Goal: Information Seeking & Learning: Learn about a topic

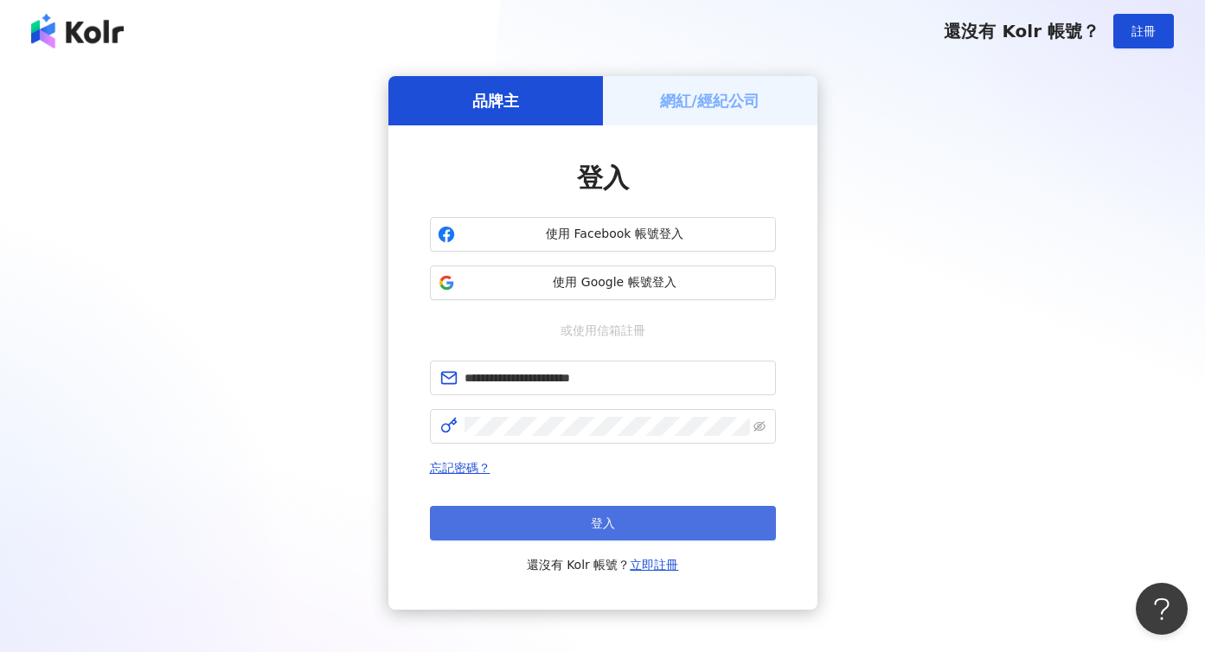
click at [593, 520] on span "登入" at bounding box center [603, 523] width 24 height 14
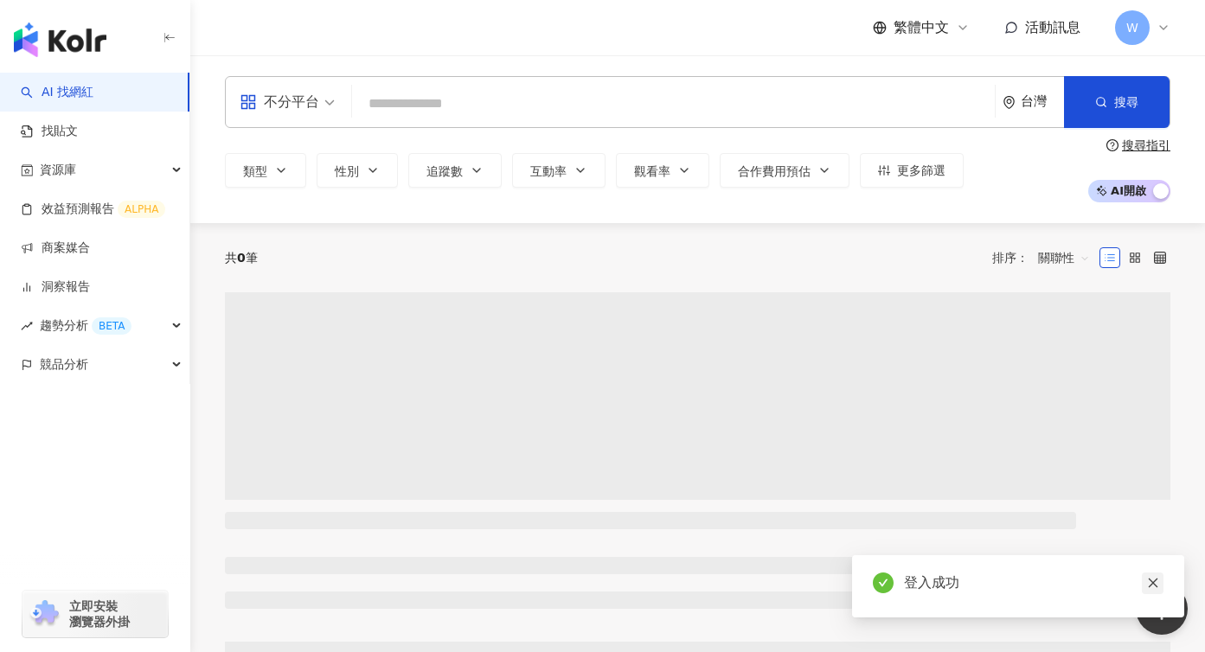
click at [1149, 578] on icon "close" at bounding box center [1153, 583] width 12 height 12
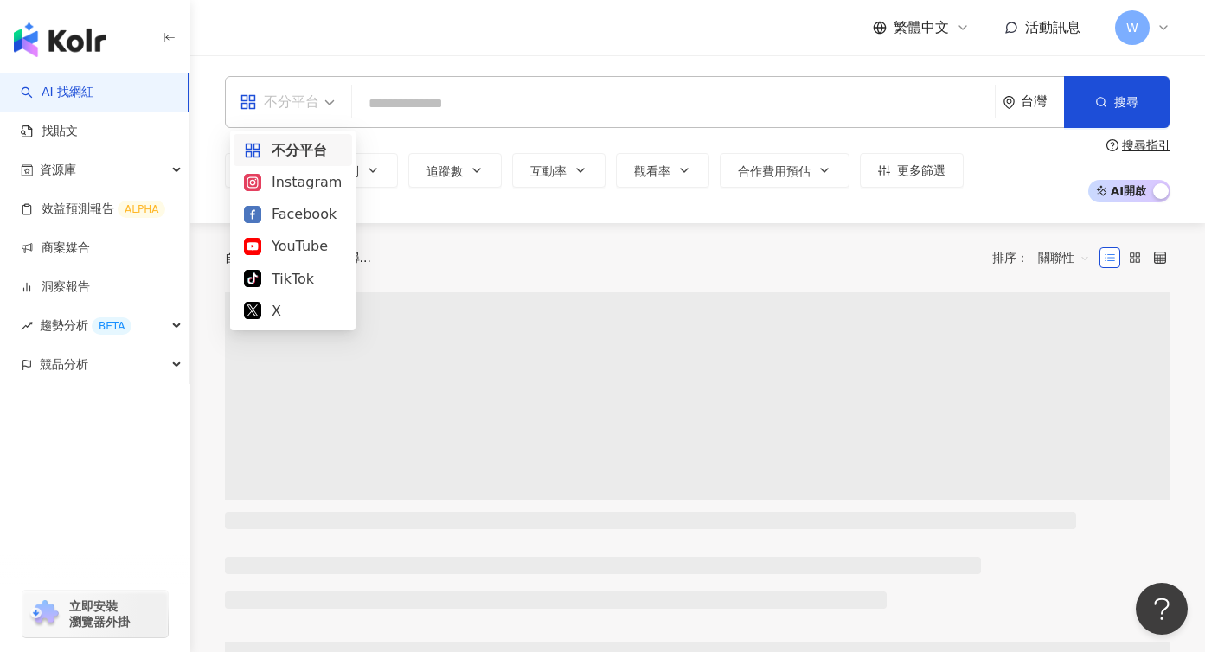
click at [335, 98] on div "不分平台" at bounding box center [287, 102] width 114 height 50
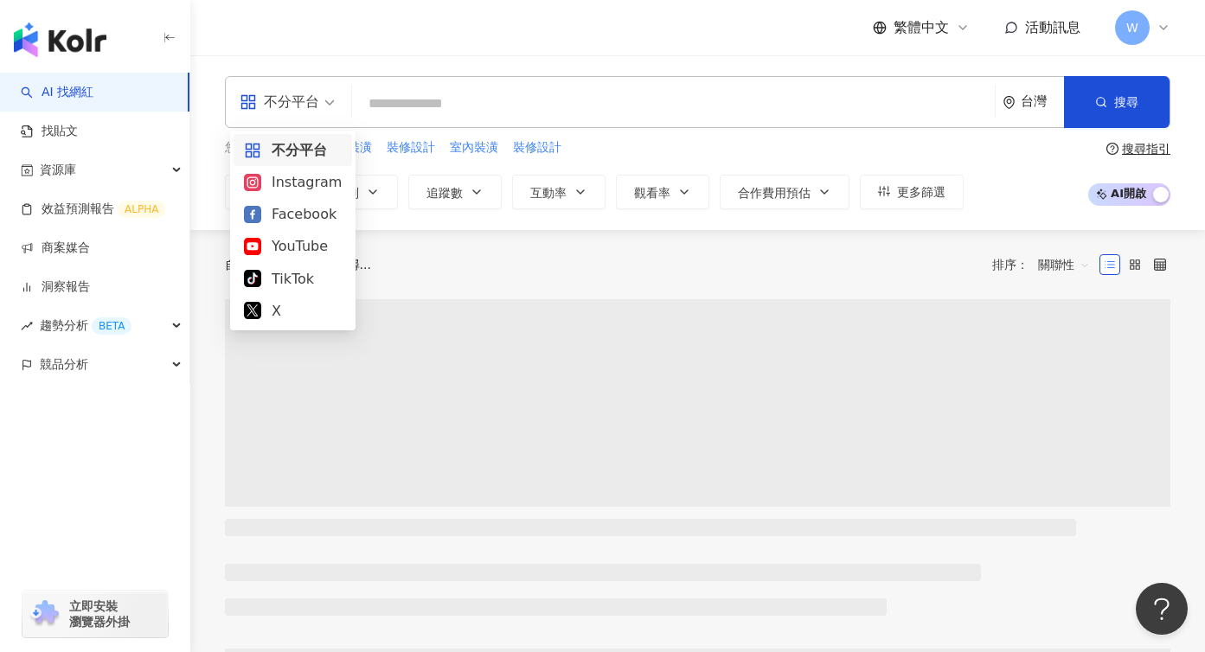
click at [423, 108] on input "search" at bounding box center [673, 103] width 629 height 33
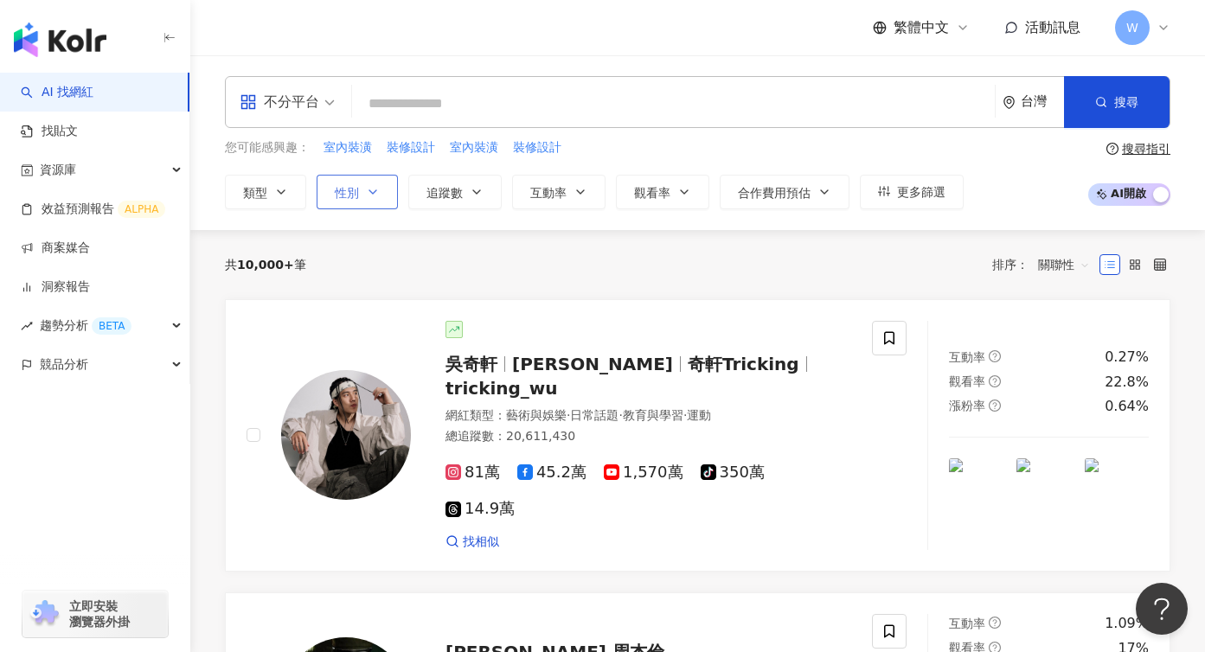
click at [363, 198] on button "性別" at bounding box center [357, 192] width 81 height 35
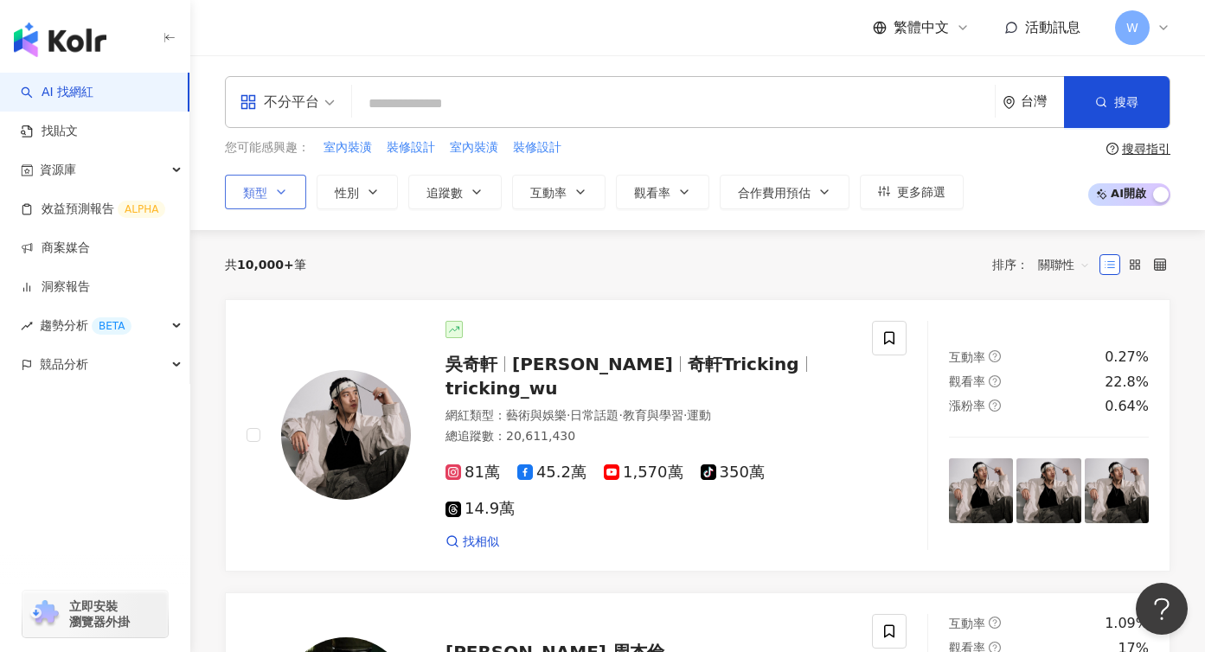
click at [285, 190] on icon "button" at bounding box center [281, 191] width 7 height 3
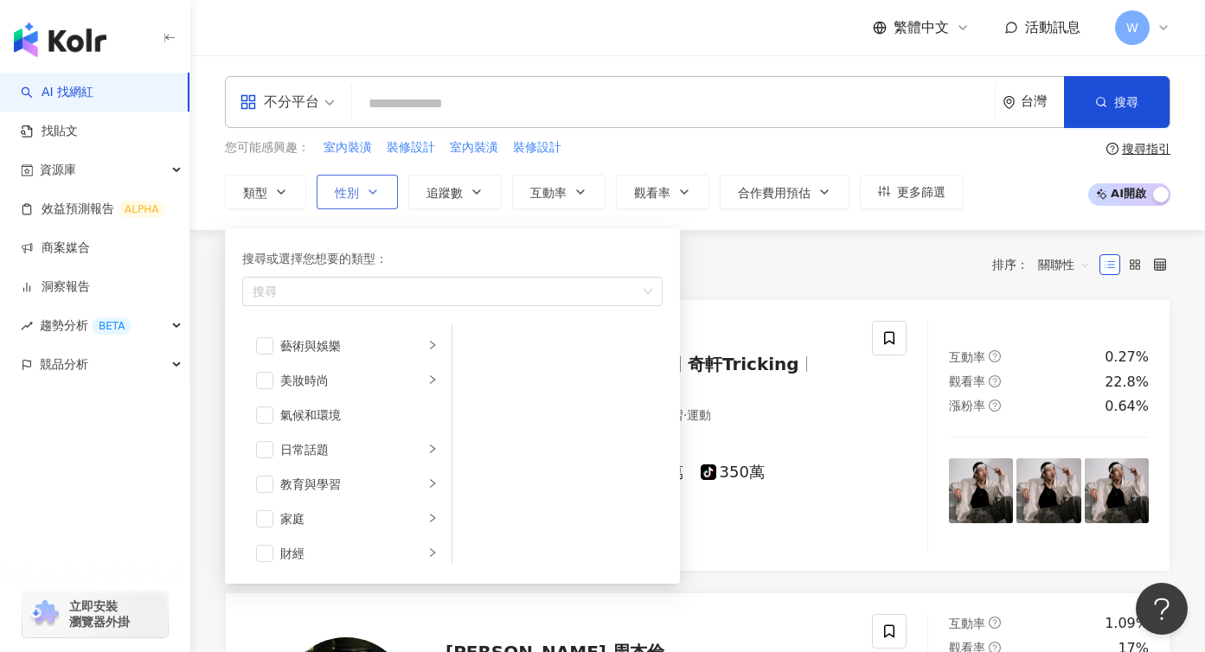
click at [347, 197] on span "性別" at bounding box center [347, 193] width 24 height 14
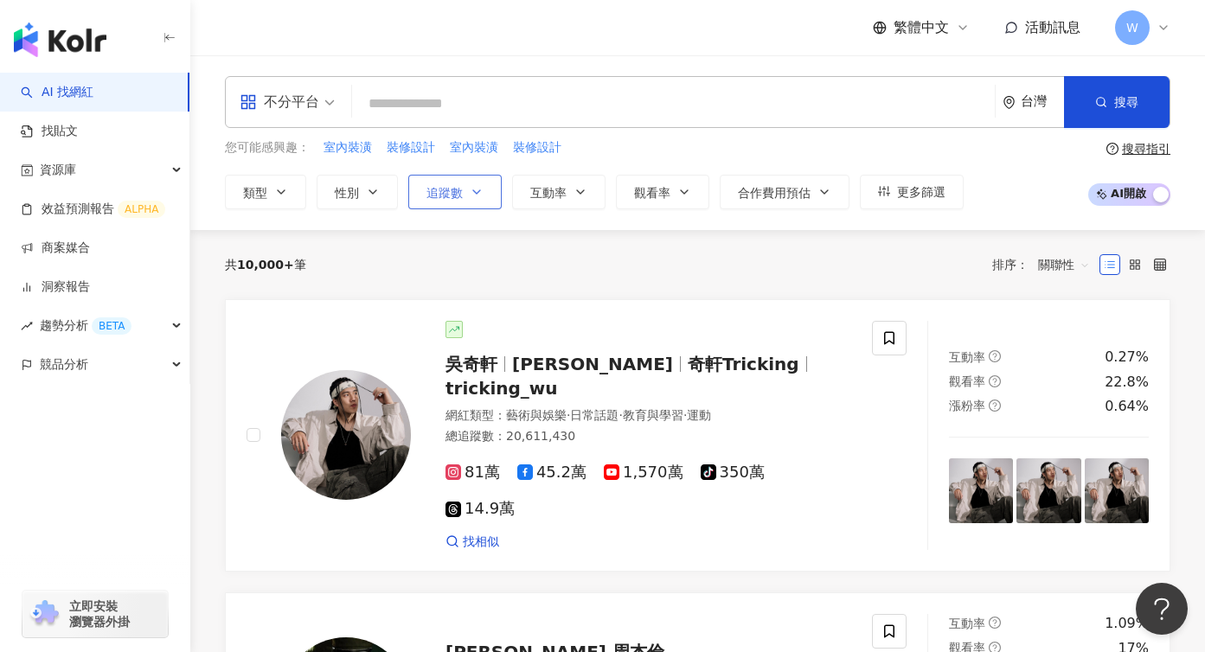
click at [452, 199] on span "追蹤數" at bounding box center [444, 193] width 36 height 14
click at [554, 205] on button "互動率" at bounding box center [558, 192] width 93 height 35
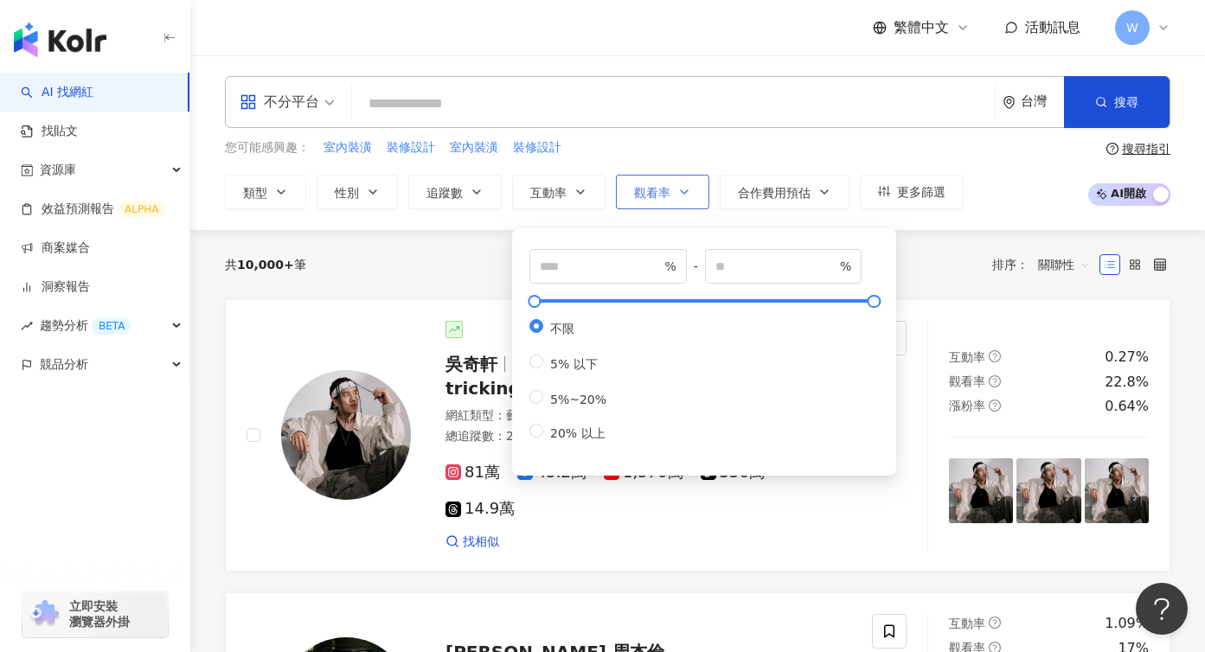
click at [683, 197] on icon "button" at bounding box center [684, 192] width 14 height 14
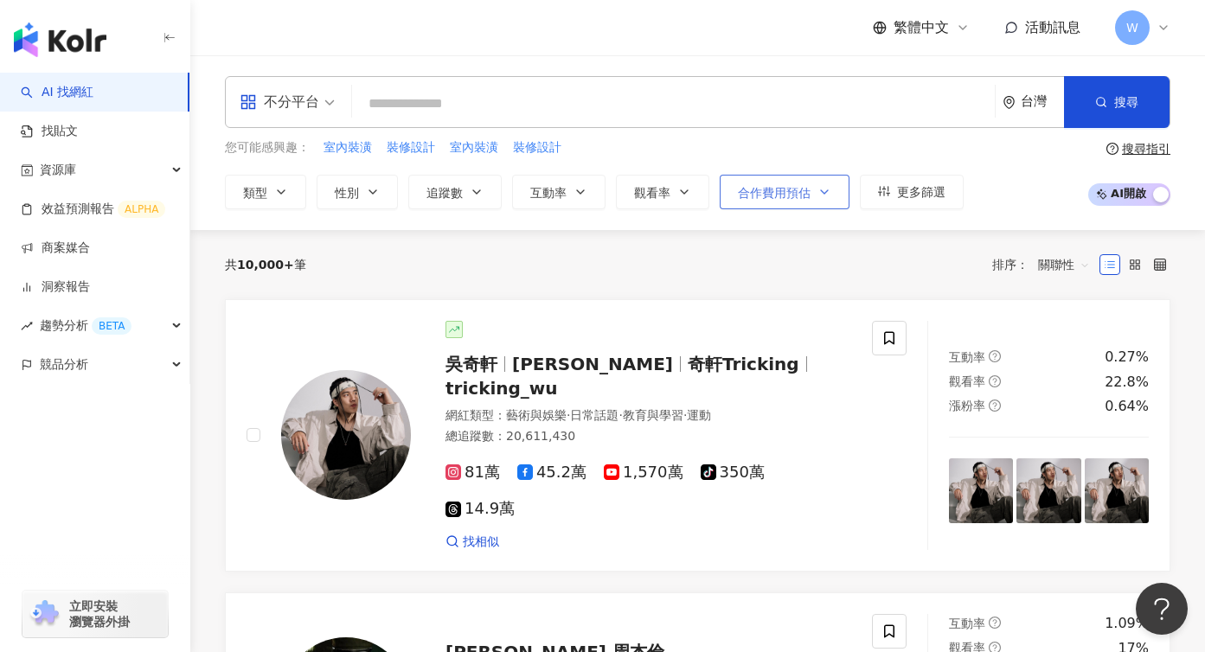
click at [764, 193] on span "合作費用預估" at bounding box center [774, 193] width 73 height 14
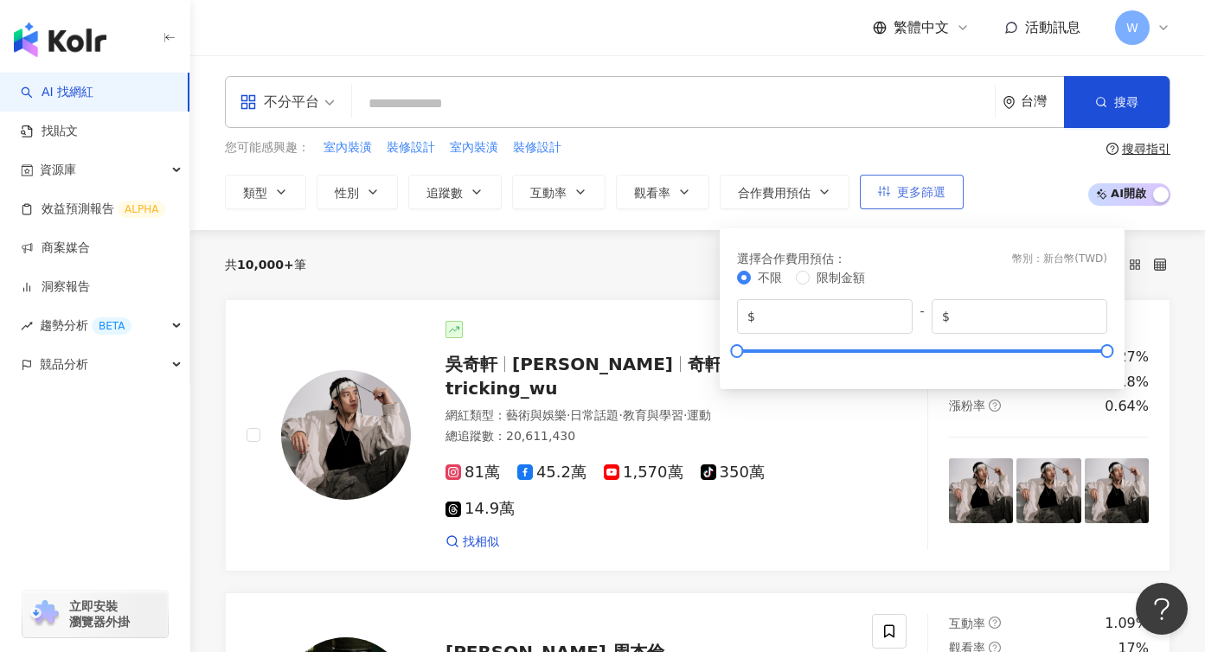
click at [898, 198] on button "更多篩選" at bounding box center [912, 192] width 104 height 35
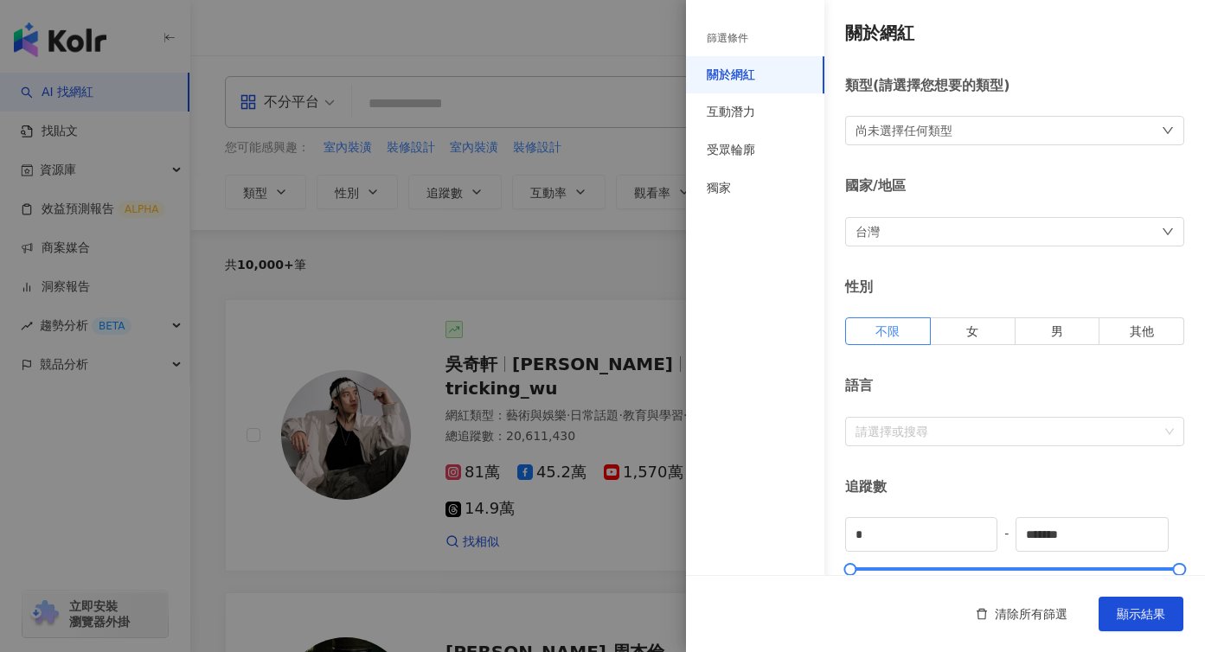
click at [266, 212] on div at bounding box center [602, 326] width 1205 height 652
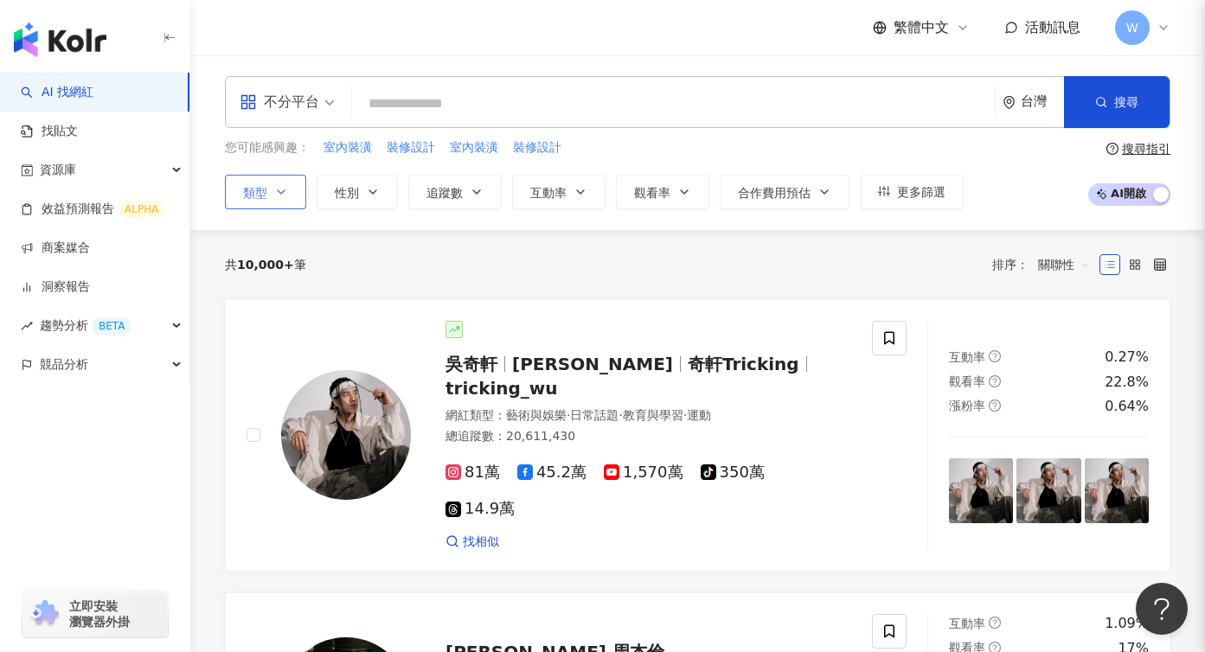
click at [272, 203] on button "類型" at bounding box center [265, 192] width 81 height 35
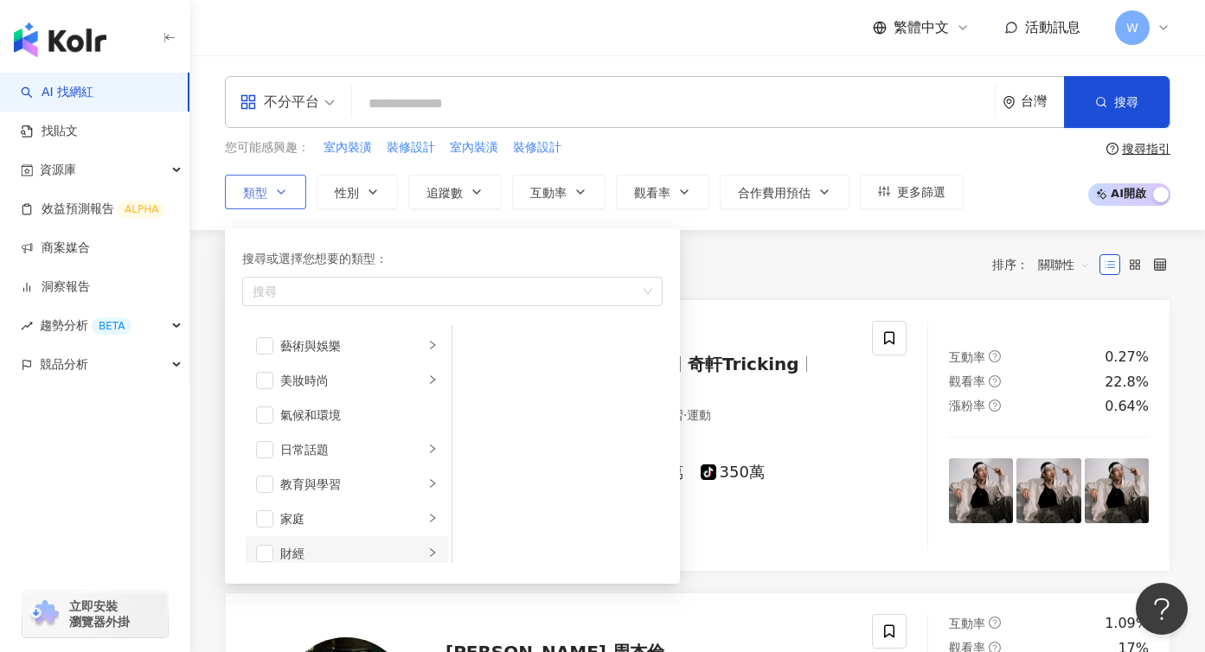
scroll to position [7, 0]
click at [268, 518] on span "button" at bounding box center [264, 511] width 17 height 17
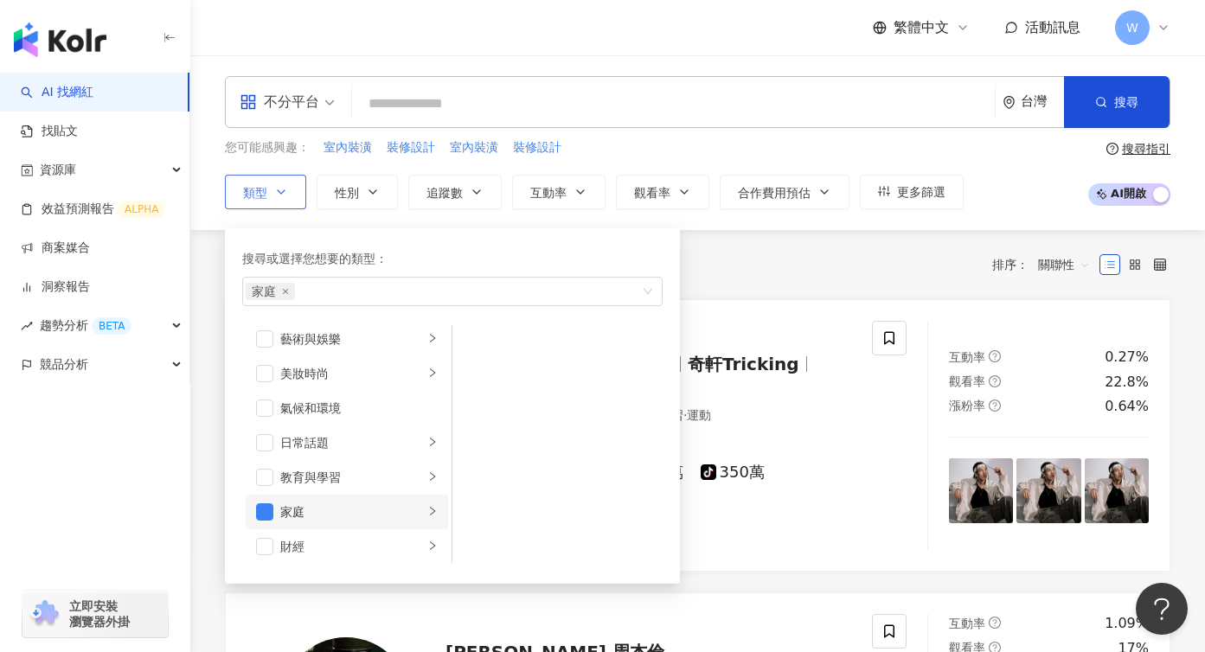
click at [436, 522] on li "家庭" at bounding box center [347, 512] width 202 height 35
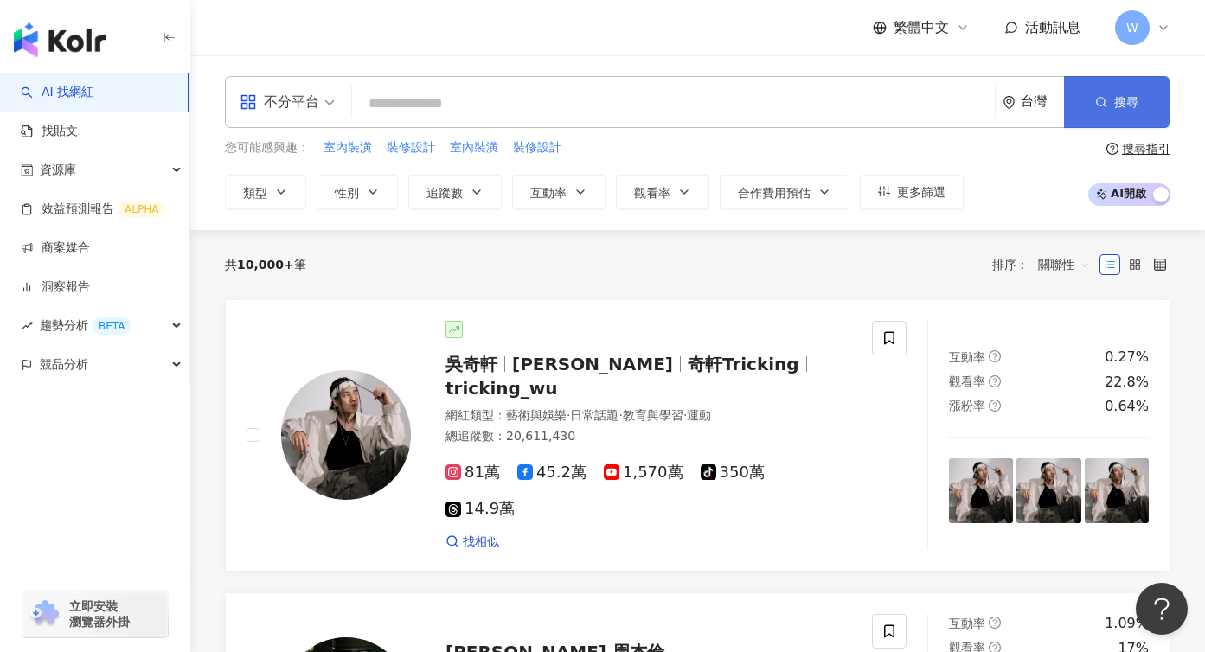
click at [1082, 112] on button "搜尋" at bounding box center [1117, 102] width 106 height 52
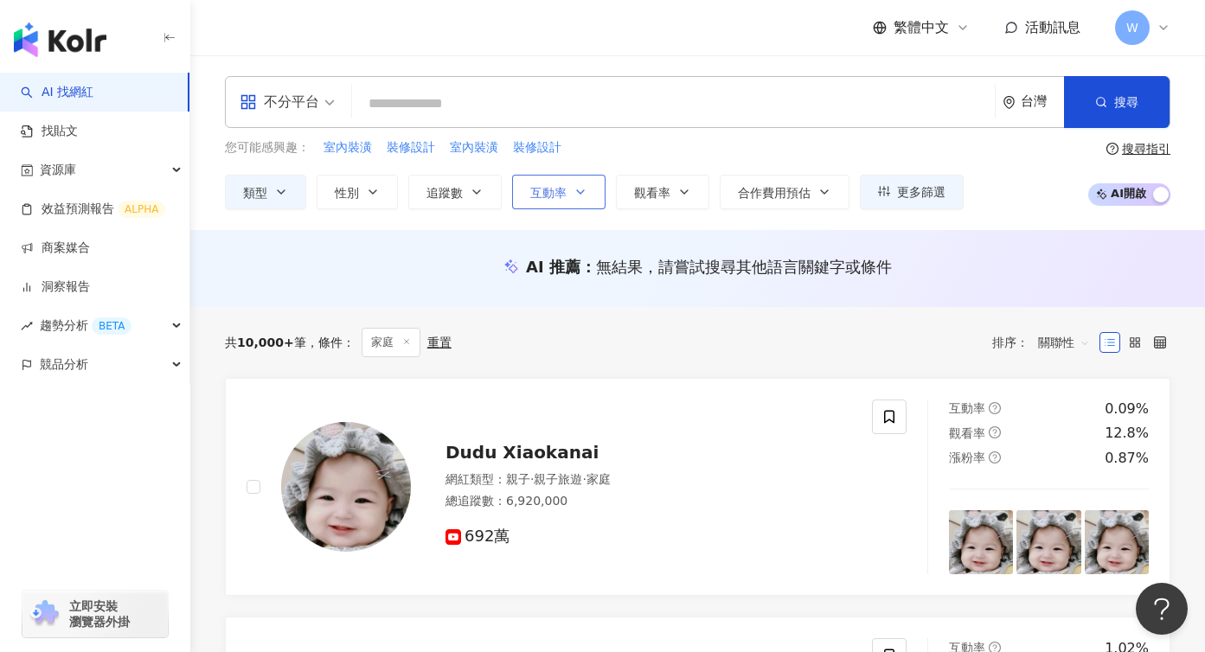
click at [573, 187] on icon "button" at bounding box center [580, 192] width 14 height 14
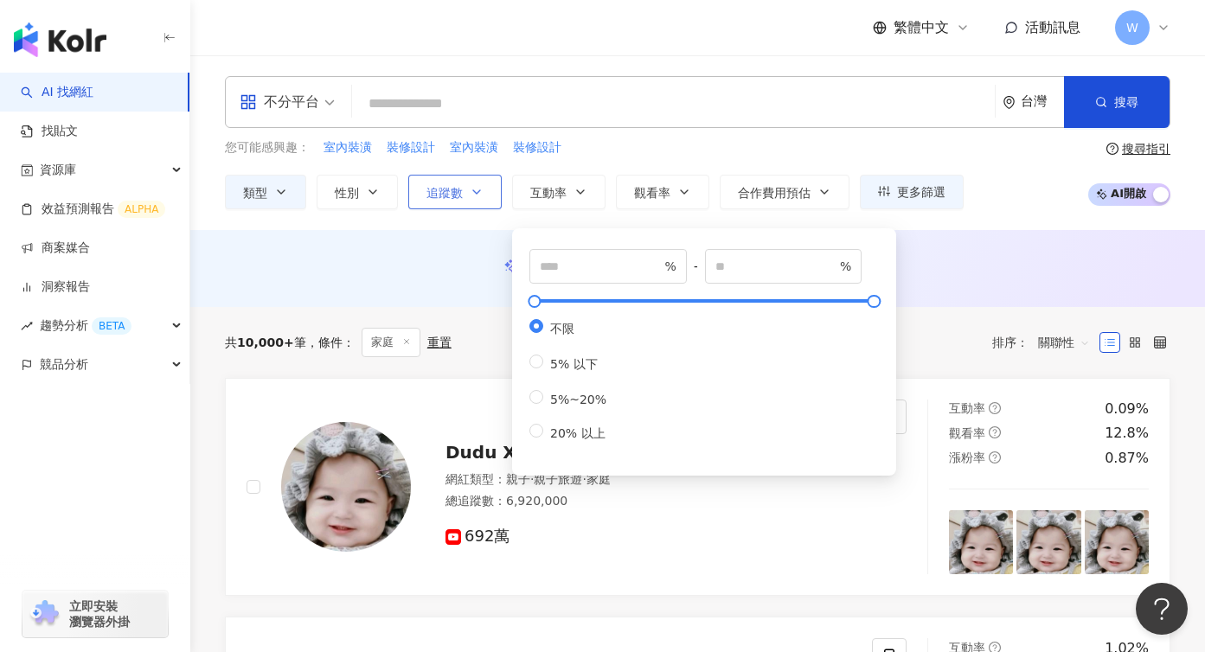
click at [491, 188] on button "追蹤數" at bounding box center [454, 192] width 93 height 35
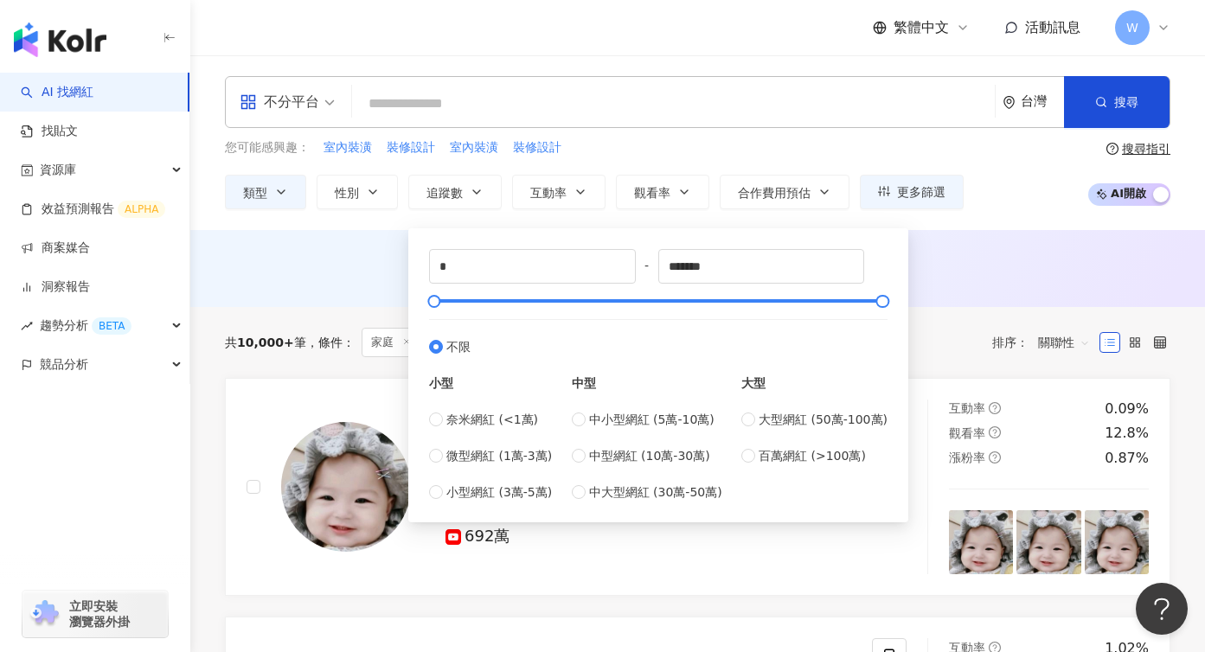
click at [722, 308] on div "* - ******* 不限 小型 奈米網紅 (<1萬) 微型網紅 (1萬-3萬) 小型網紅 (3萬-5萬) 中型 中小型網紅 (5萬-10萬) 中型網紅 (…" at bounding box center [658, 375] width 458 height 253
click at [492, 463] on span "微型網紅 (1萬-3萬)" at bounding box center [499, 455] width 106 height 19
type input "*****"
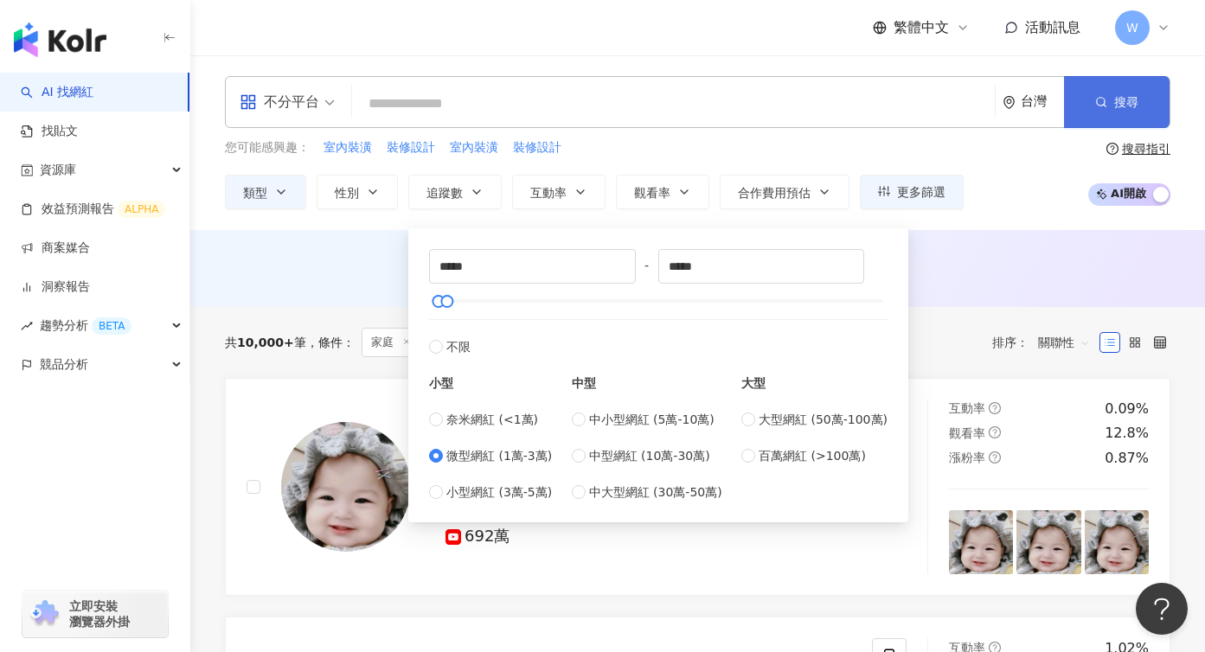
click at [1108, 120] on button "搜尋" at bounding box center [1117, 102] width 106 height 52
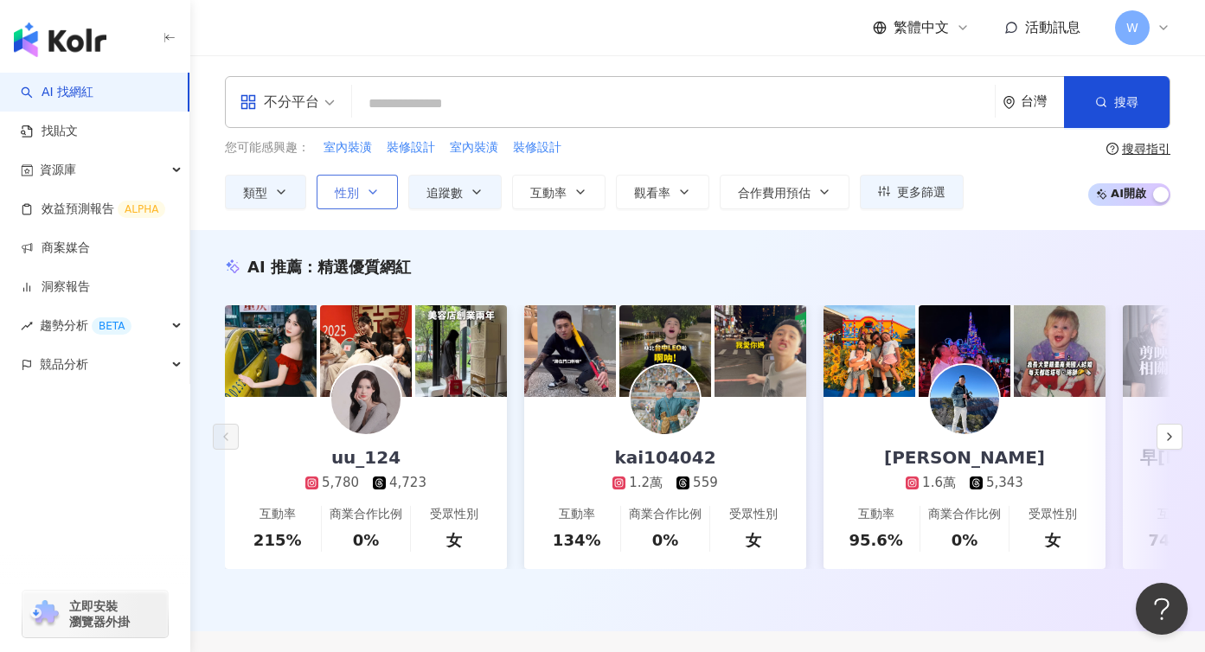
click at [379, 199] on button "性別" at bounding box center [357, 192] width 81 height 35
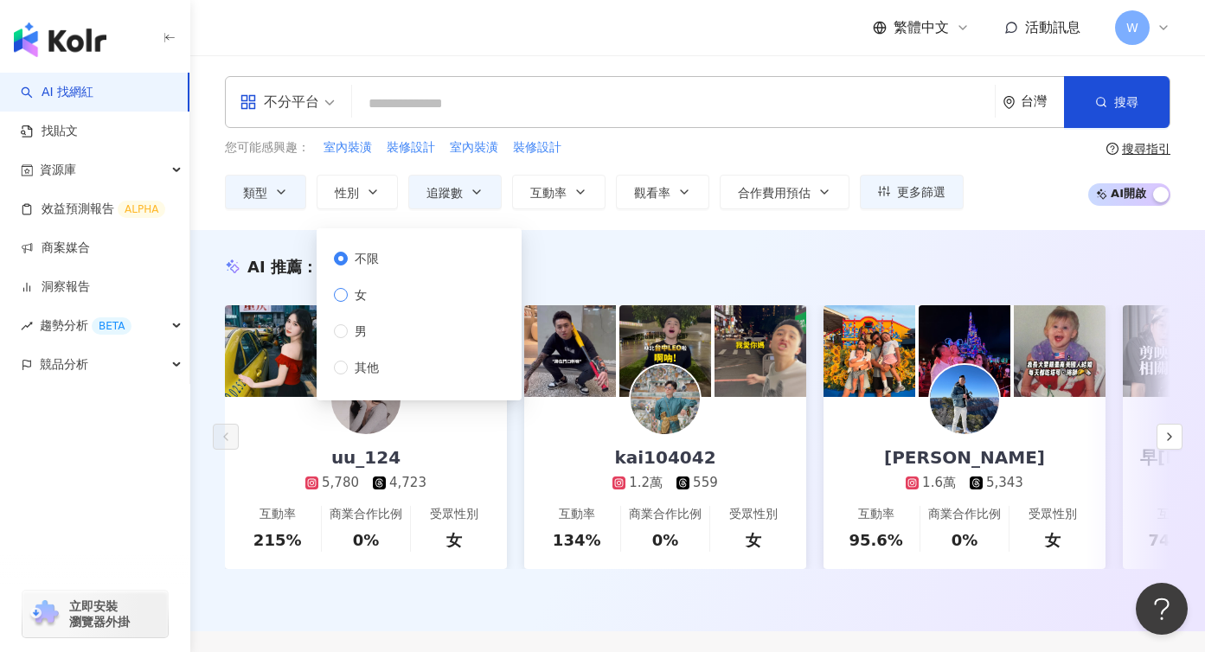
click at [373, 287] on span "女" at bounding box center [361, 294] width 26 height 19
click at [279, 181] on button "類型" at bounding box center [265, 192] width 81 height 35
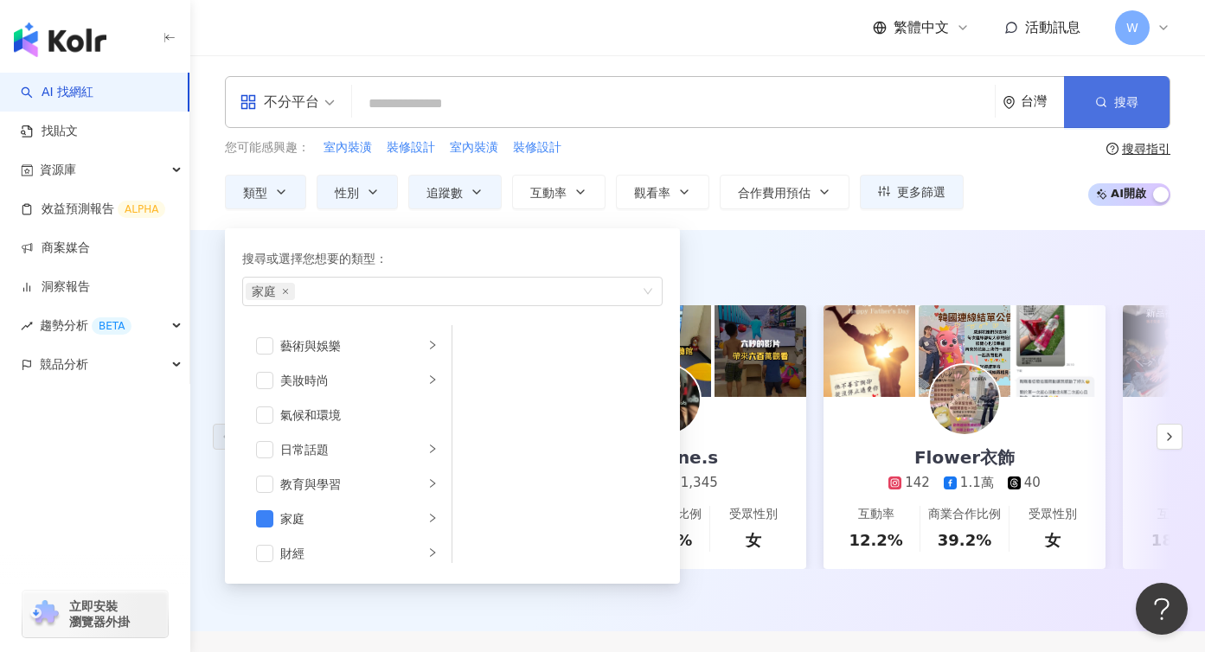
click at [1107, 104] on button "搜尋" at bounding box center [1117, 102] width 106 height 52
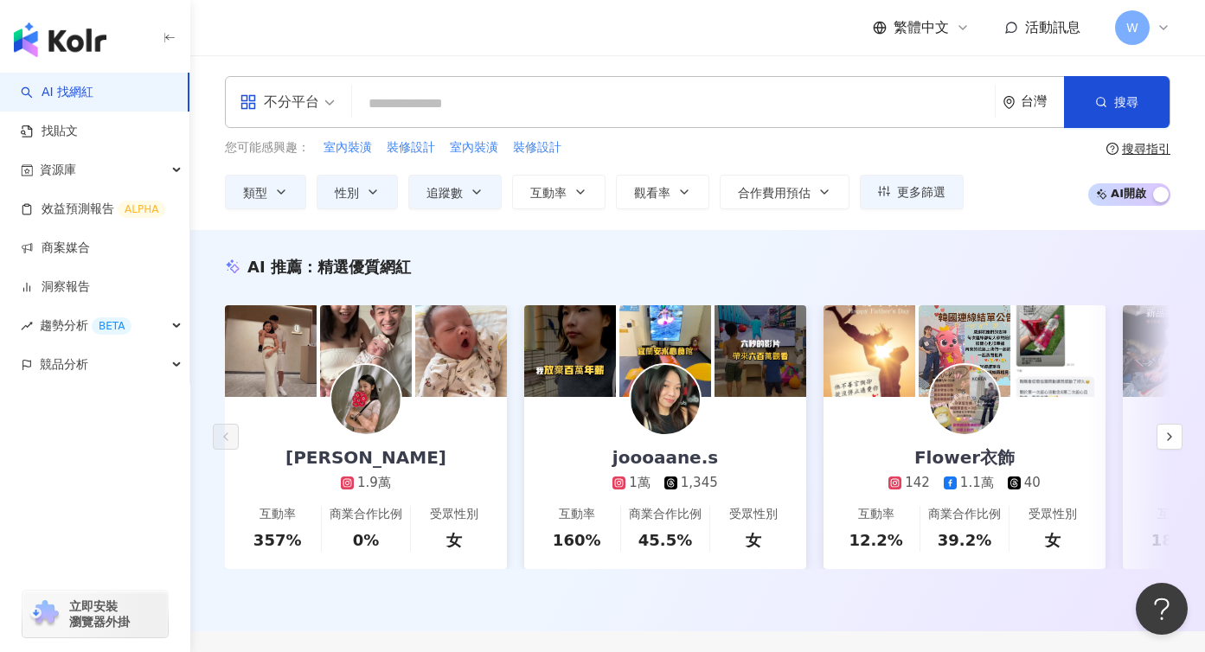
click at [527, 86] on div "不分平台 台灣 搜尋" at bounding box center [697, 102] width 945 height 52
click at [492, 104] on input "search" at bounding box center [673, 103] width 629 height 33
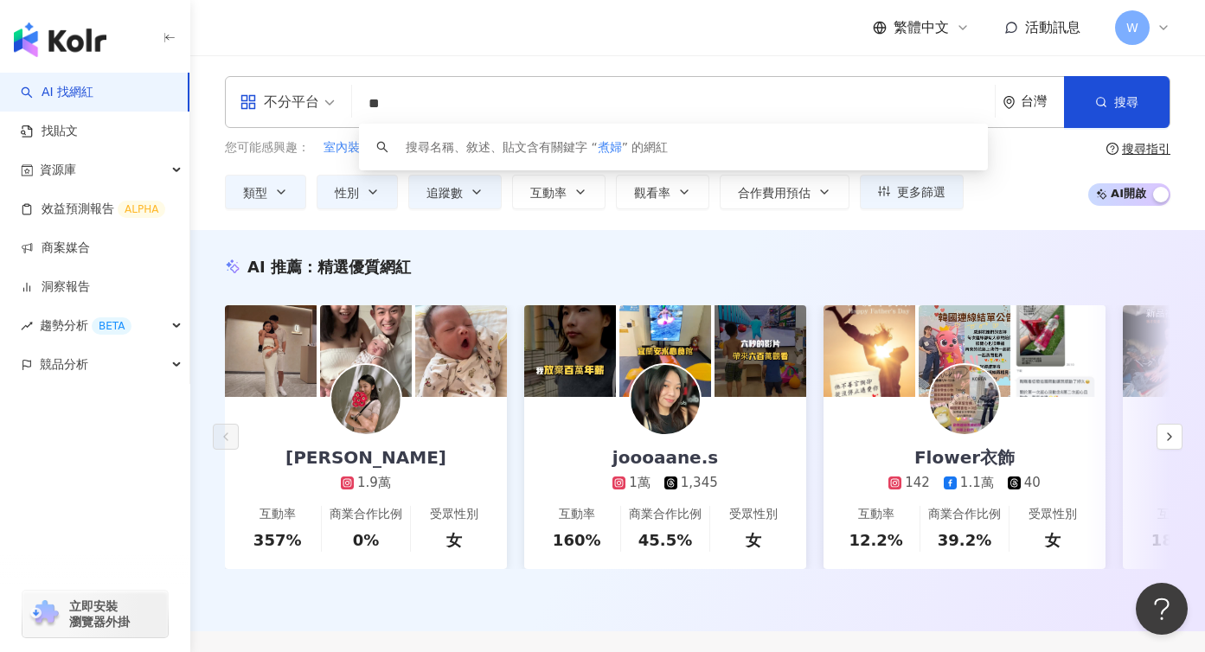
type input "*"
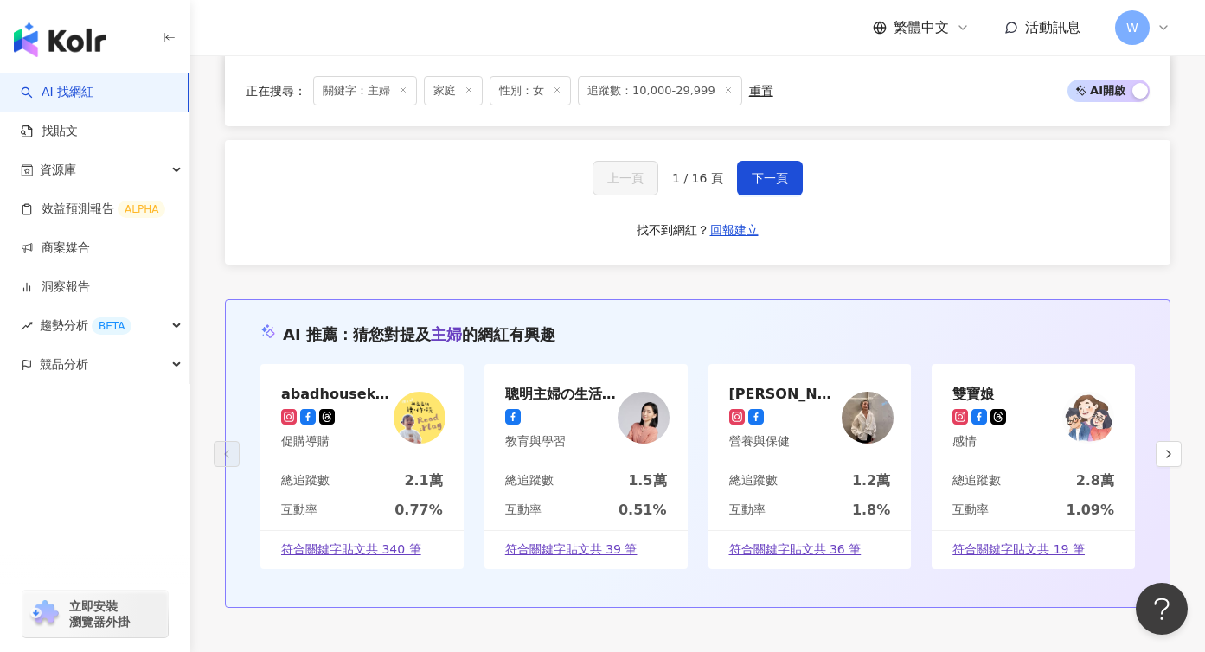
scroll to position [3015, 0]
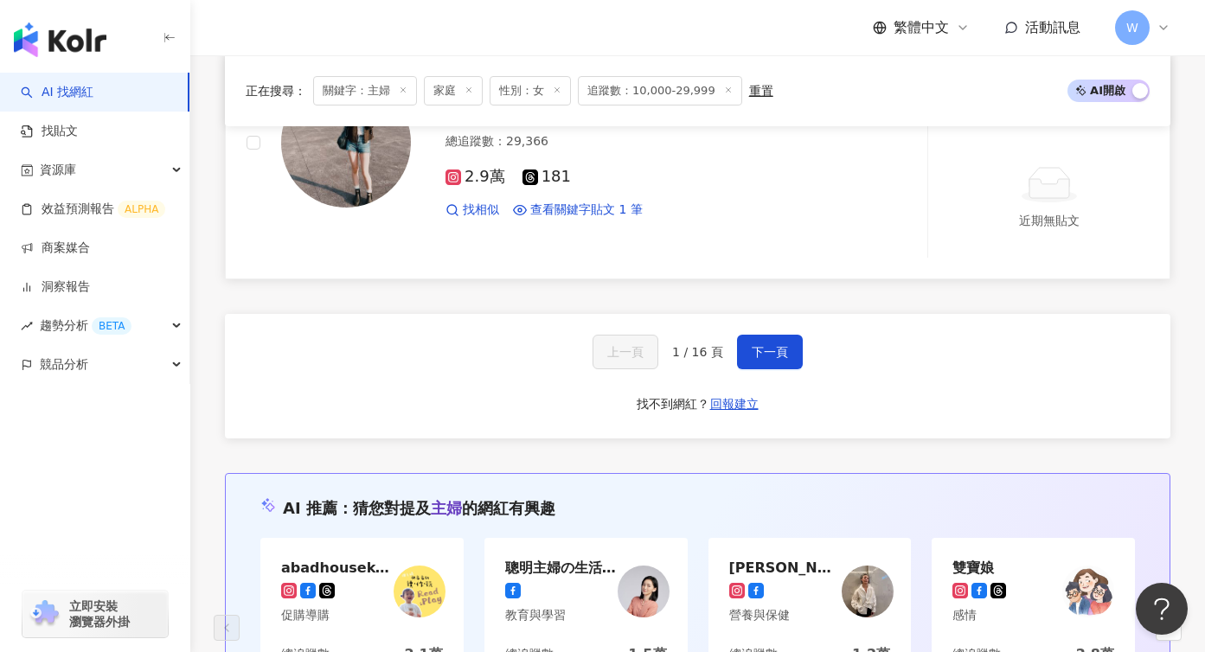
click at [343, 197] on img at bounding box center [346, 143] width 130 height 130
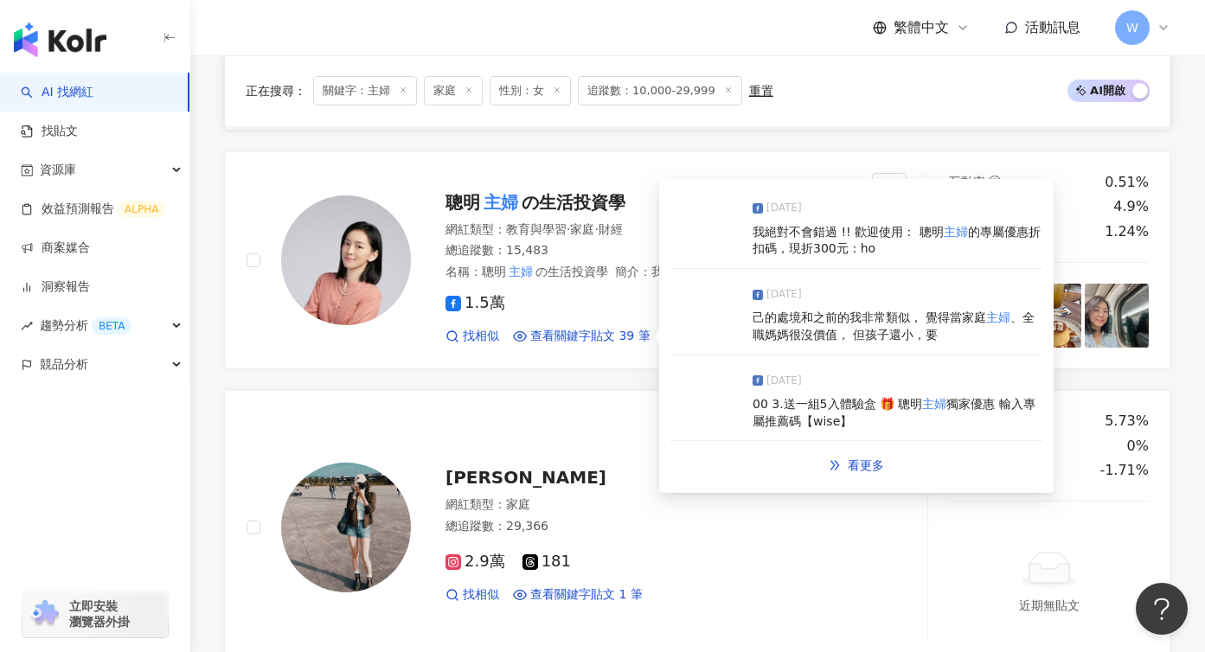
scroll to position [2969, 0]
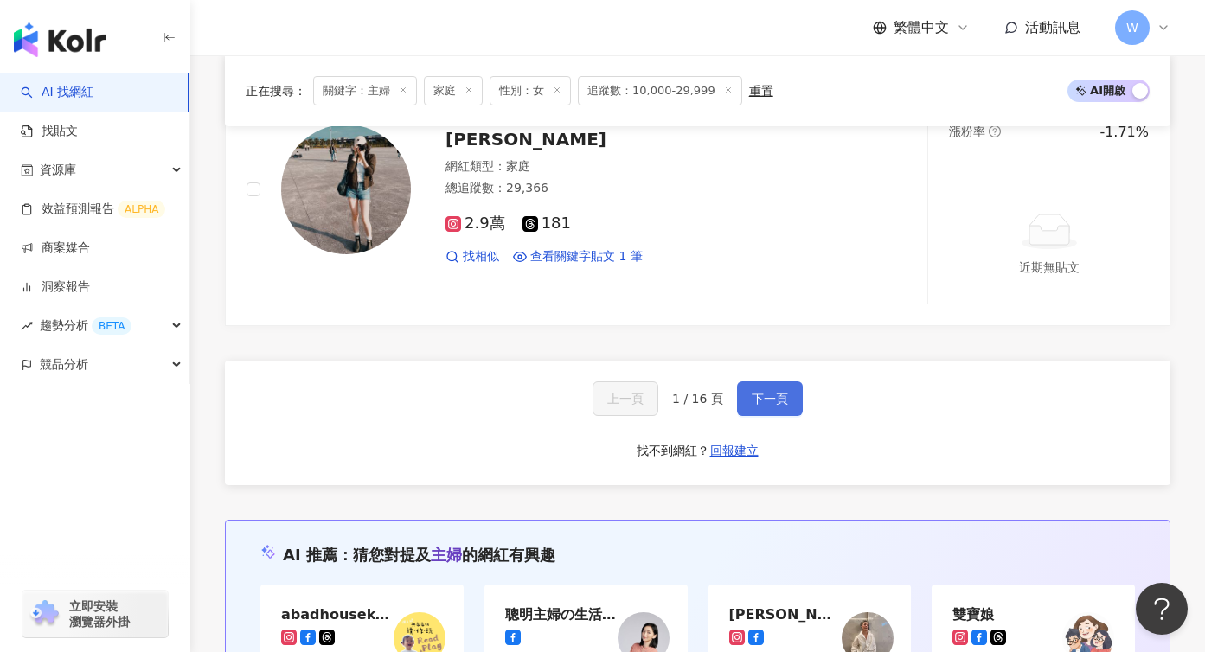
click at [759, 401] on span "下一頁" at bounding box center [770, 399] width 36 height 14
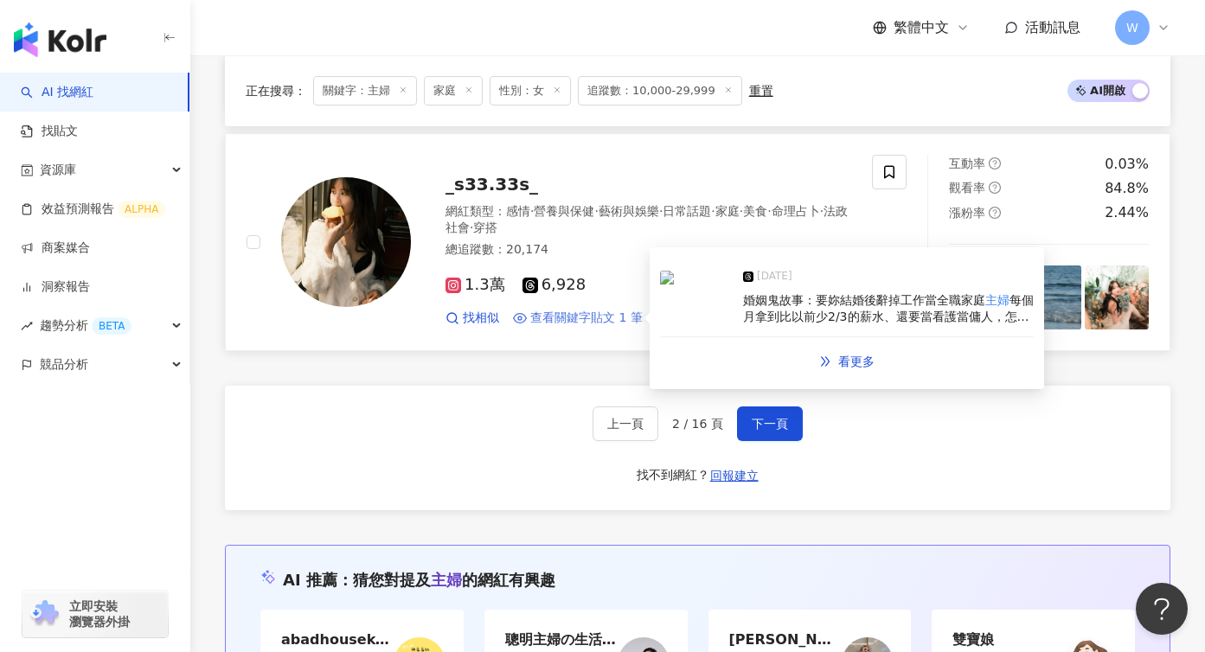
scroll to position [2839, 0]
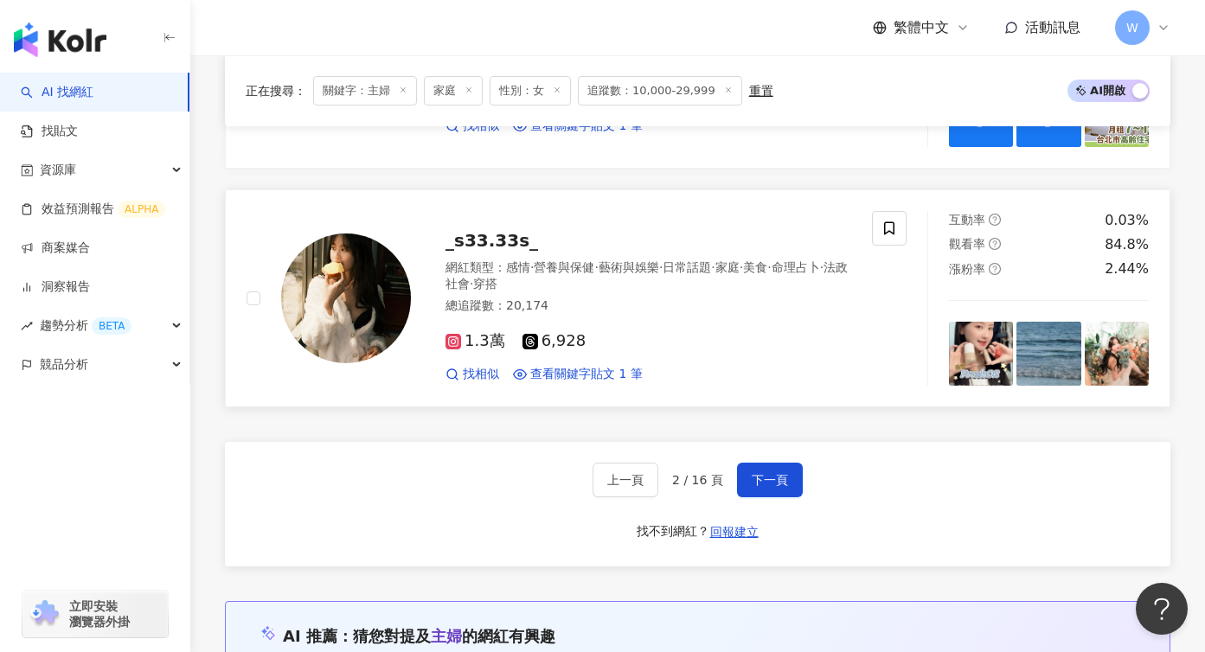
click at [447, 334] on g at bounding box center [453, 342] width 16 height 16
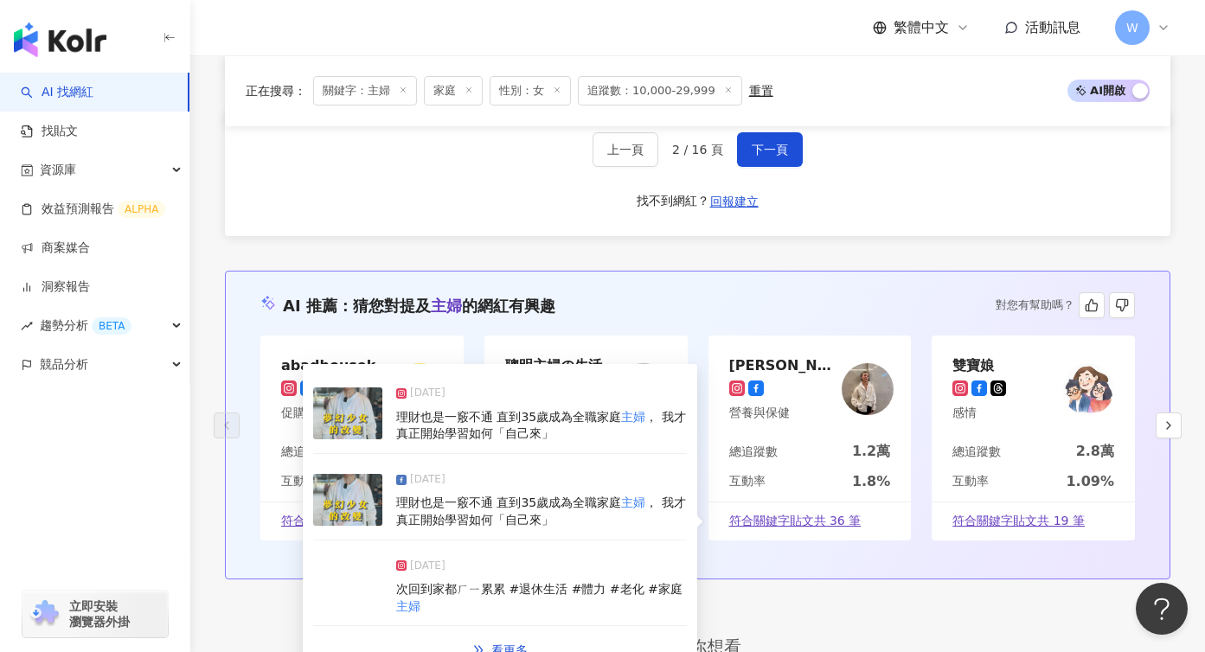
scroll to position [3136, 0]
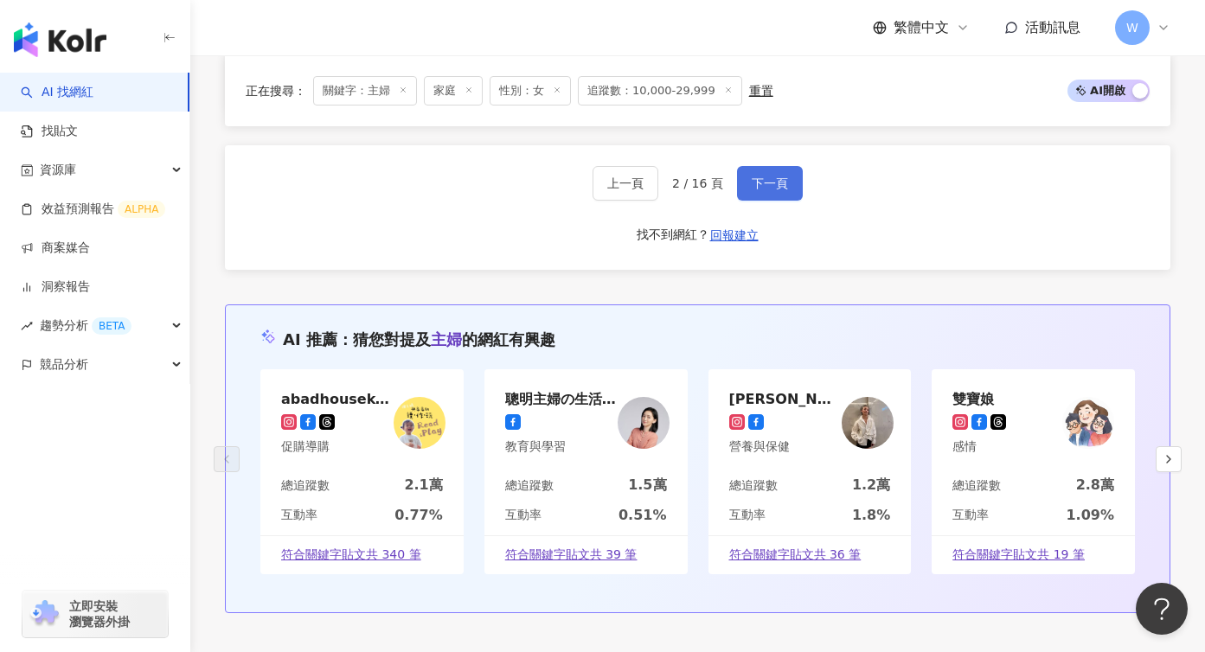
click at [776, 170] on button "下一頁" at bounding box center [770, 183] width 66 height 35
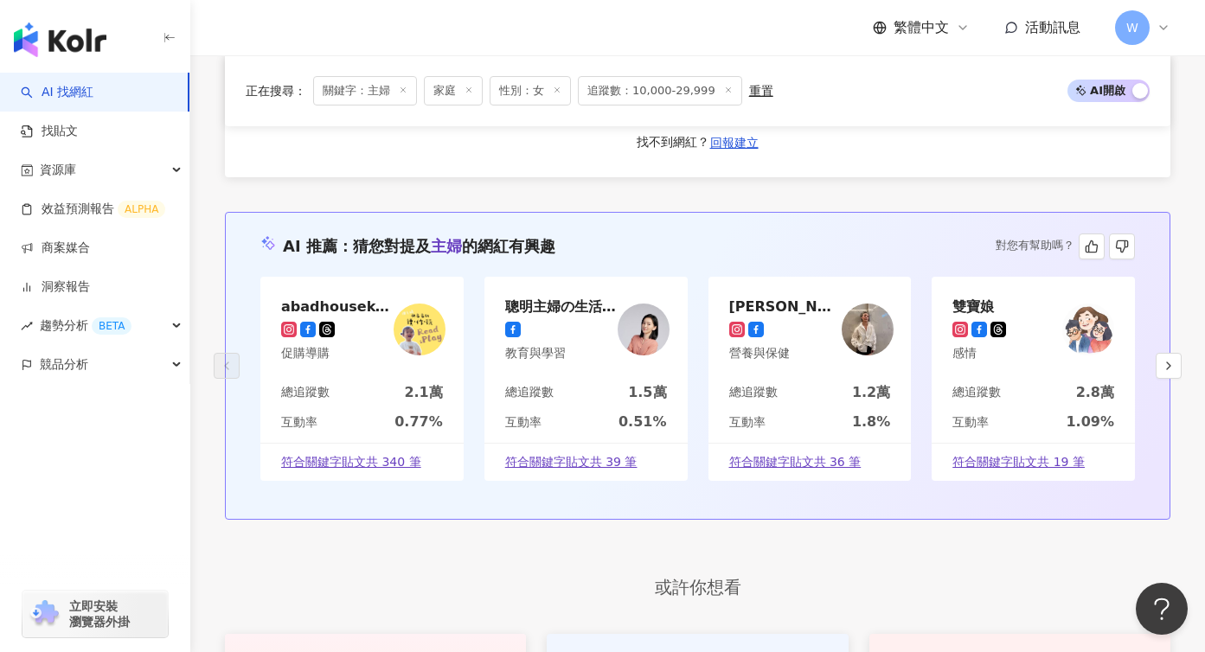
scroll to position [2967, 0]
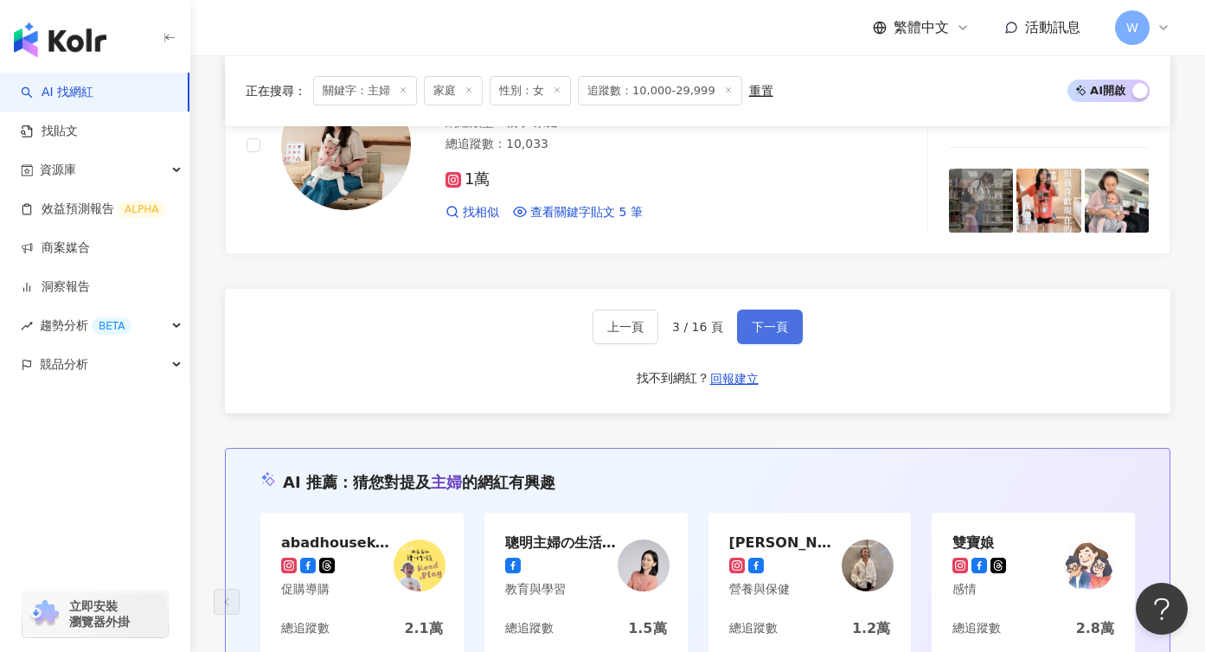
click at [759, 325] on span "下一頁" at bounding box center [770, 327] width 36 height 14
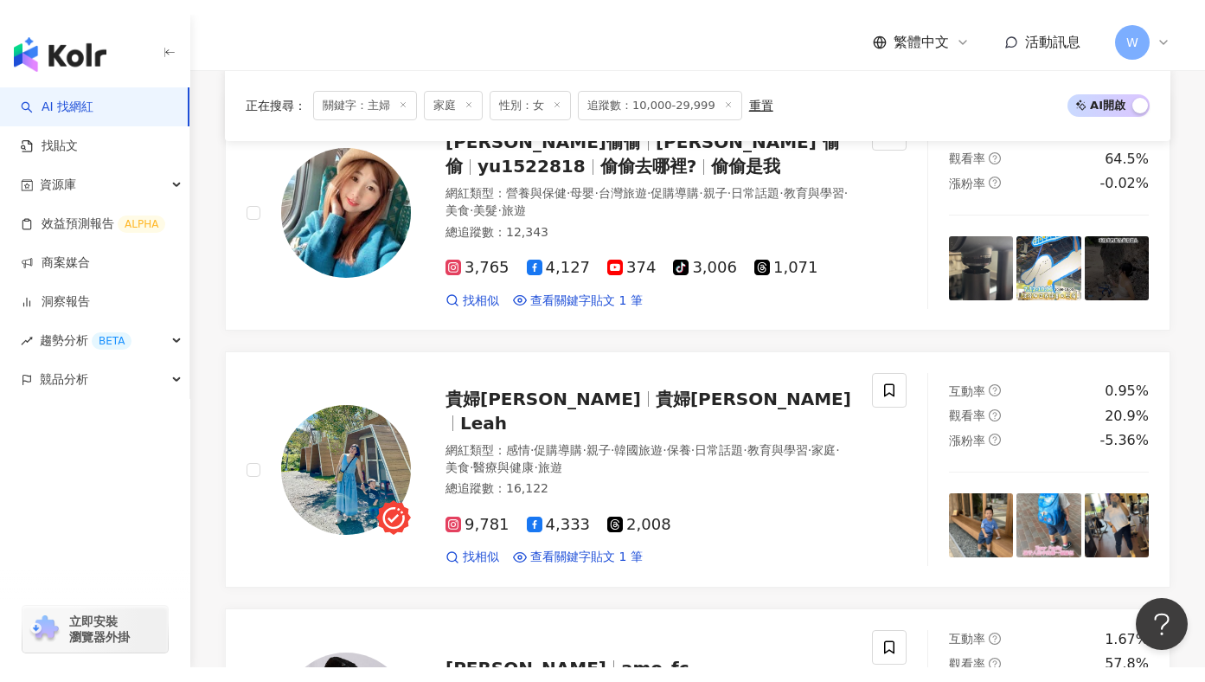
scroll to position [2203, 0]
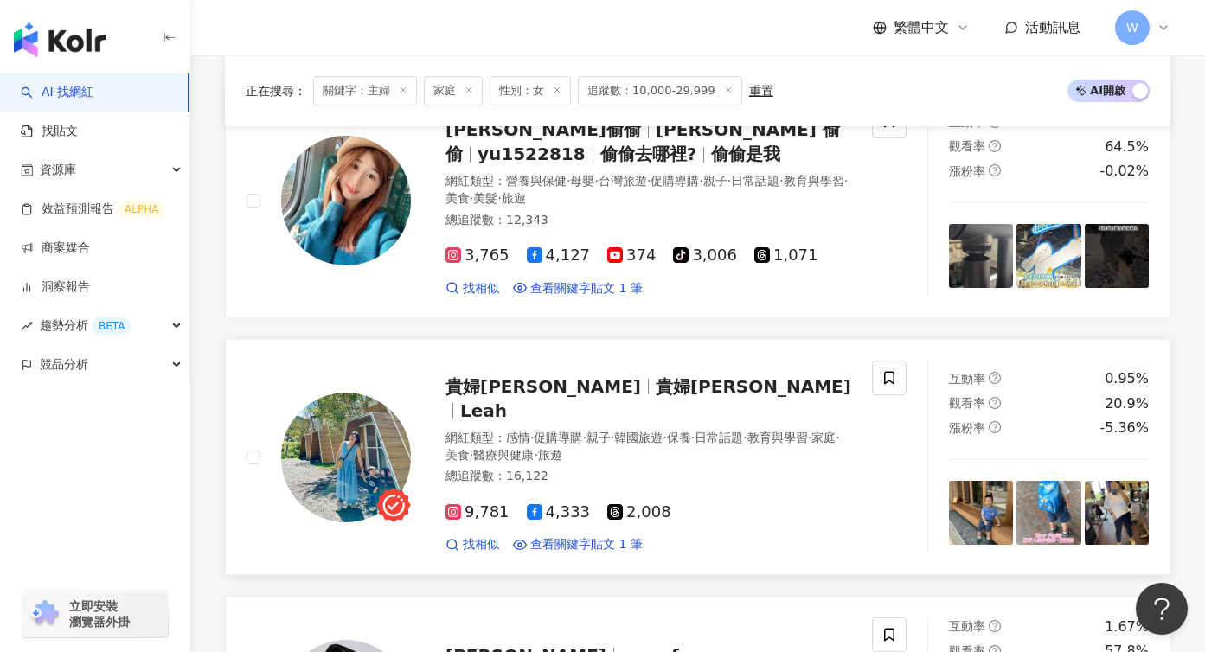
click at [544, 388] on span "貴婦莉亞時尚遊" at bounding box center [542, 386] width 195 height 21
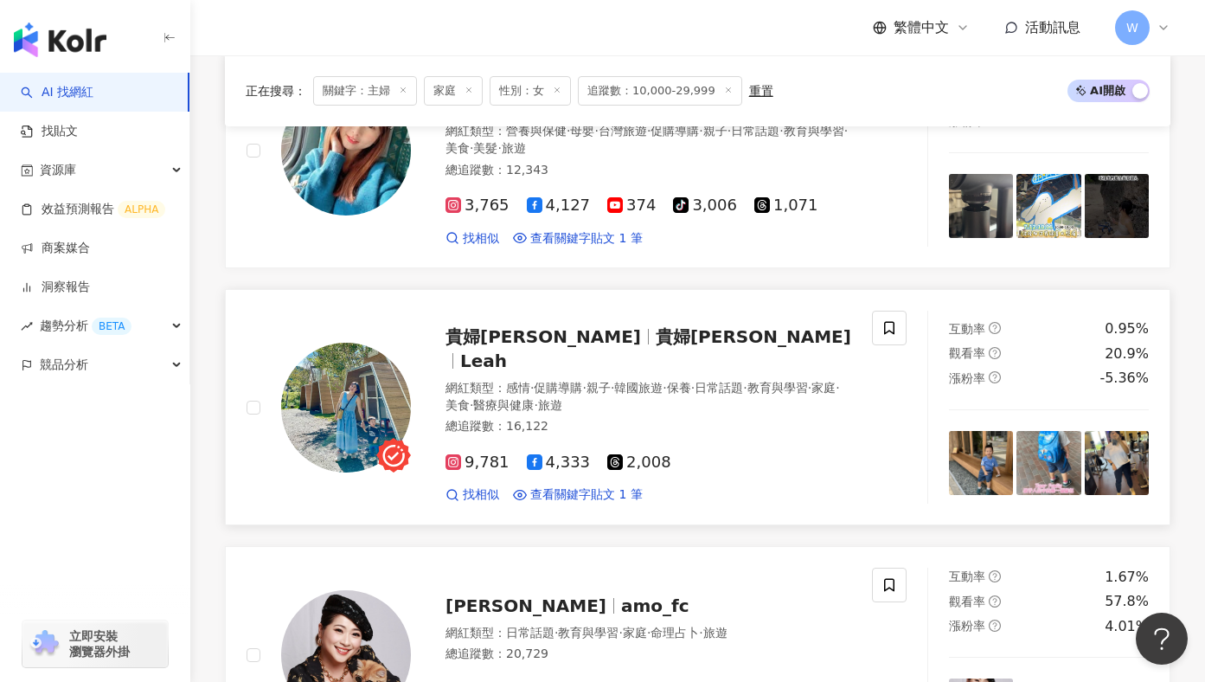
scroll to position [2509, 0]
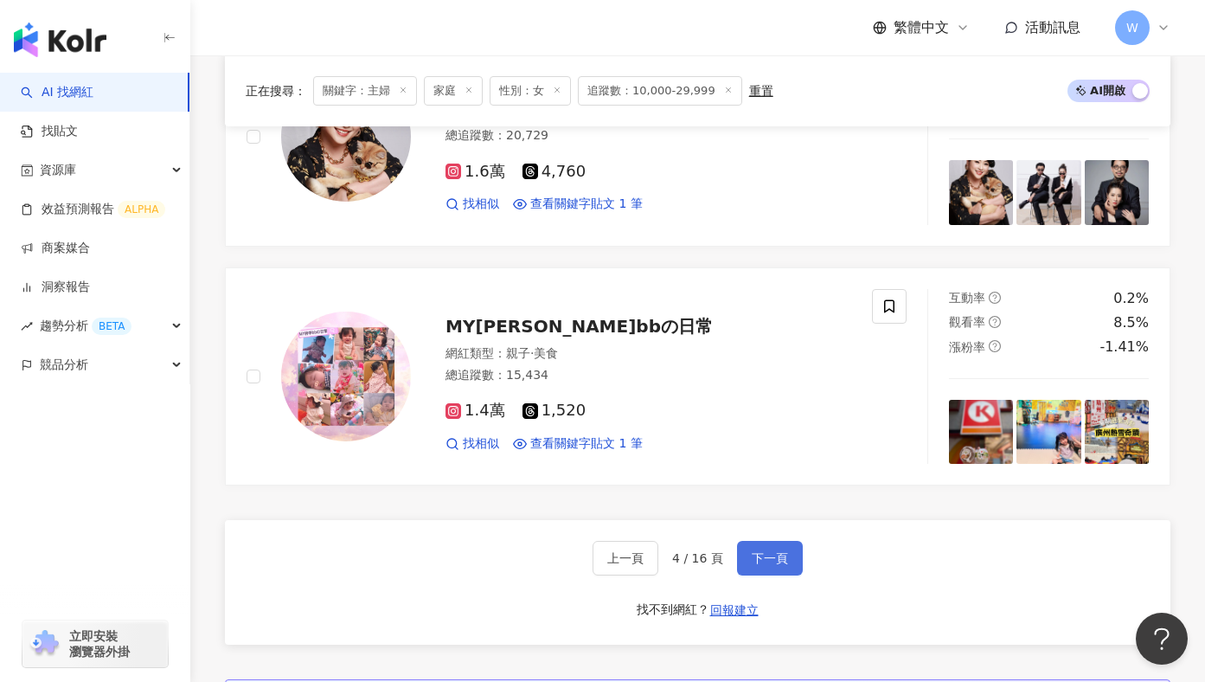
click at [773, 551] on span "下一頁" at bounding box center [770, 558] width 36 height 14
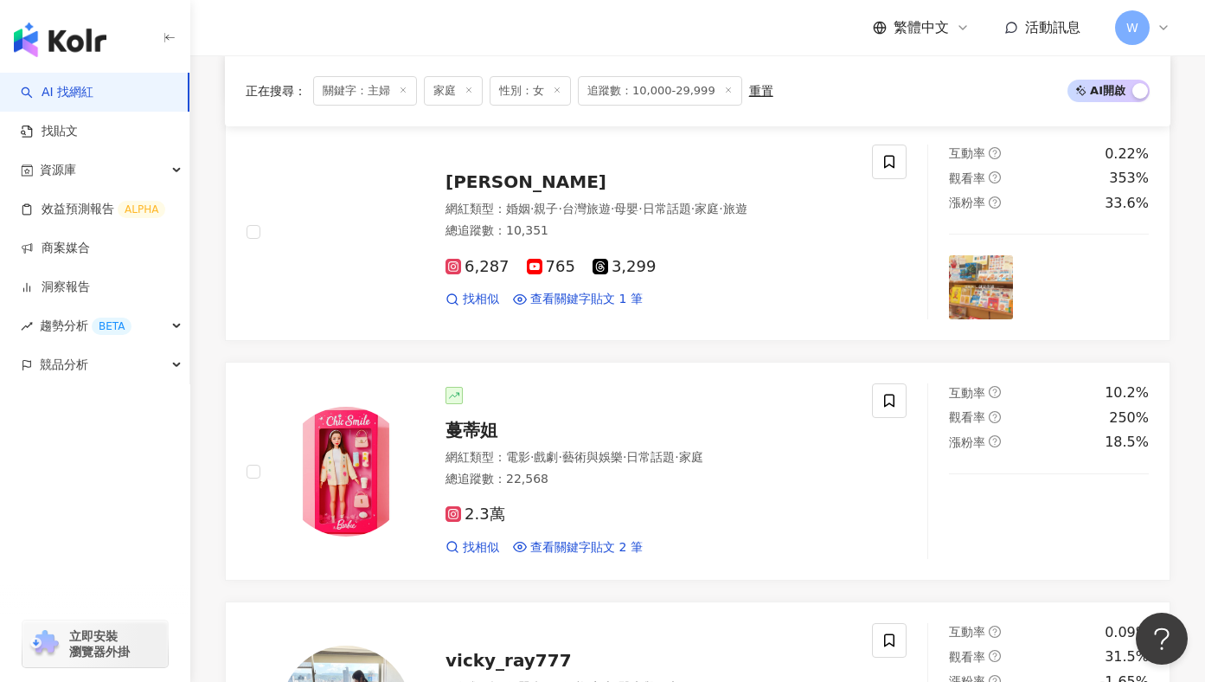
scroll to position [1828, 0]
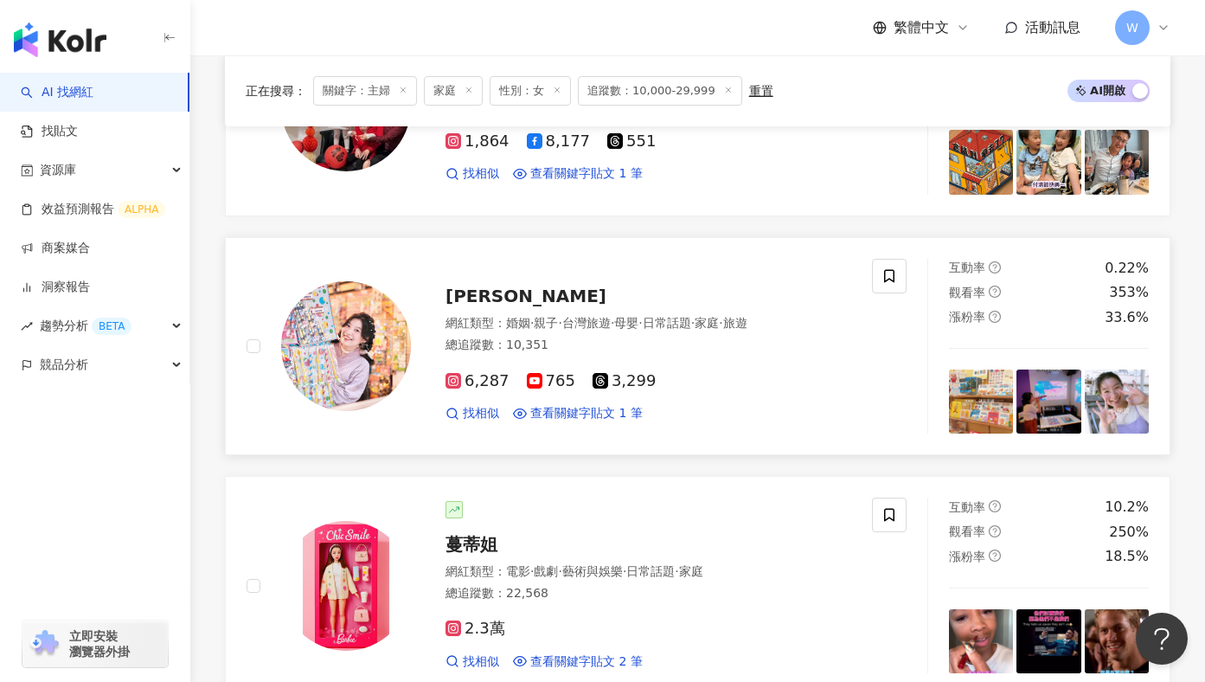
click at [458, 302] on span "小露" at bounding box center [525, 295] width 161 height 21
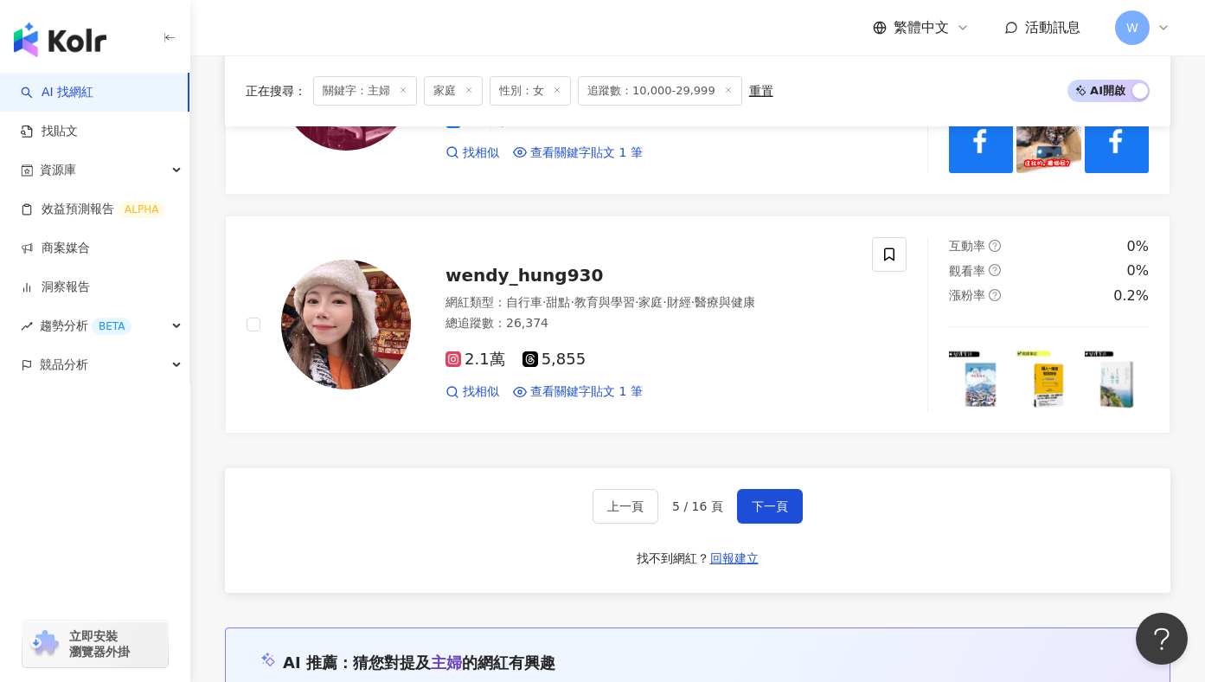
scroll to position [2826, 0]
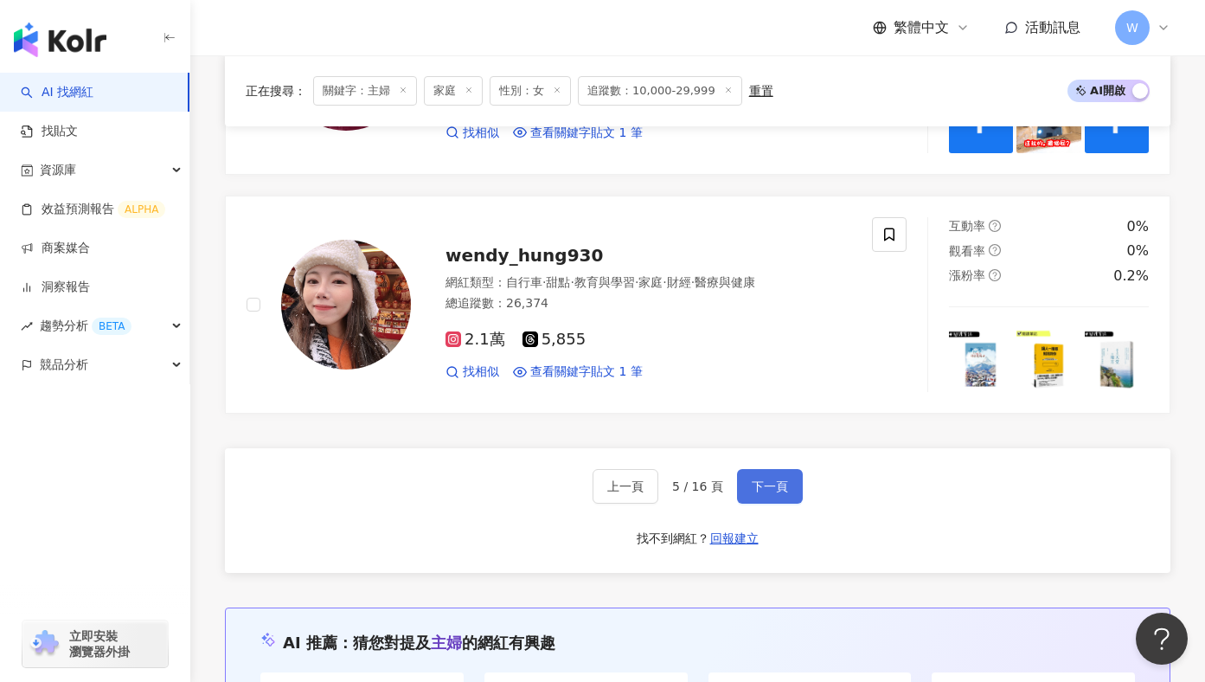
click at [777, 493] on span "下一頁" at bounding box center [770, 486] width 36 height 14
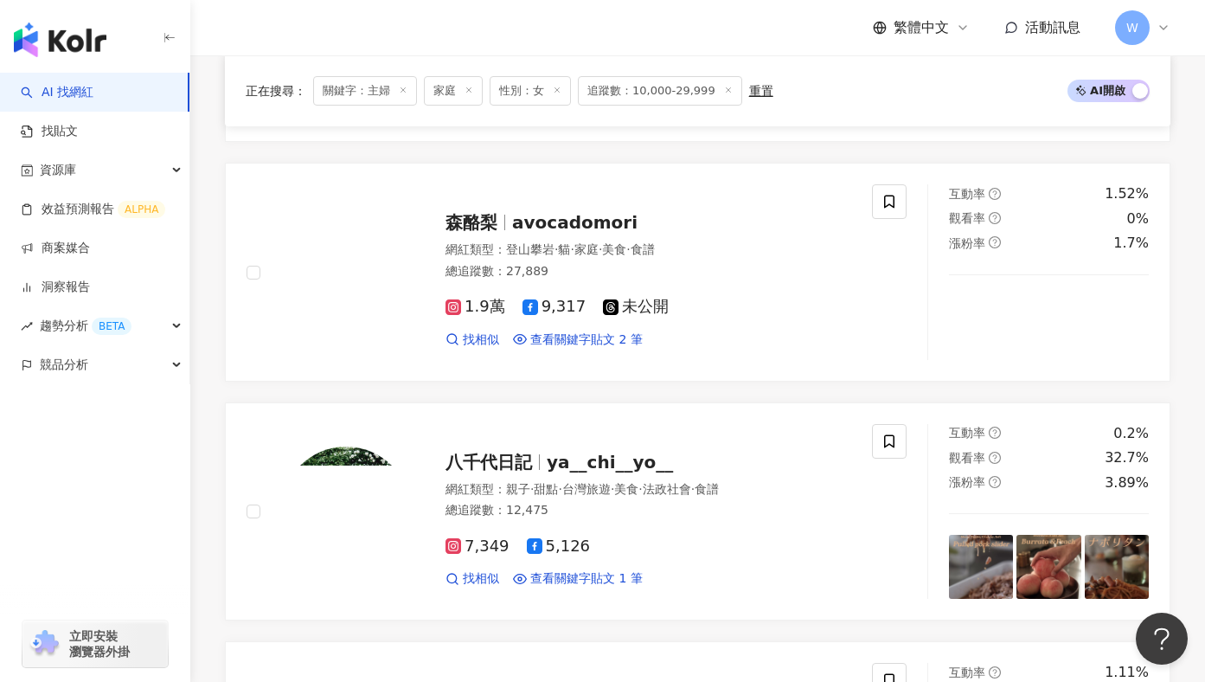
scroll to position [576, 0]
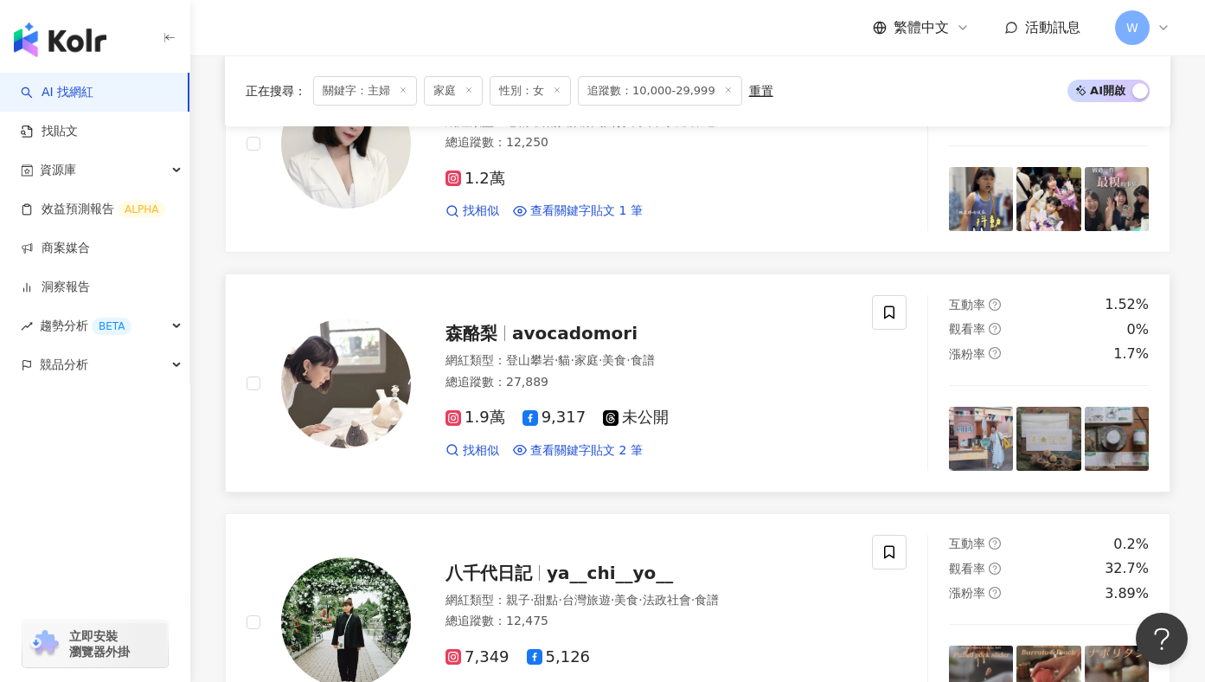
click at [492, 337] on span "森酪梨" at bounding box center [471, 333] width 52 height 21
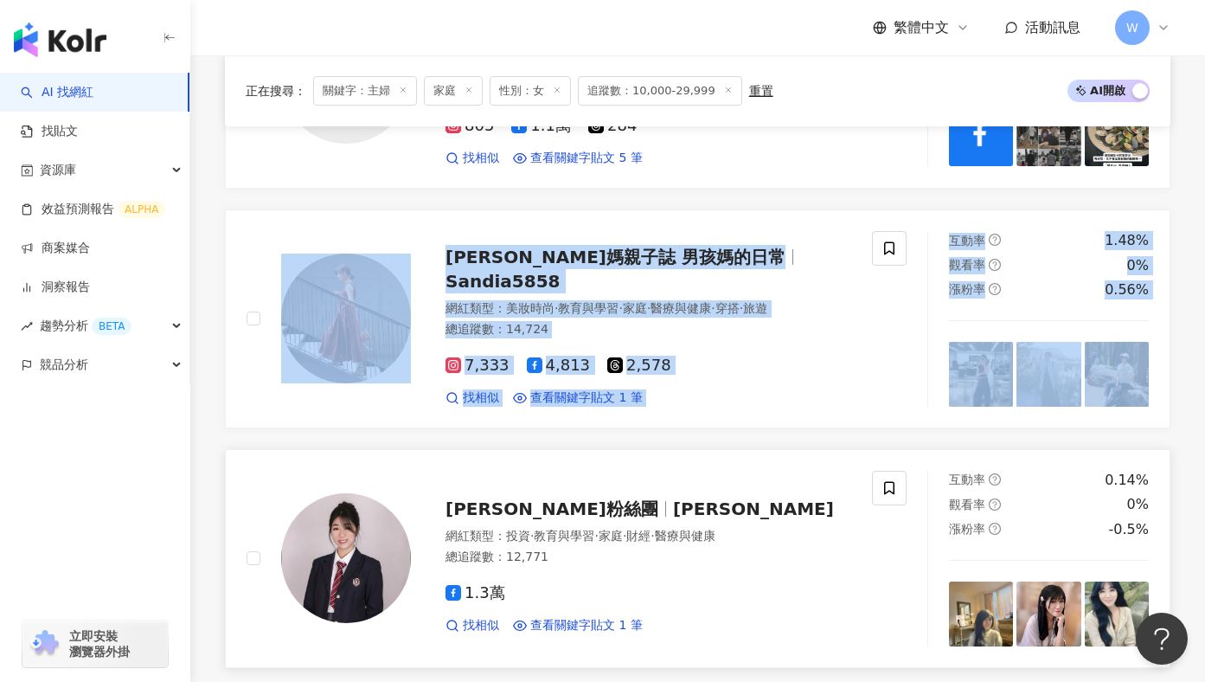
scroll to position [2951, 0]
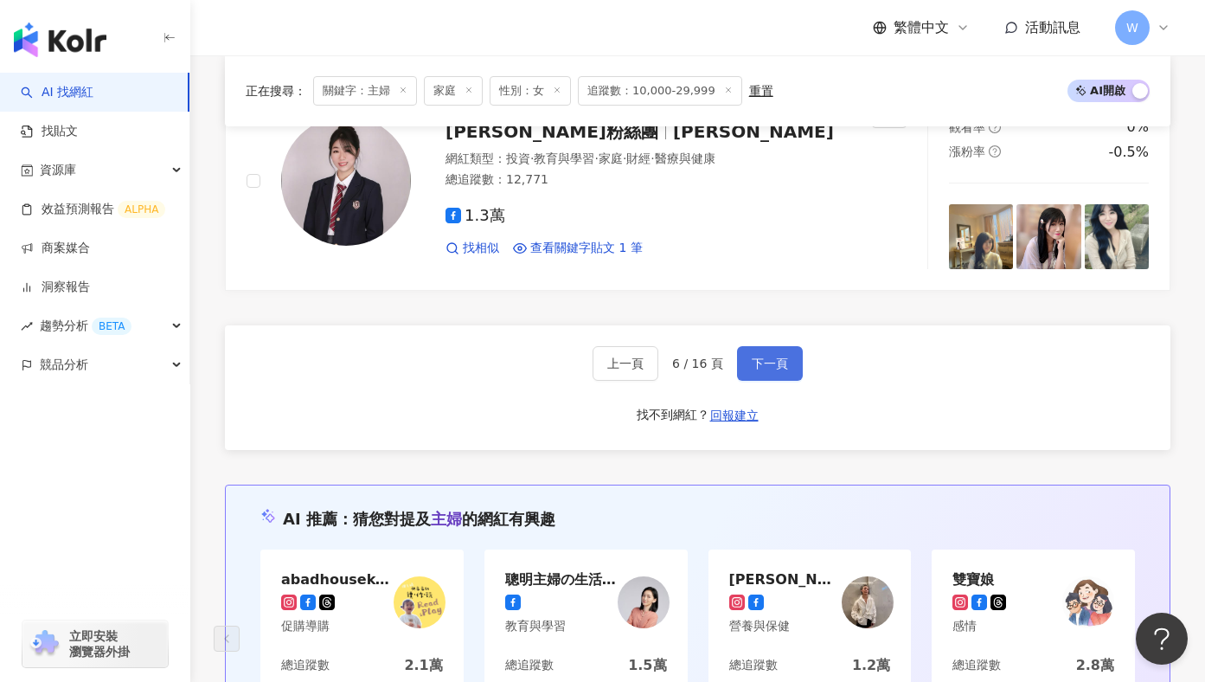
click at [759, 356] on span "下一頁" at bounding box center [770, 363] width 36 height 14
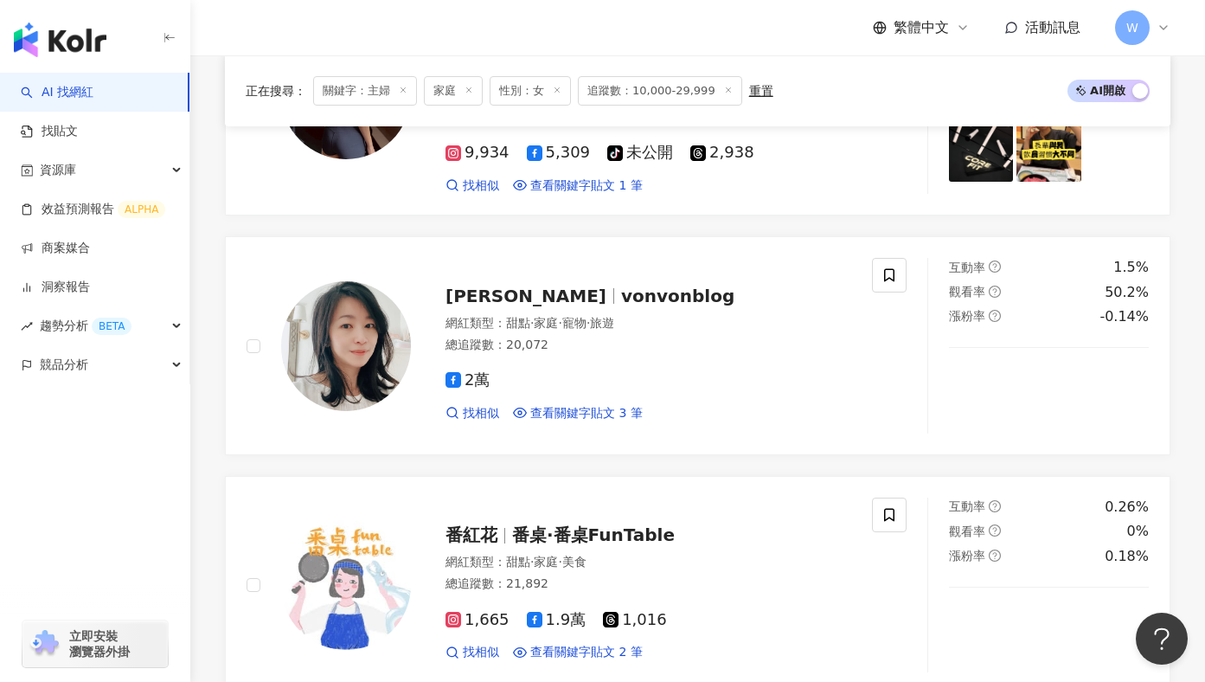
scroll to position [1450, 0]
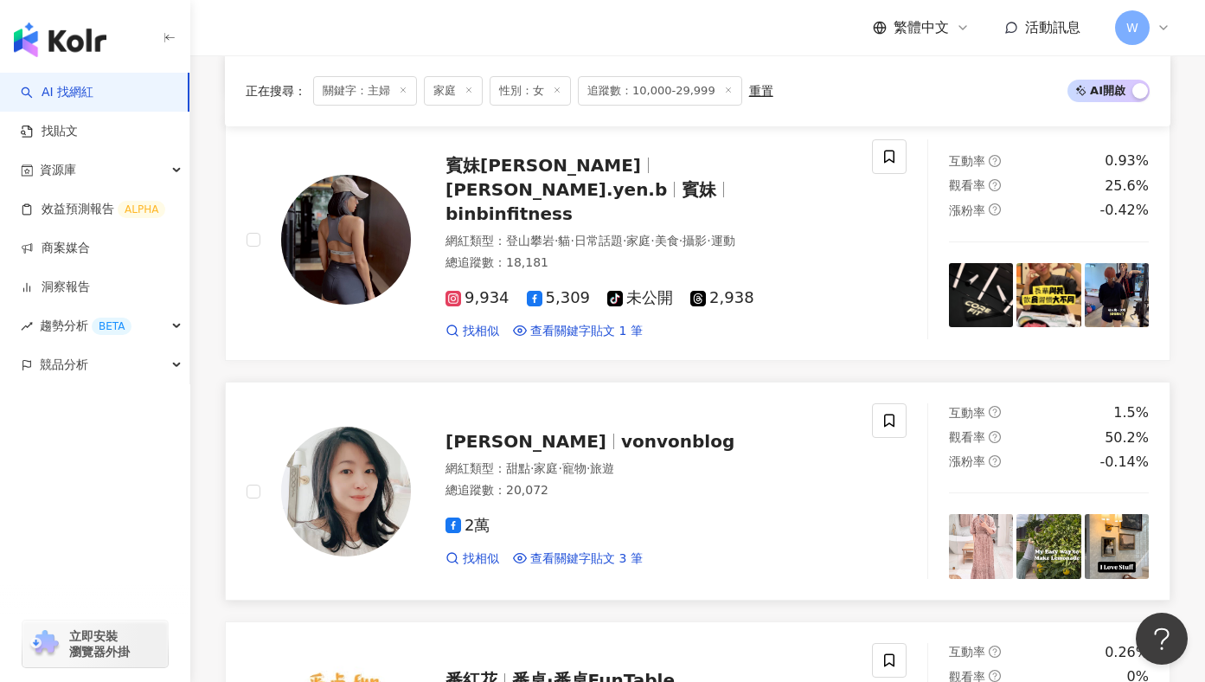
click at [621, 431] on span "vonvonblog" at bounding box center [677, 441] width 113 height 21
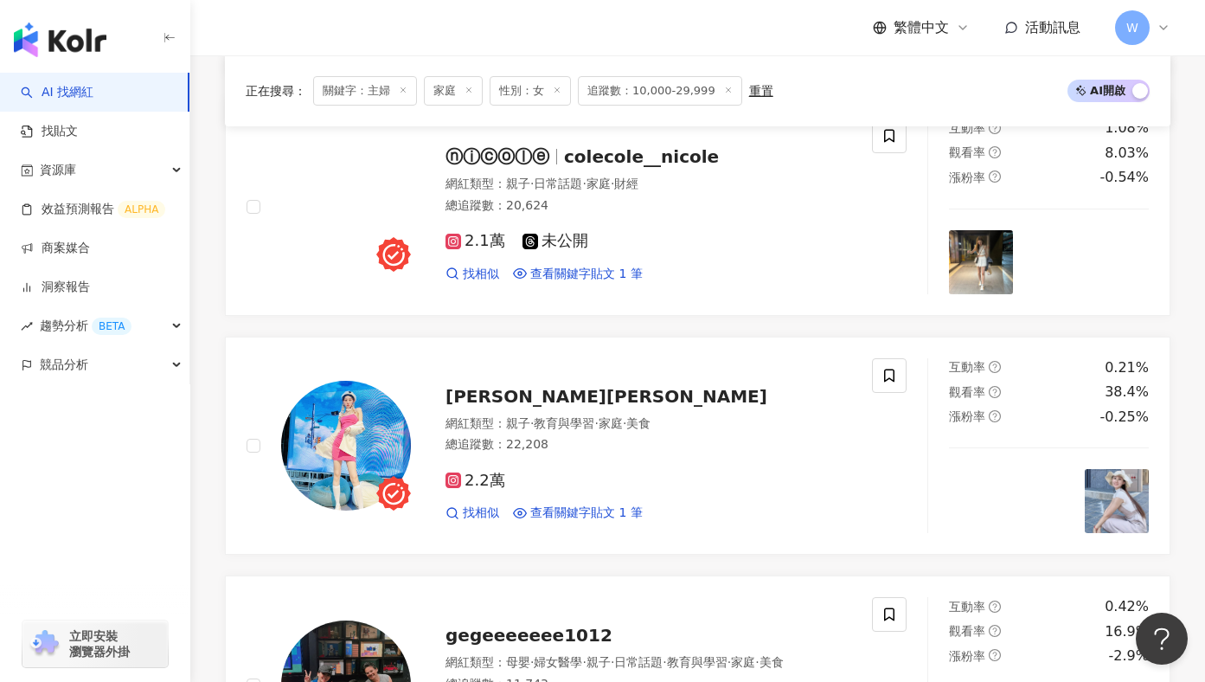
scroll to position [544, 0]
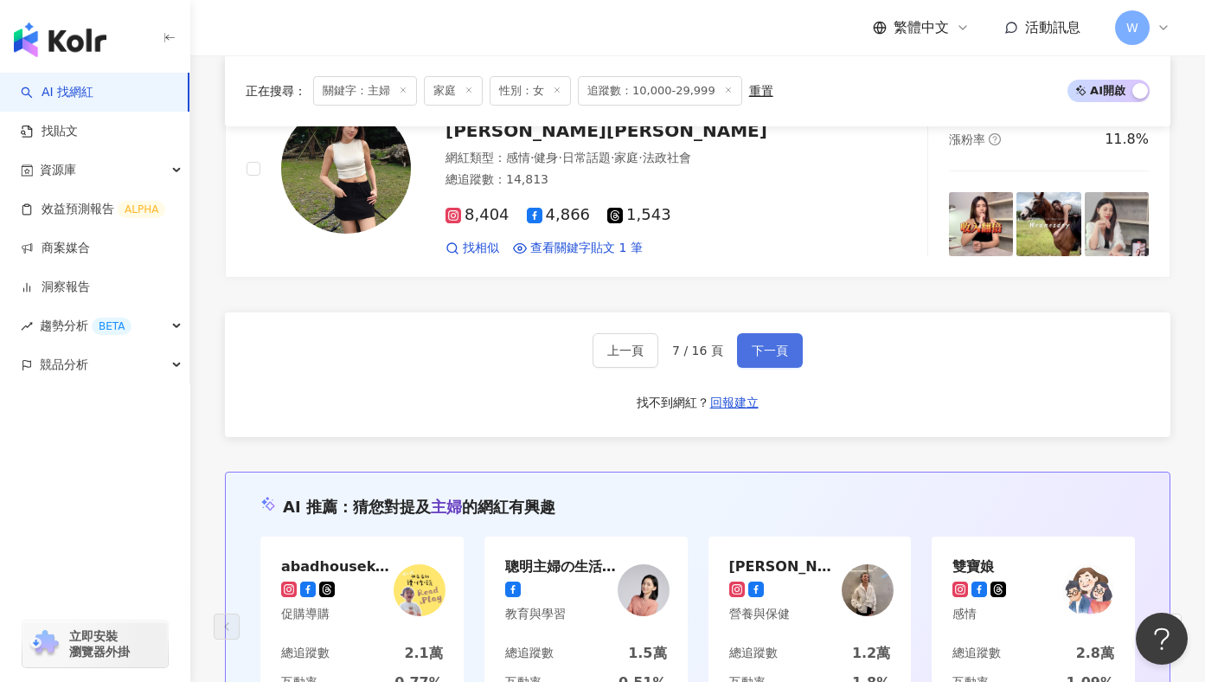
click at [770, 340] on button "下一頁" at bounding box center [770, 350] width 66 height 35
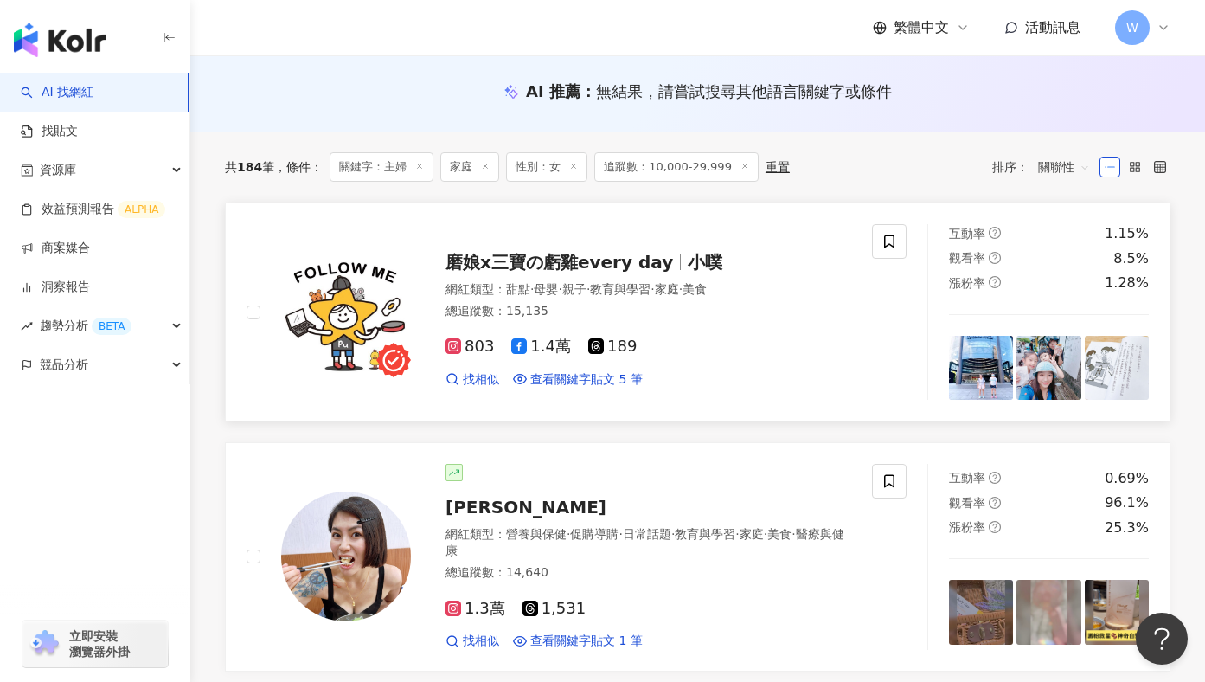
scroll to position [0, 0]
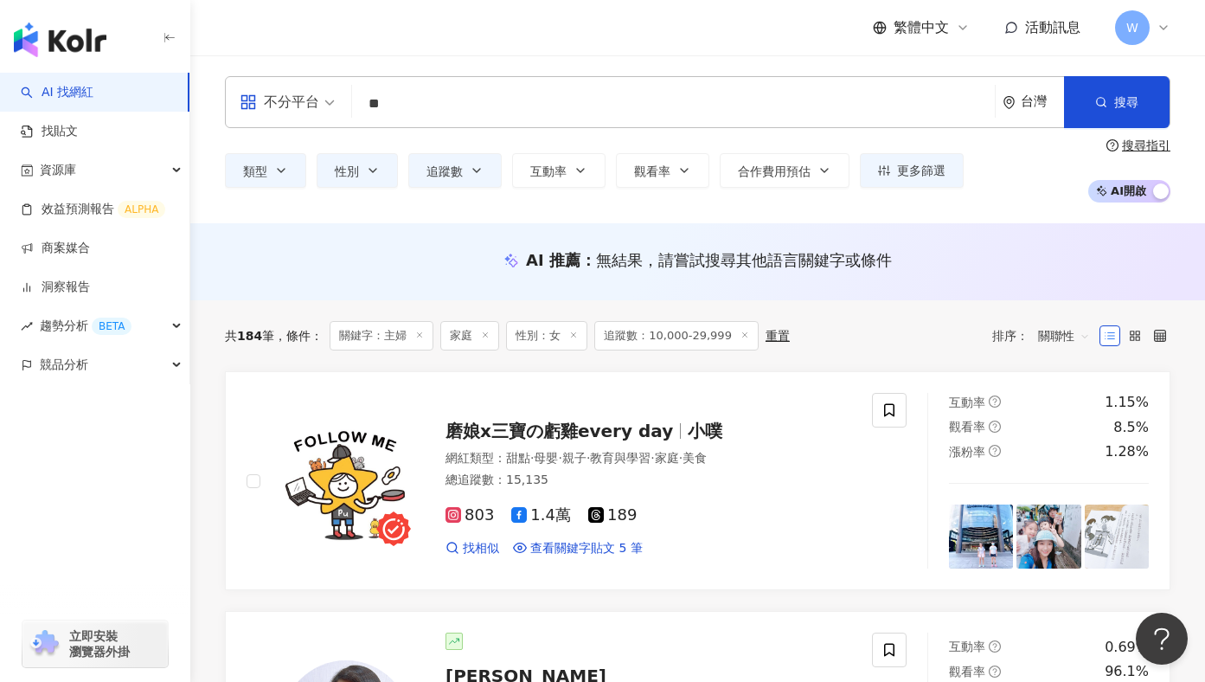
click at [483, 106] on input "**" at bounding box center [673, 103] width 629 height 33
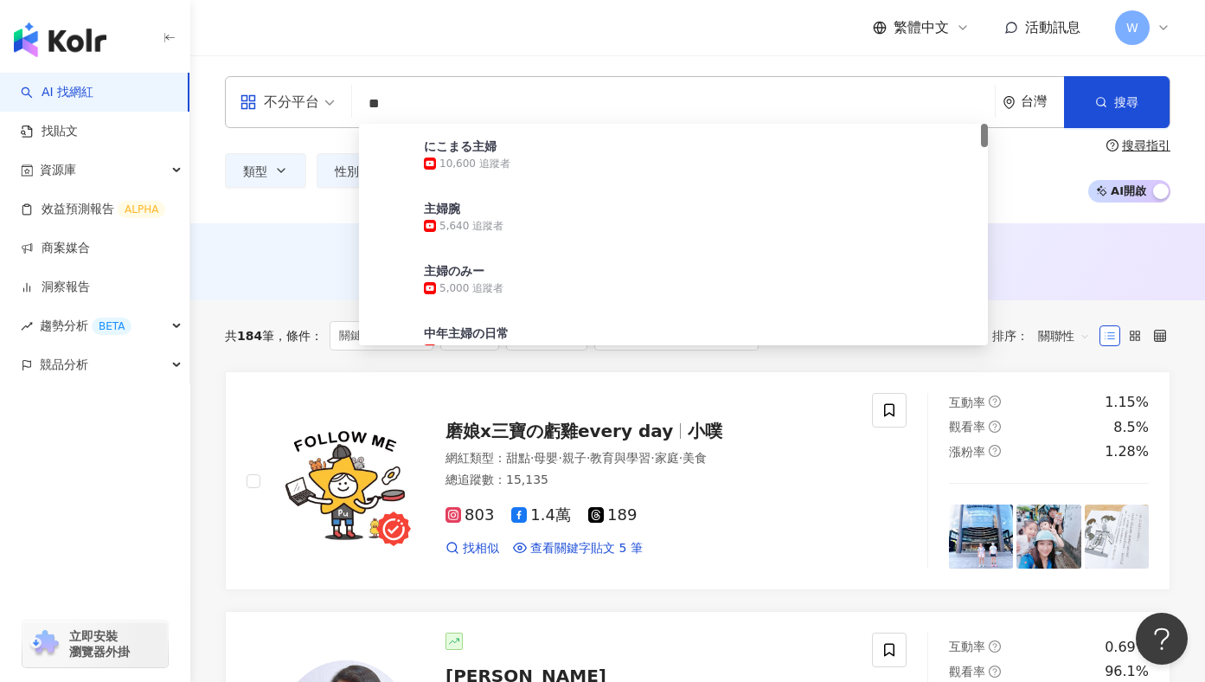
type input "*"
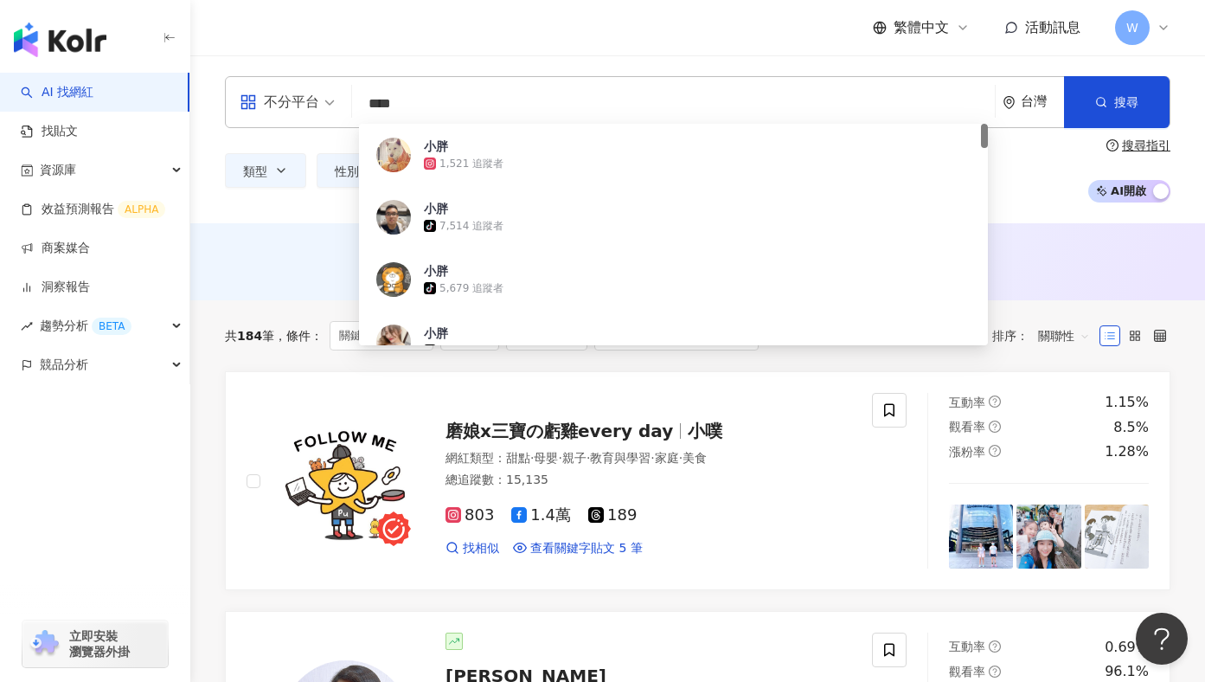
type input "***"
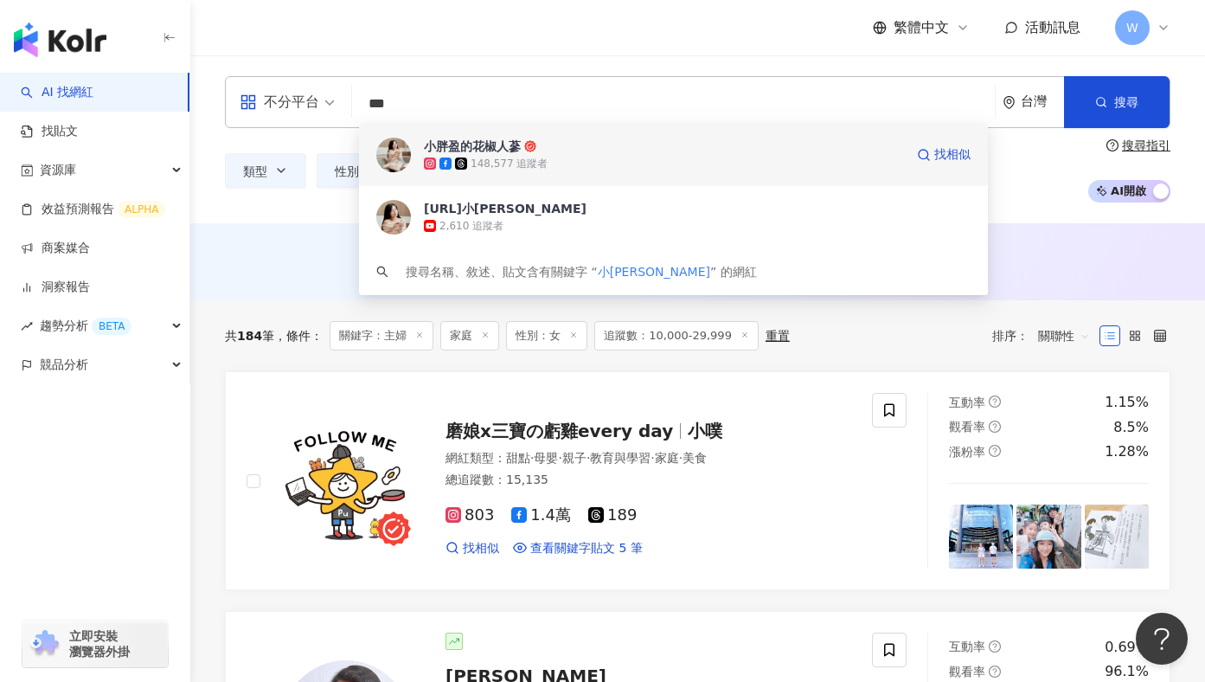
click at [392, 163] on img at bounding box center [393, 155] width 35 height 35
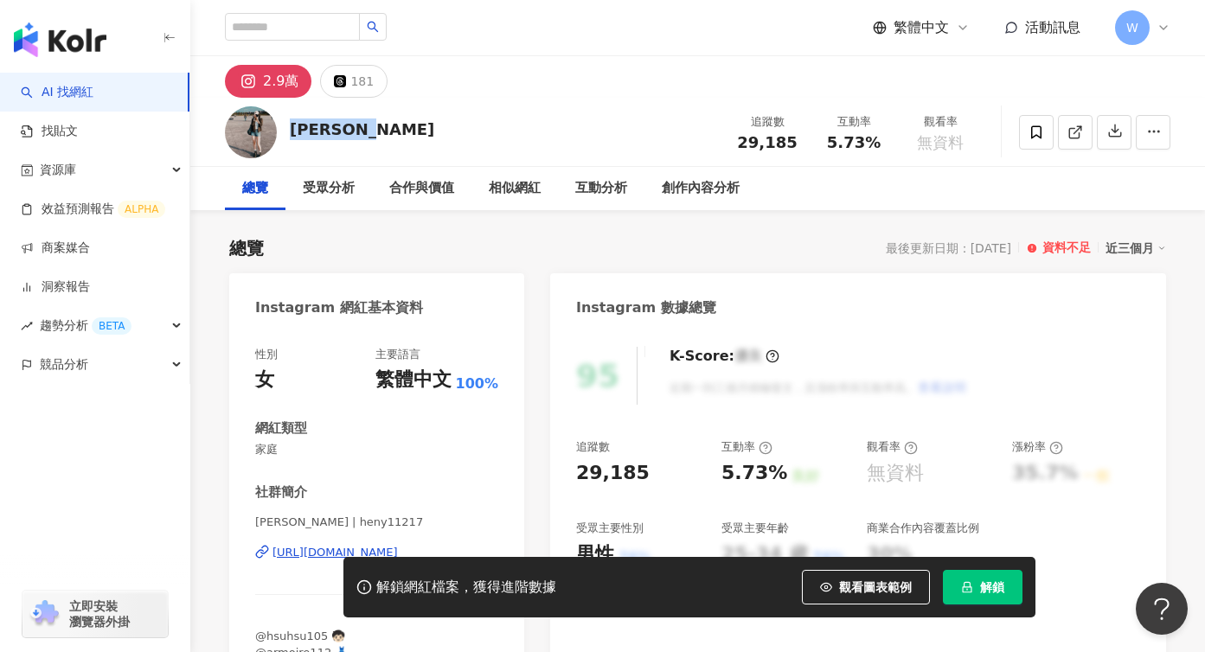
drag, startPoint x: 290, startPoint y: 128, endPoint x: 370, endPoint y: 128, distance: 80.4
click at [370, 128] on div "Heny Hsu 追蹤數 29,185 互動率 5.73% 觀看率 無資料" at bounding box center [697, 132] width 1015 height 68
copy div "[PERSON_NAME]"
click at [264, 87] on div "2.9萬" at bounding box center [280, 81] width 35 height 24
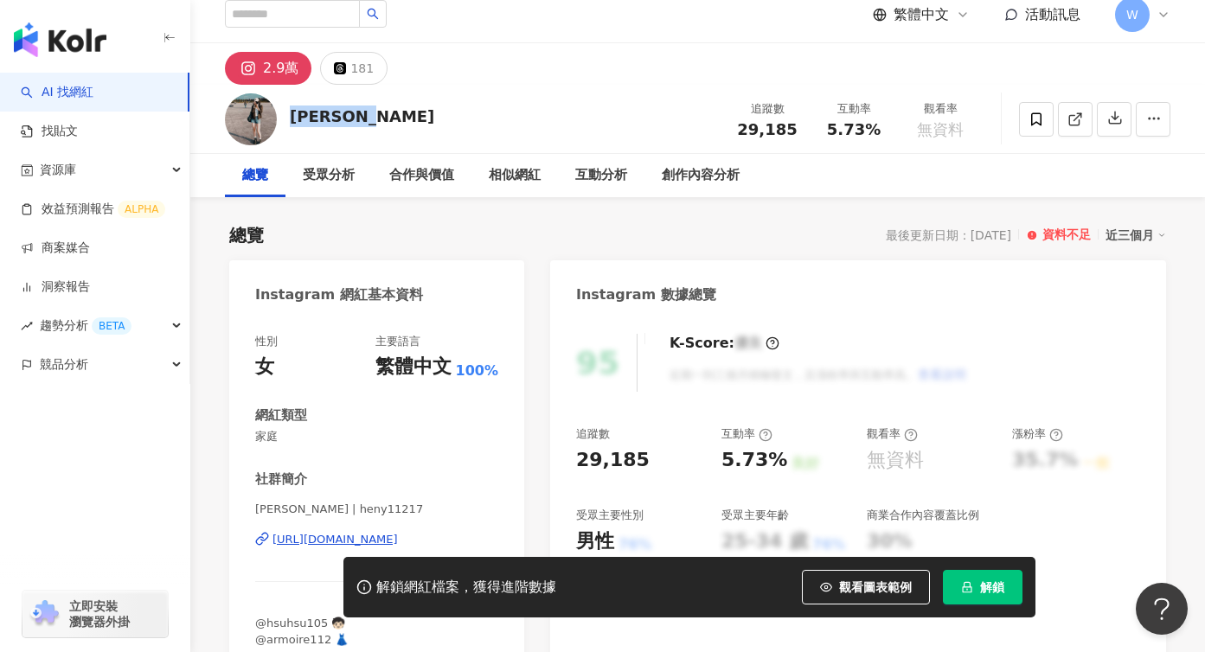
click at [324, 540] on div "https://www.instagram.com/heny11217/" at bounding box center [334, 540] width 125 height 16
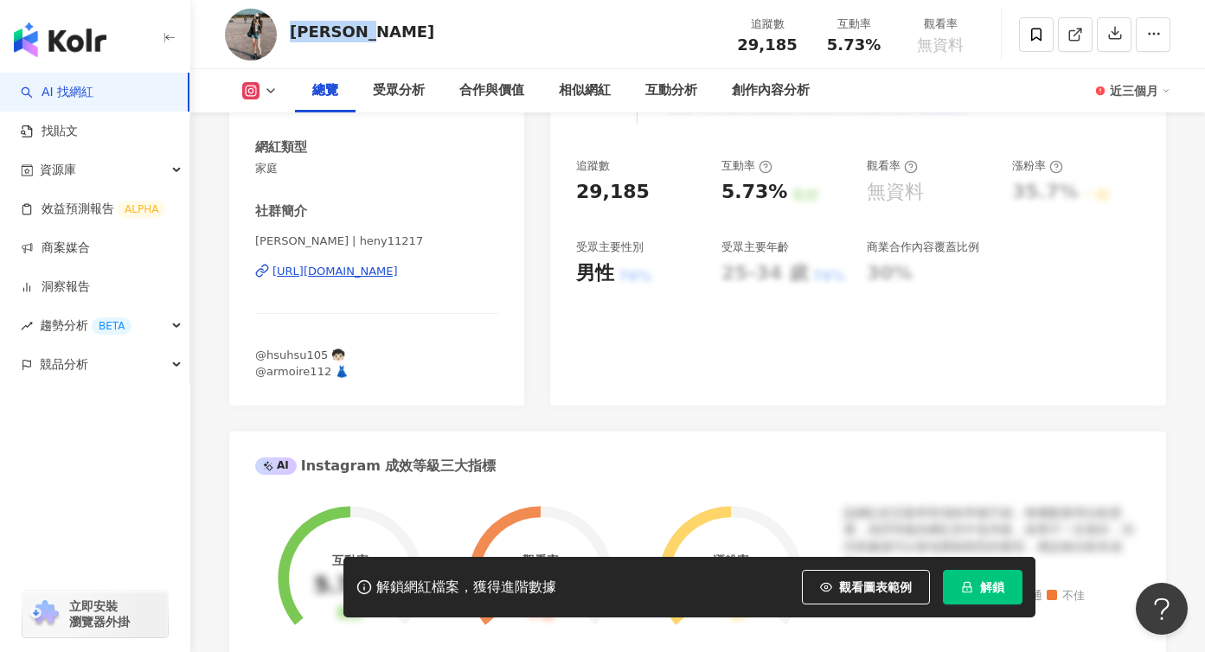
scroll to position [0, 0]
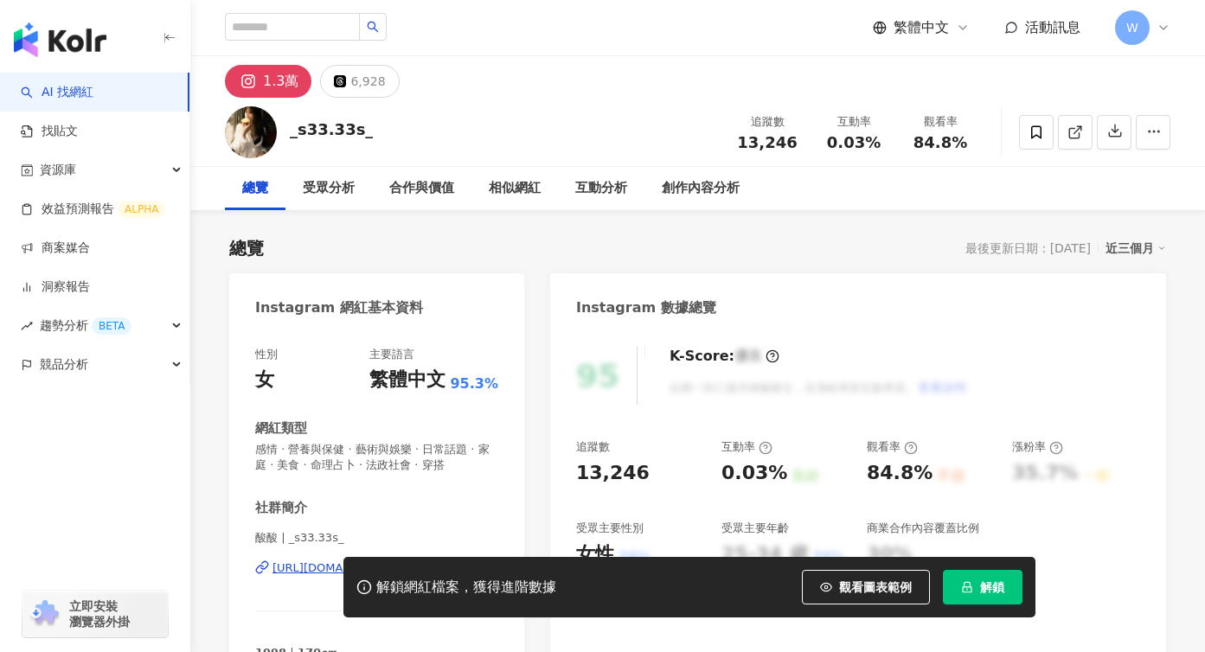
scroll to position [127, 0]
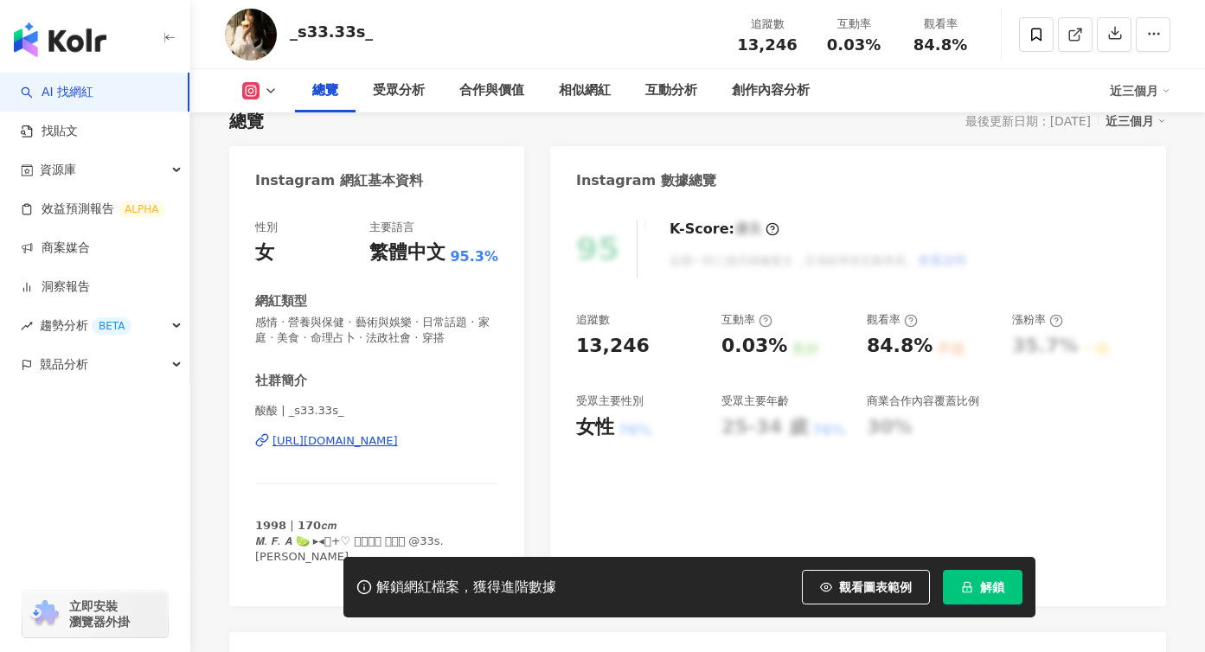
click at [350, 445] on div "https://www.instagram.com/_s33.33s_/" at bounding box center [334, 441] width 125 height 16
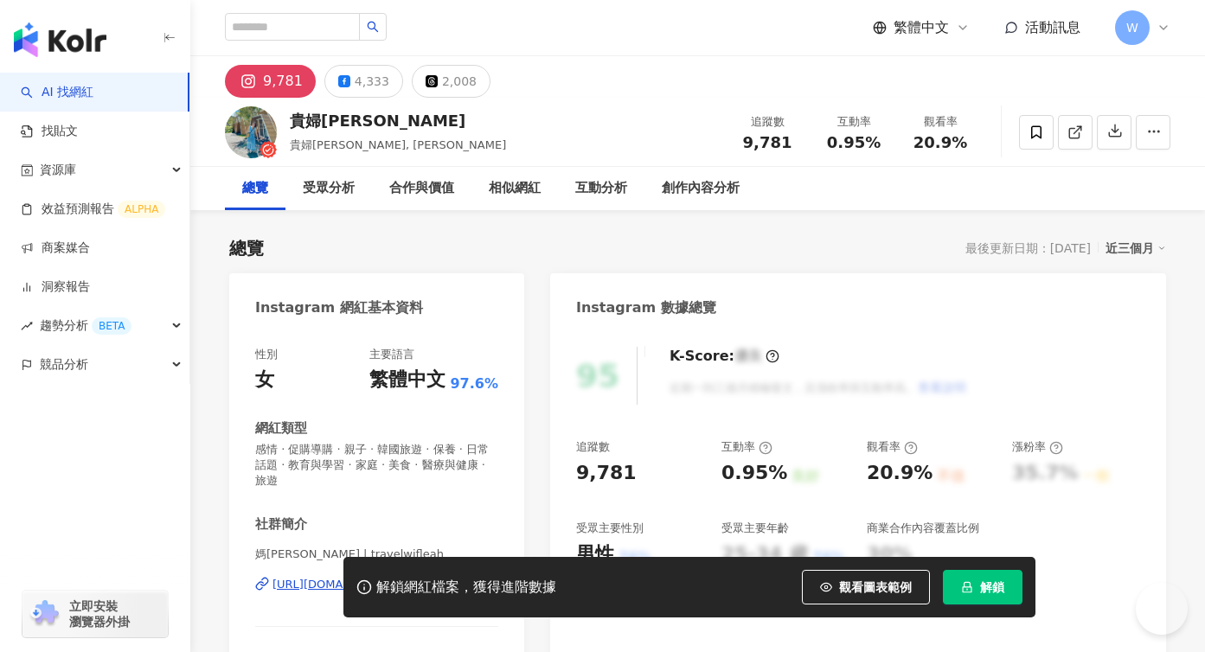
scroll to position [30, 0]
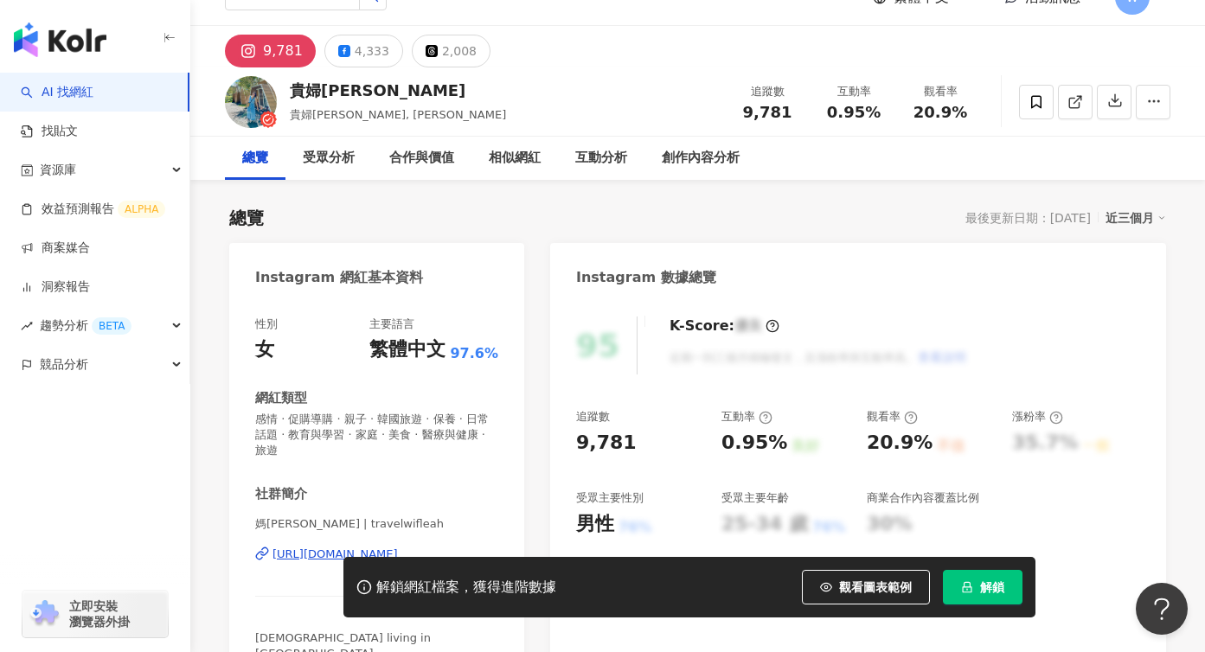
click at [302, 548] on div "媽咪莉亞 | travelwifleah https://www.instagram.com/travelwifleah/" at bounding box center [376, 566] width 243 height 101
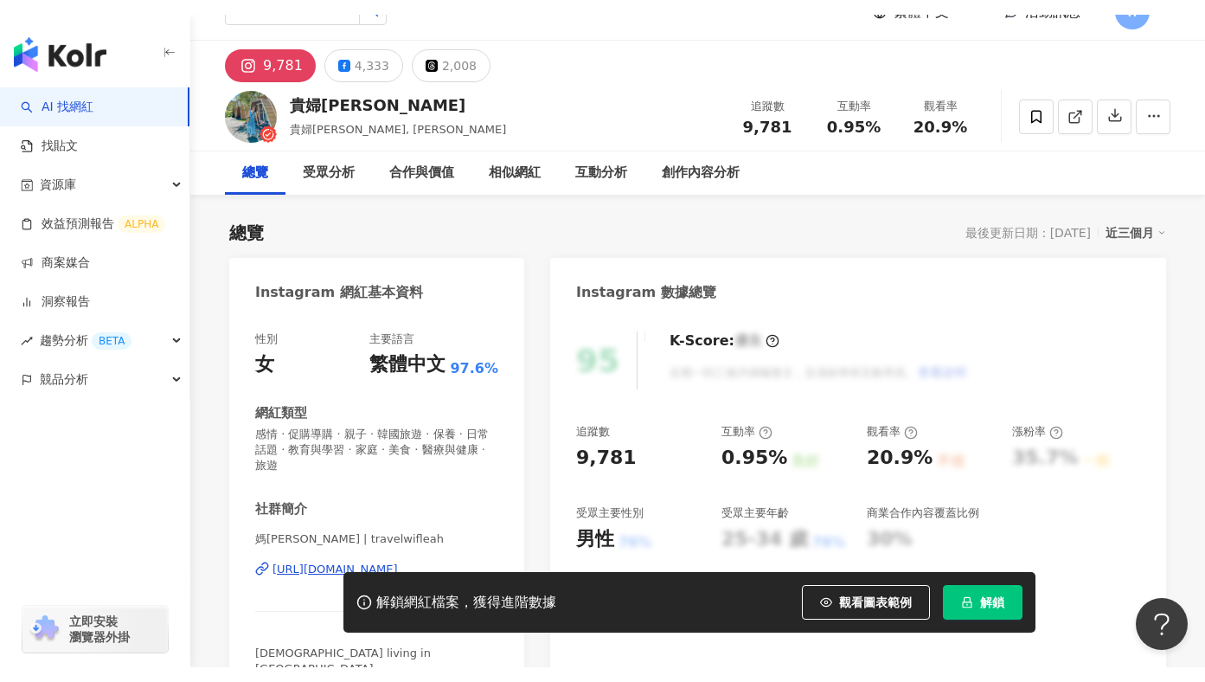
scroll to position [0, 0]
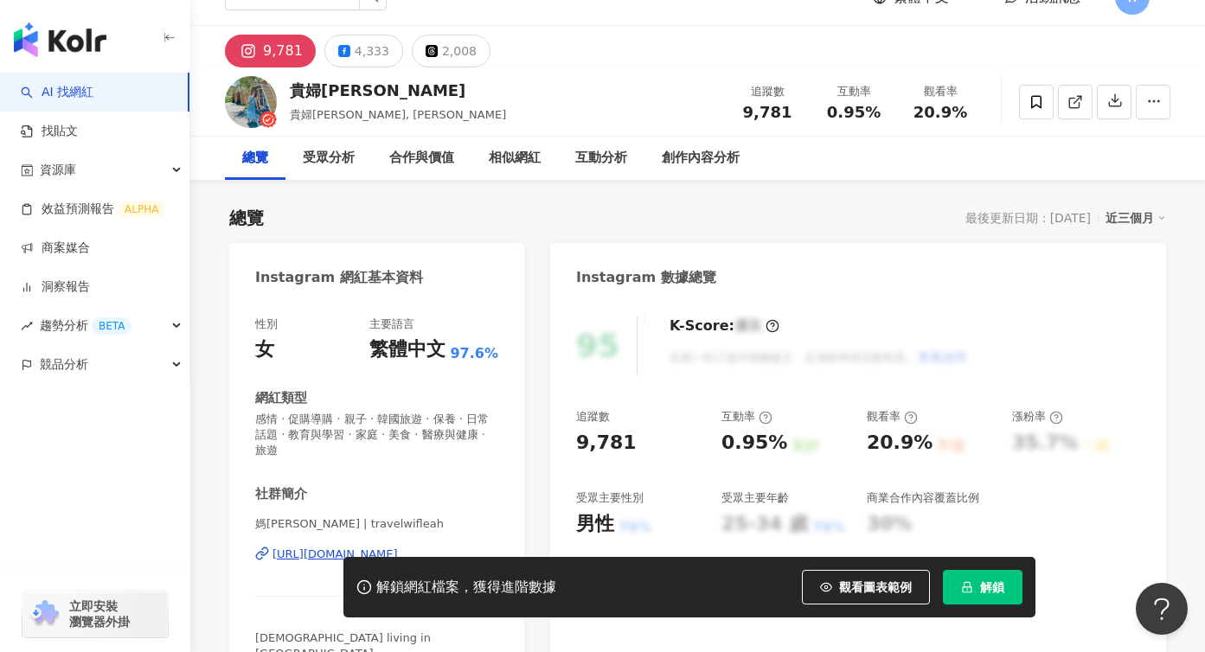
click at [319, 547] on div "https://www.instagram.com/travelwifleah/" at bounding box center [334, 555] width 125 height 16
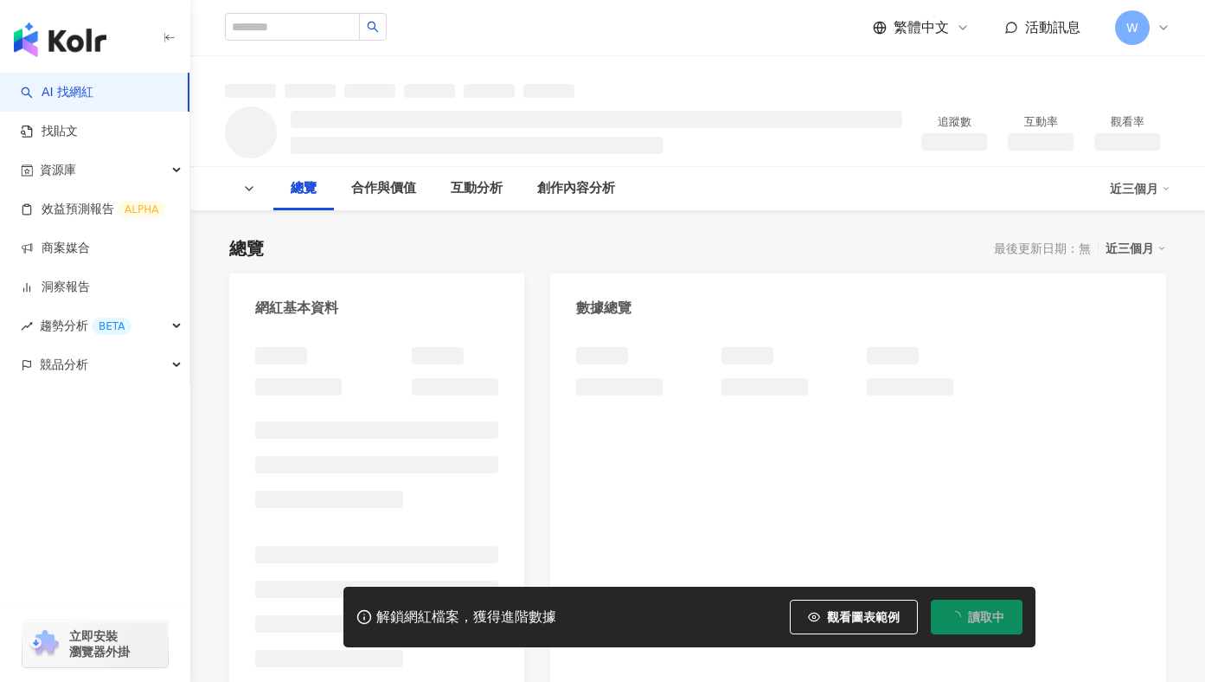
scroll to position [8, 0]
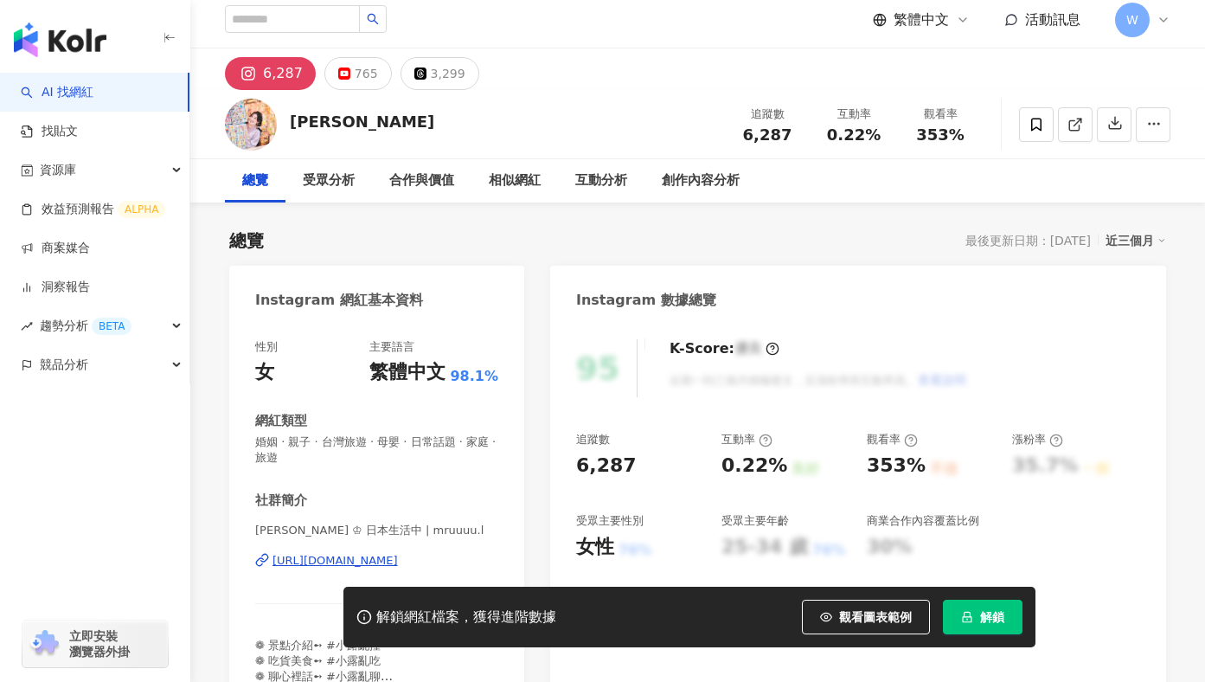
click at [398, 553] on div "[URL][DOMAIN_NAME]" at bounding box center [334, 561] width 125 height 16
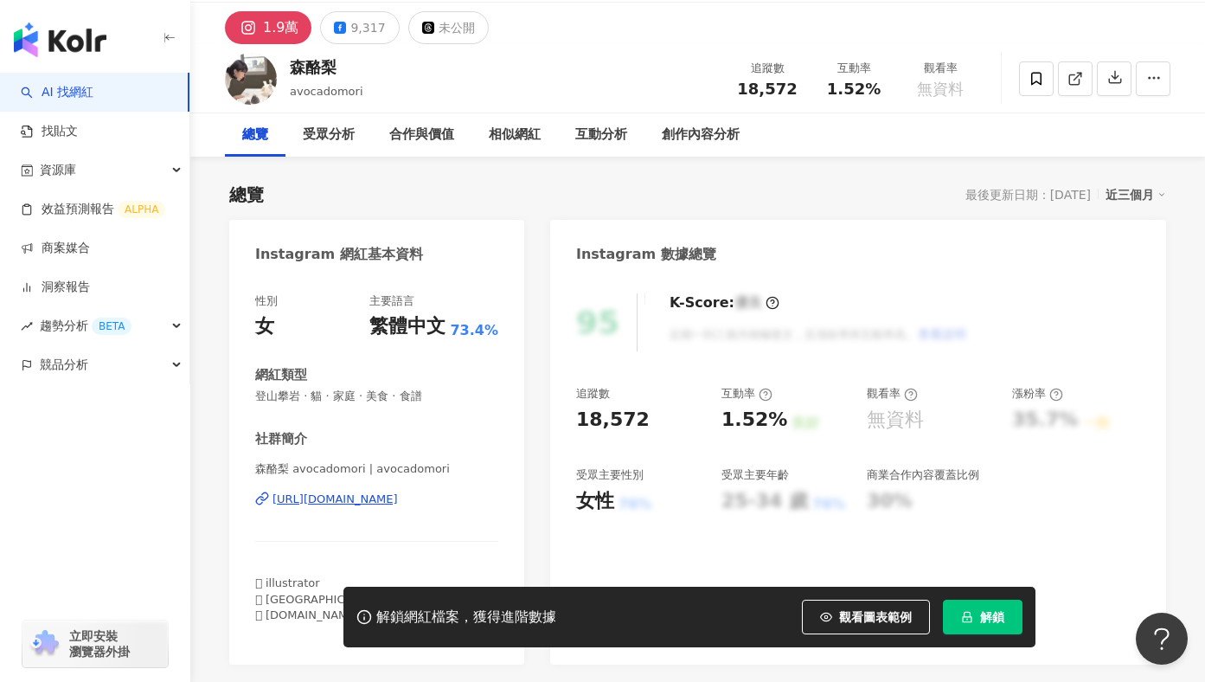
scroll to position [128, 0]
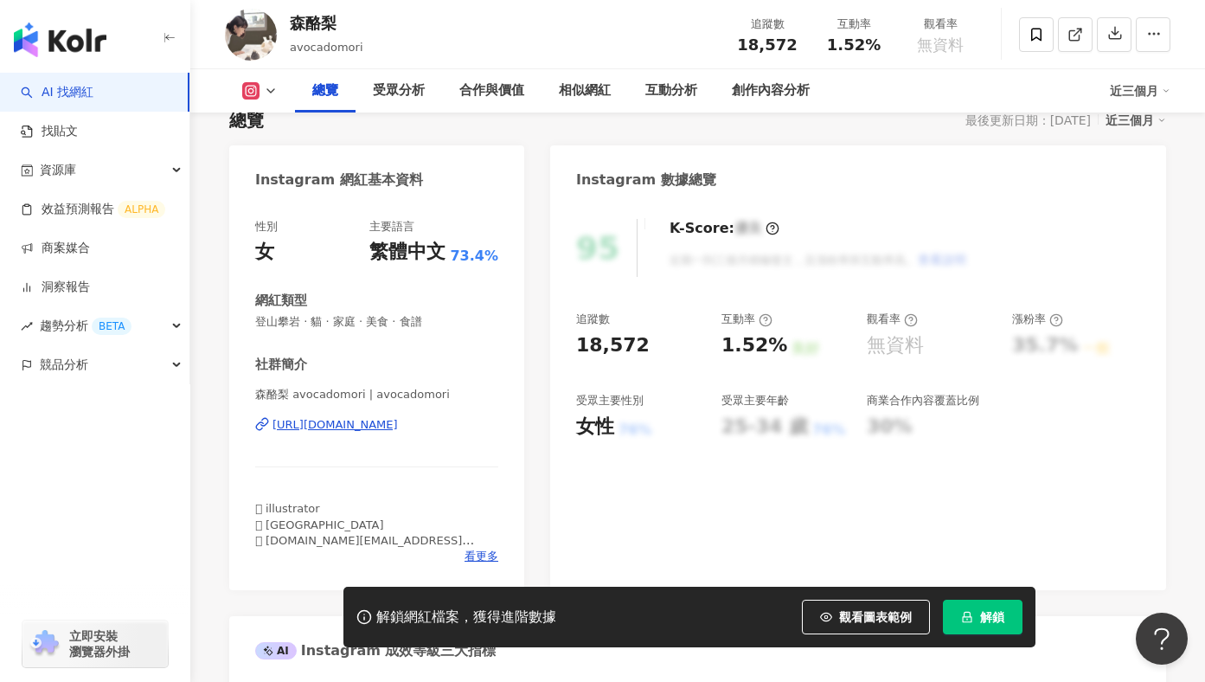
click at [365, 429] on div "https://www.instagram.com/avocadomori/" at bounding box center [334, 425] width 125 height 16
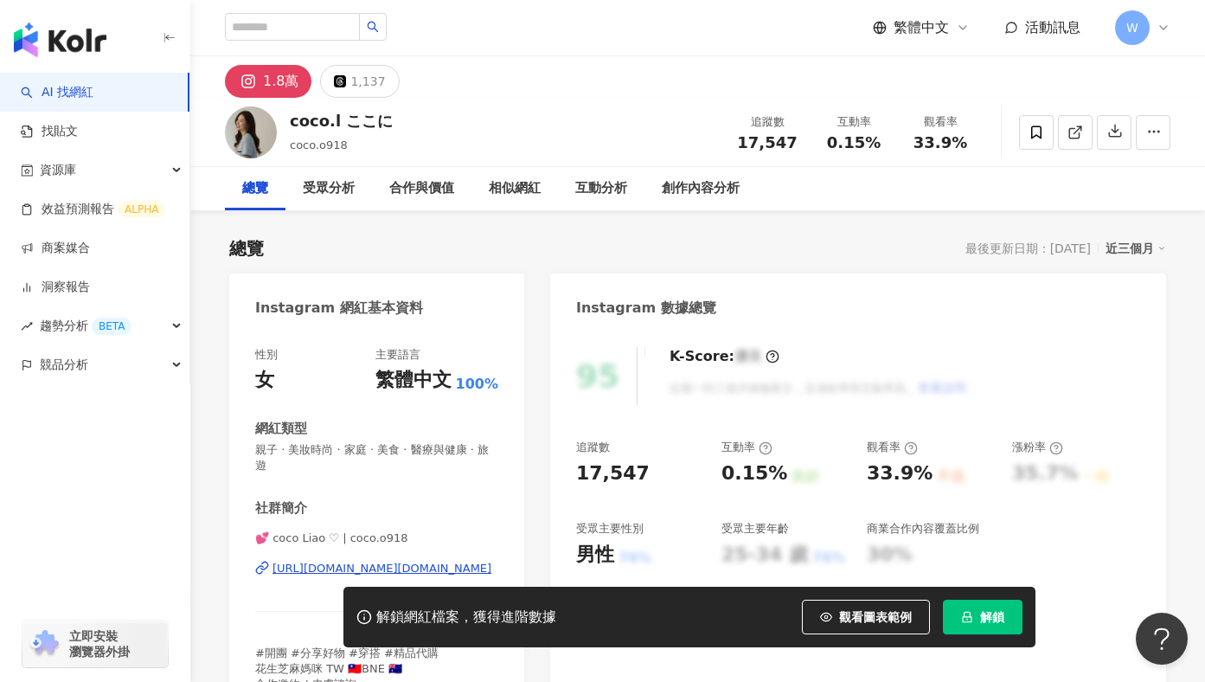
click at [420, 567] on div "💕 coco Liao ♡ | coco.o918 https://www.instagram.com/coco.o918/" at bounding box center [376, 580] width 243 height 101
click at [426, 561] on div "https://www.instagram.com/coco.o918/" at bounding box center [381, 569] width 219 height 16
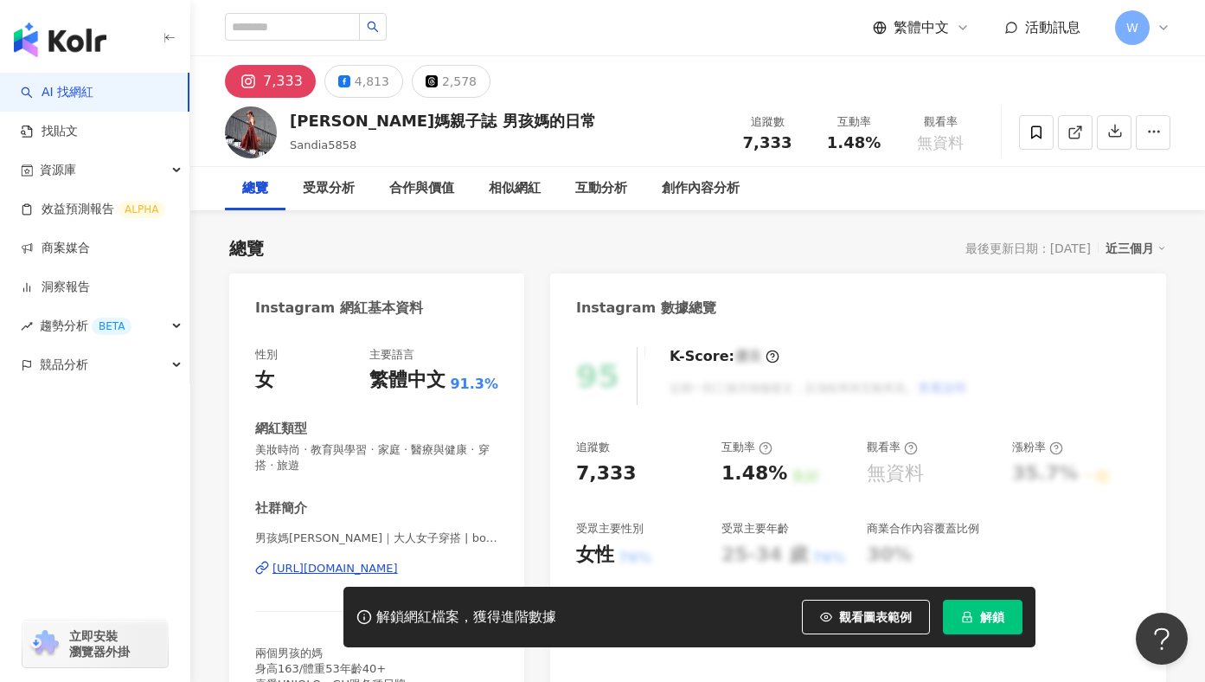
click at [334, 561] on div "[URL][DOMAIN_NAME]" at bounding box center [334, 569] width 125 height 16
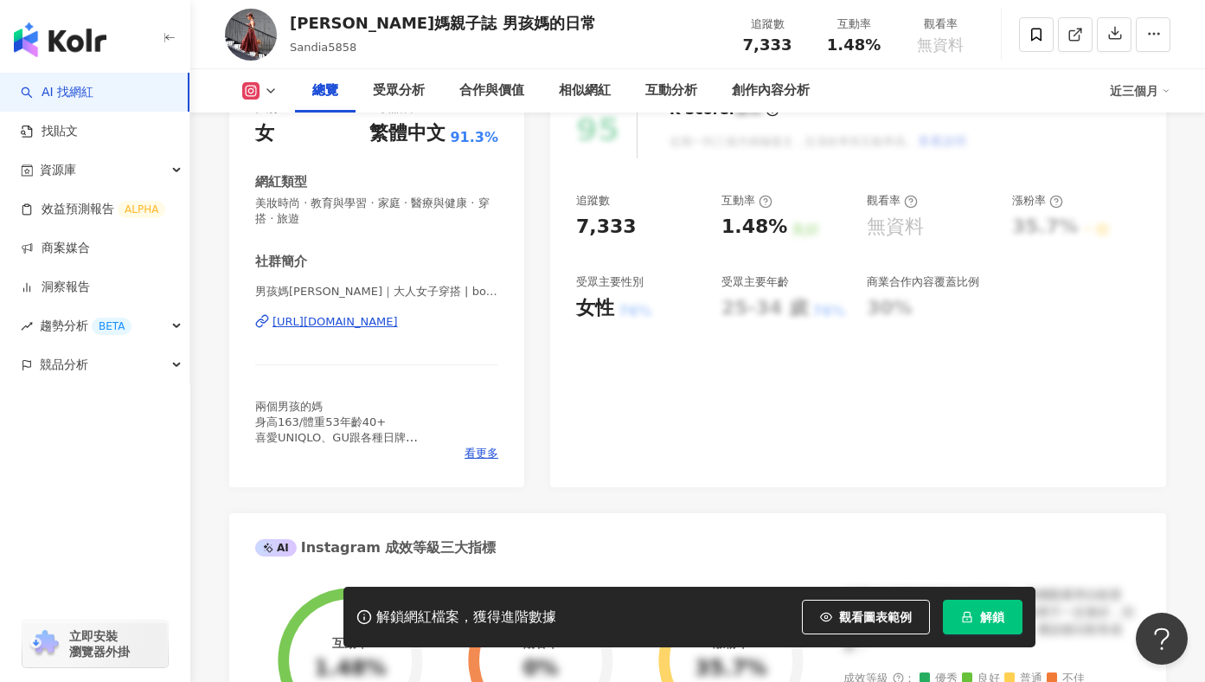
scroll to position [173, 0]
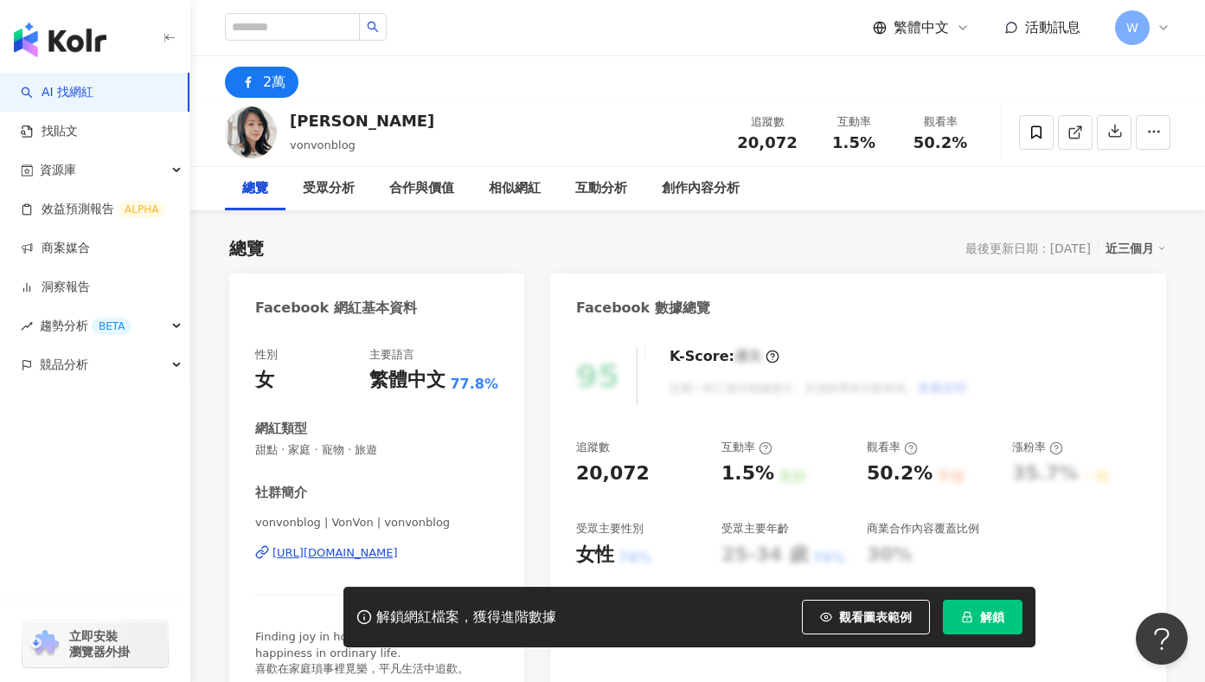
scroll to position [72, 0]
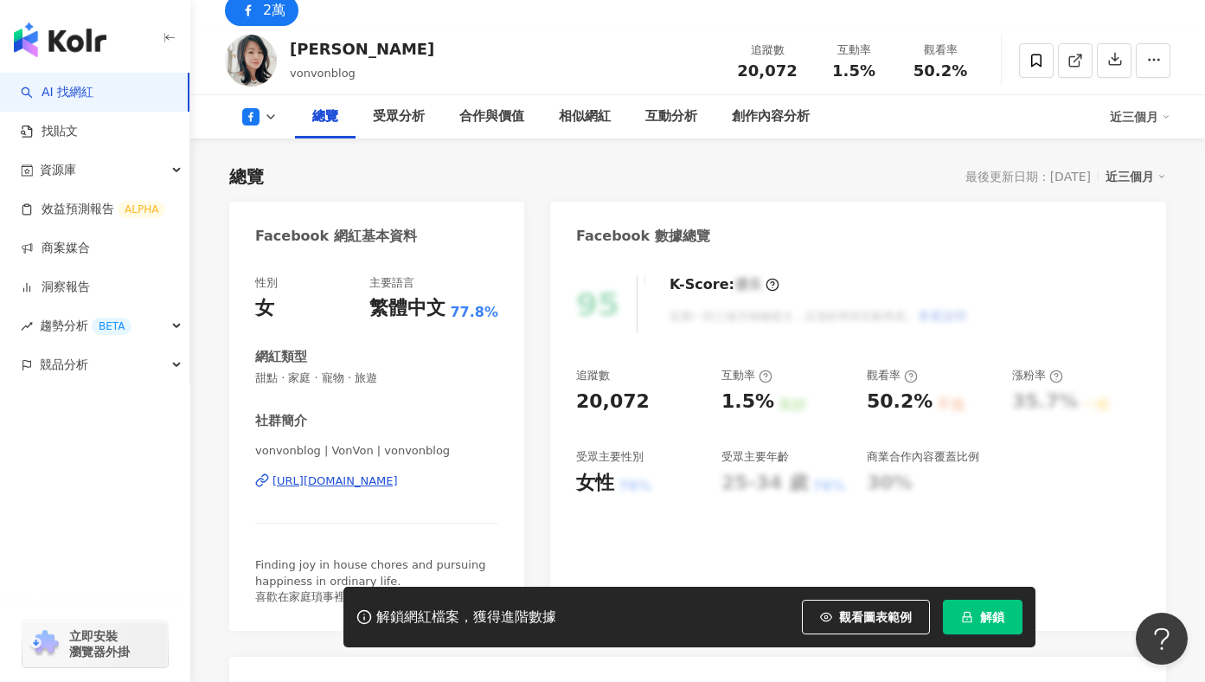
click at [373, 478] on div "[URL][DOMAIN_NAME]" at bounding box center [334, 481] width 125 height 16
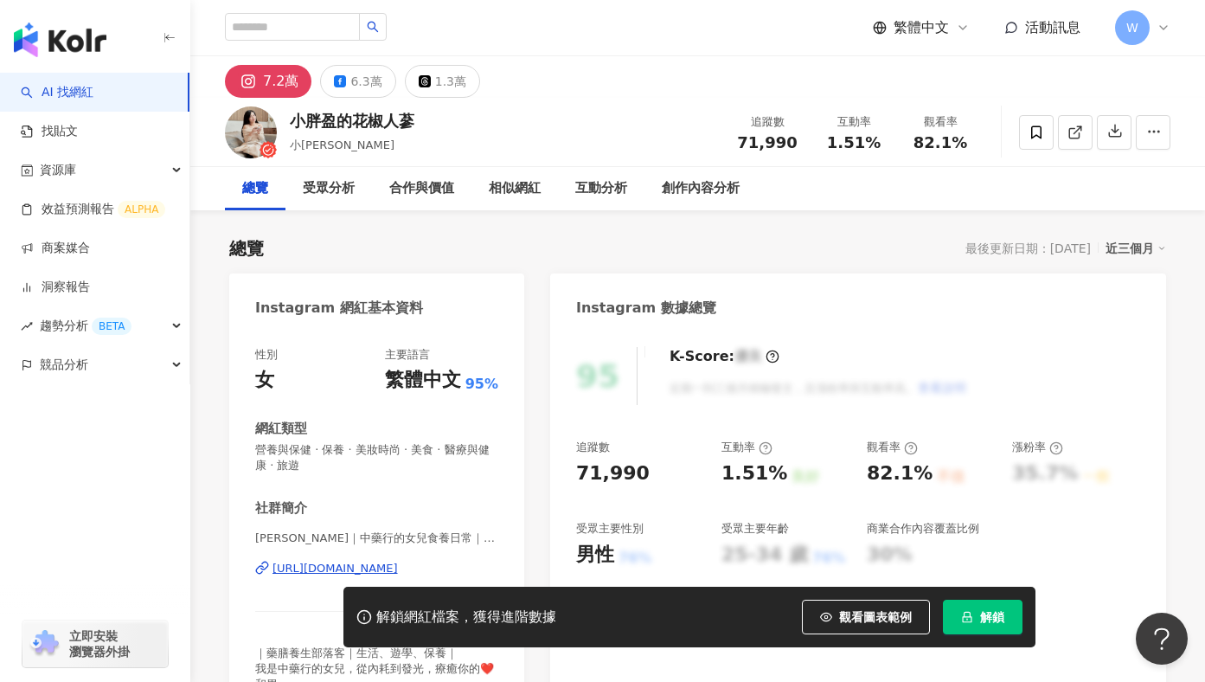
click at [67, 98] on link "AI 找網紅" at bounding box center [57, 92] width 73 height 17
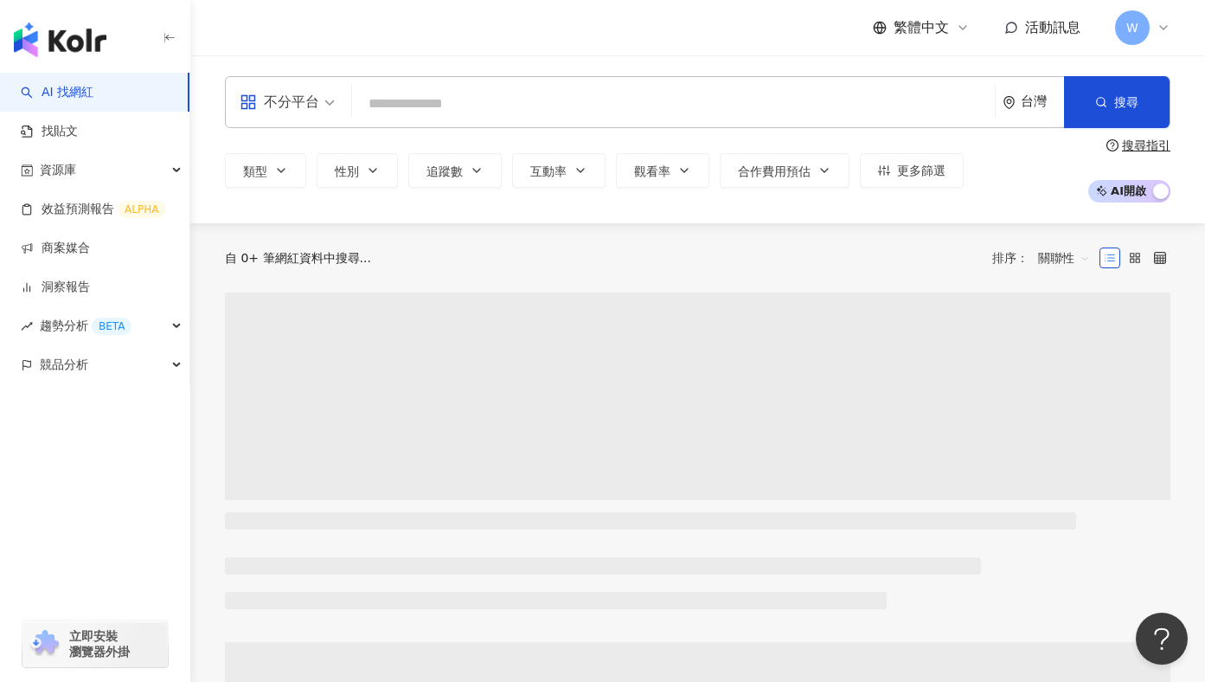
click at [370, 93] on input "search" at bounding box center [673, 103] width 629 height 33
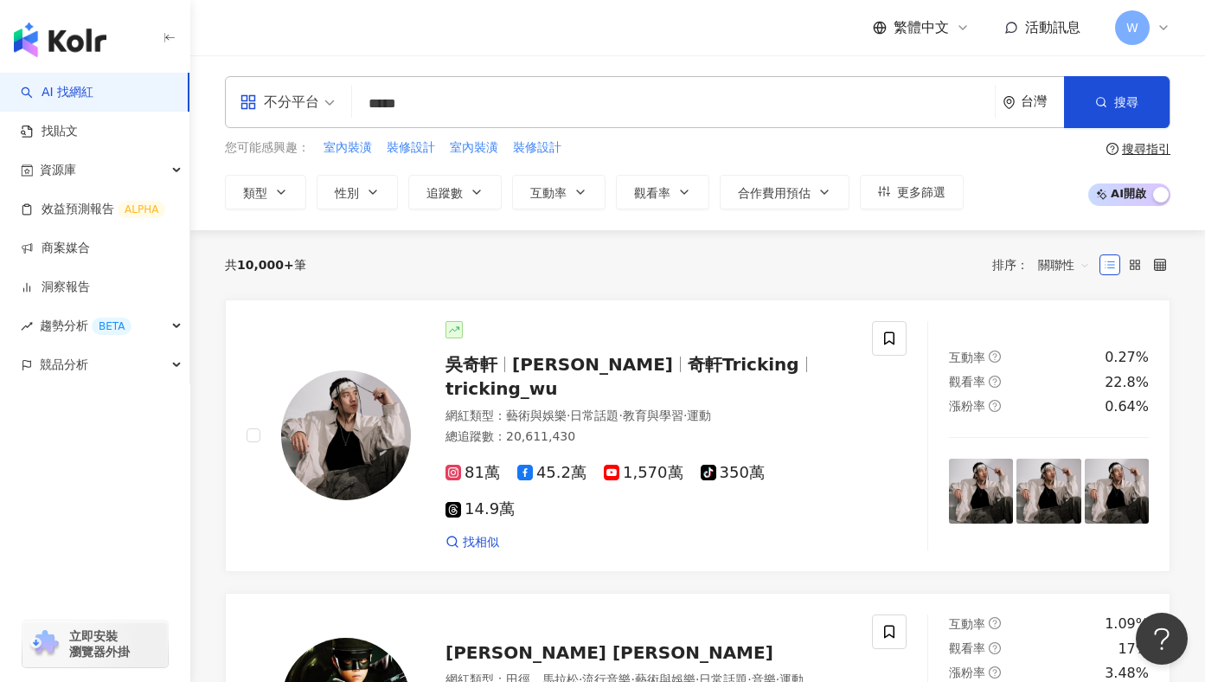
type input "****"
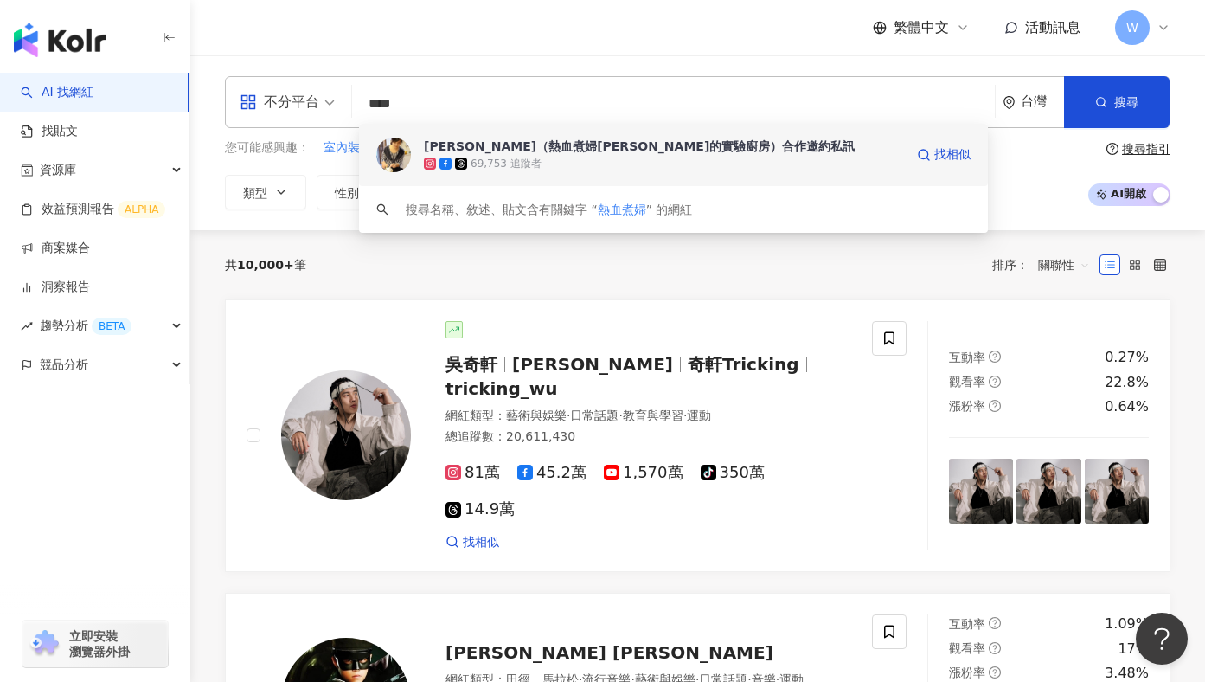
click at [665, 176] on div "蔡韋伶（熱血煮婦Amy的實驗廚房）合作邀約私訊 69,753 追蹤者 找相似" at bounding box center [673, 155] width 629 height 62
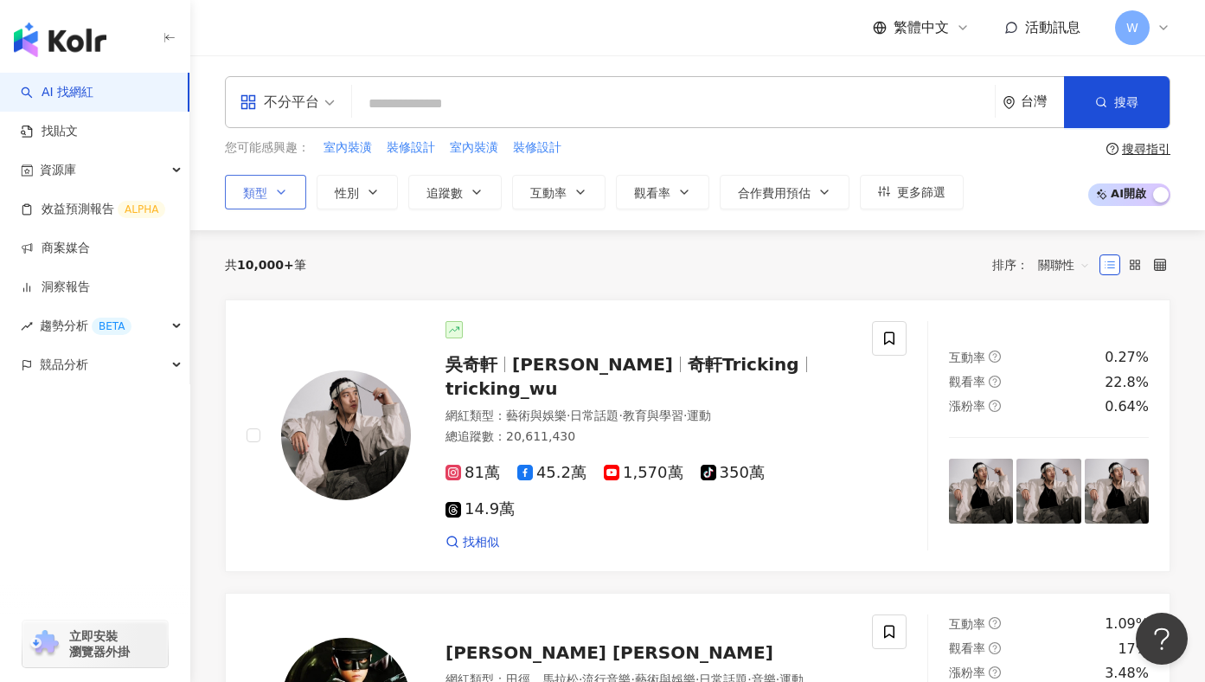
click at [273, 191] on button "類型" at bounding box center [265, 192] width 81 height 35
click at [367, 179] on button "性別" at bounding box center [357, 192] width 81 height 35
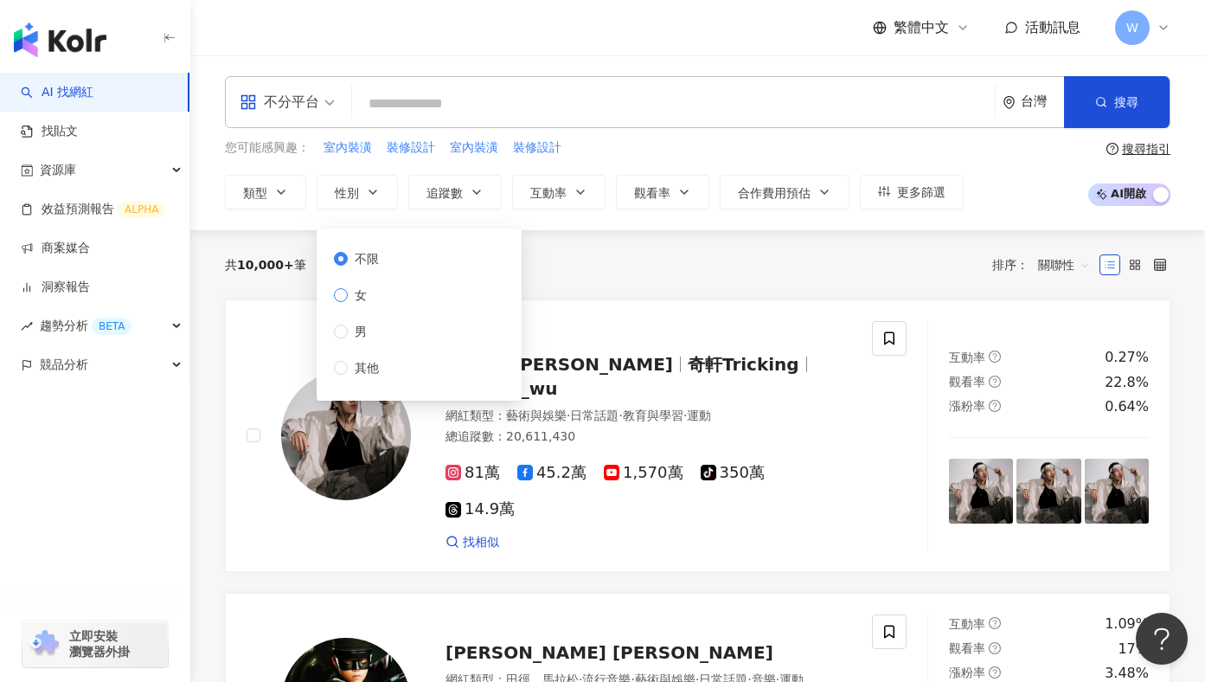
click at [362, 290] on span "女" at bounding box center [361, 294] width 26 height 19
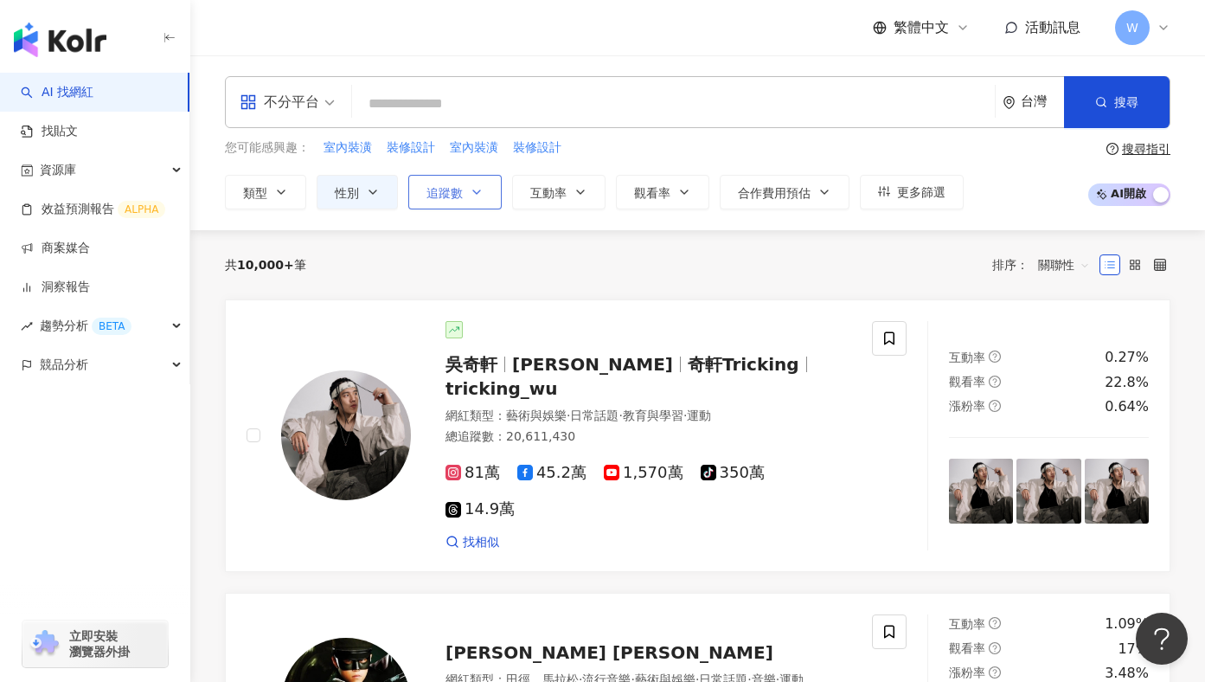
click at [472, 196] on icon "button" at bounding box center [477, 192] width 14 height 14
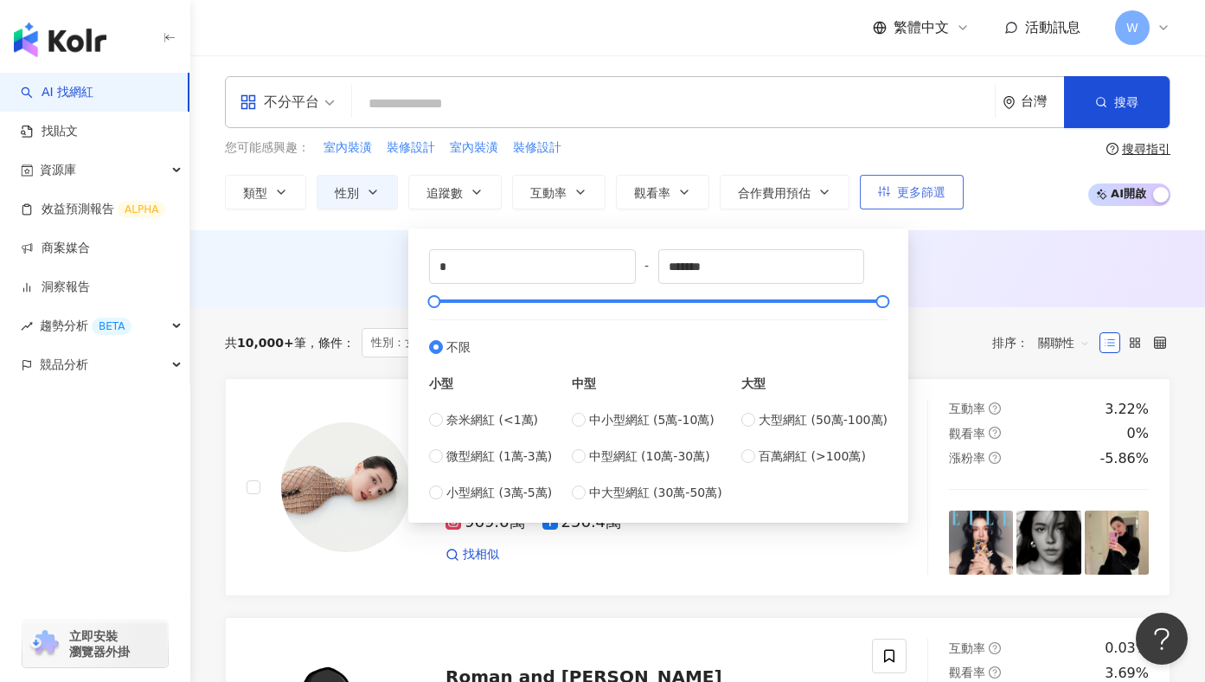
click at [935, 197] on span "更多篩選" at bounding box center [921, 192] width 48 height 14
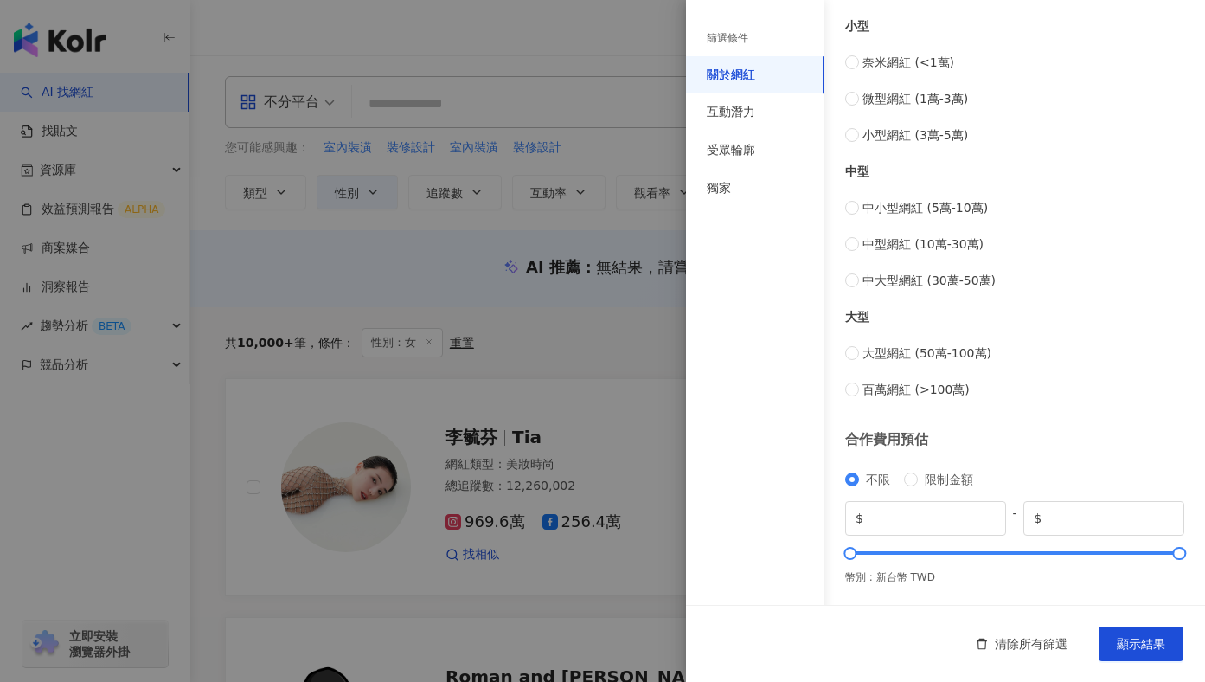
scroll to position [249, 0]
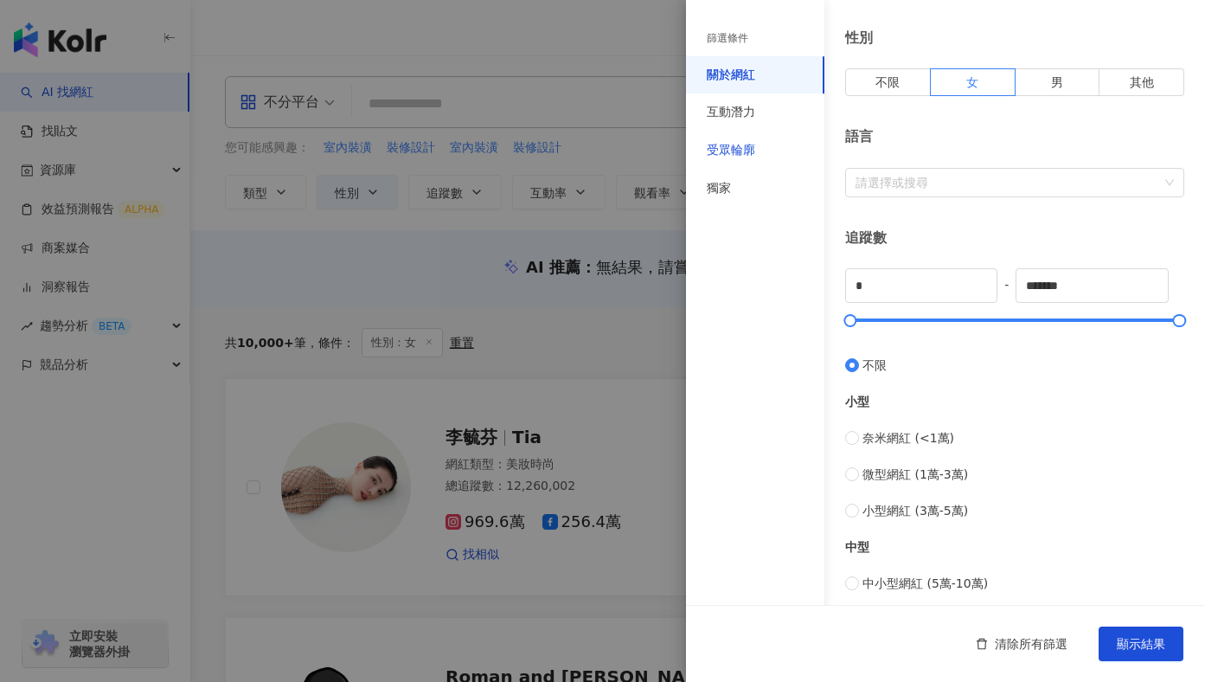
click at [740, 157] on div "受眾輪廓" at bounding box center [731, 150] width 48 height 17
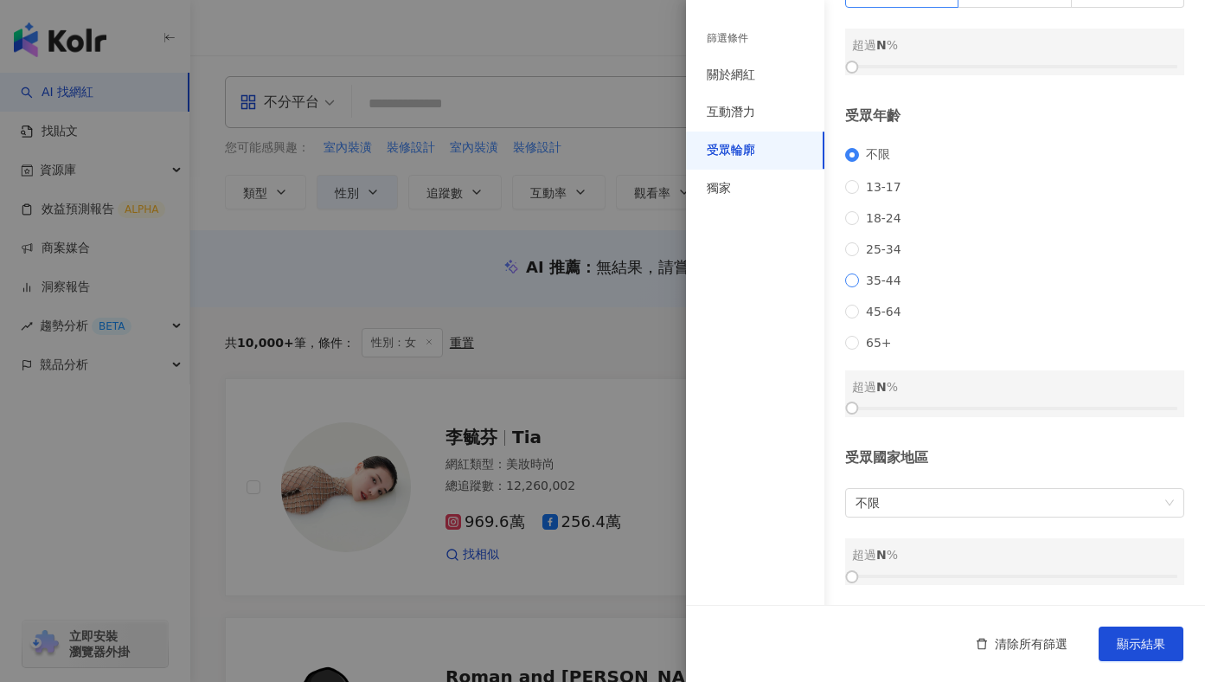
click at [884, 277] on span "35-44" at bounding box center [883, 280] width 49 height 14
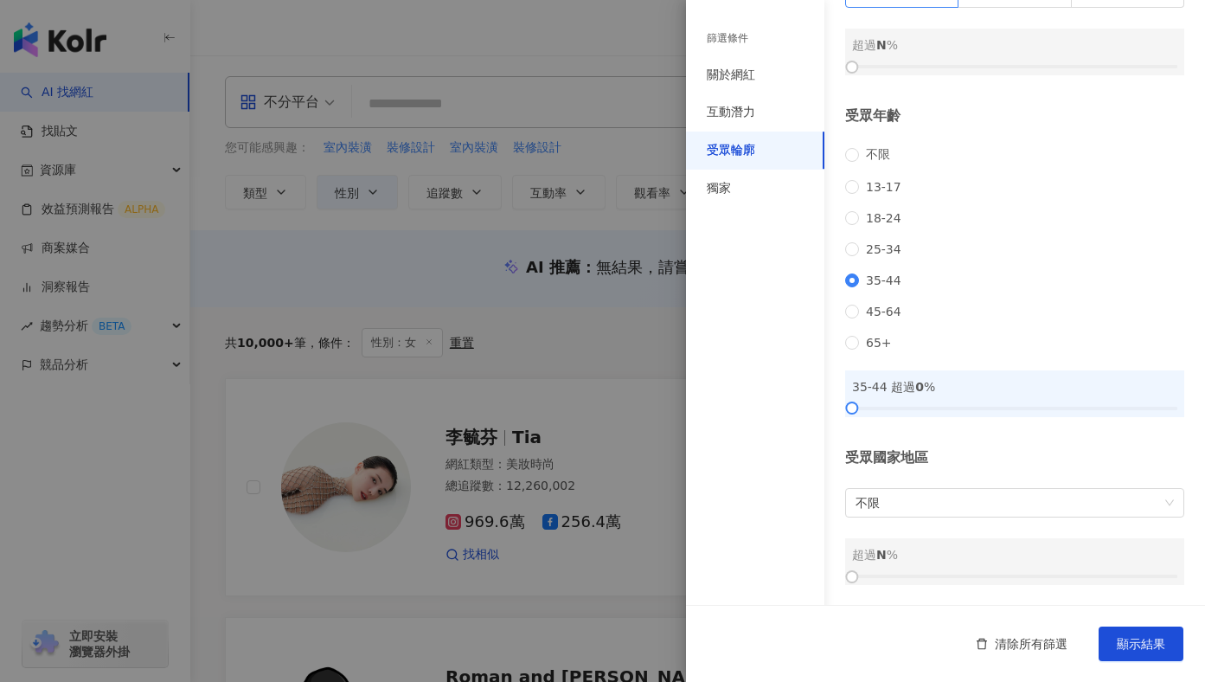
click at [884, 293] on div "不限 13-17 18-24 25-34 35-44 45-64 65+" at bounding box center [1014, 248] width 339 height 202
click at [881, 307] on span "45-64" at bounding box center [883, 311] width 49 height 14
click at [875, 285] on span "35-44" at bounding box center [883, 280] width 49 height 14
drag, startPoint x: 852, startPoint y: 407, endPoint x: 918, endPoint y: 405, distance: 65.8
click at [918, 405] on div at bounding box center [918, 408] width 10 height 10
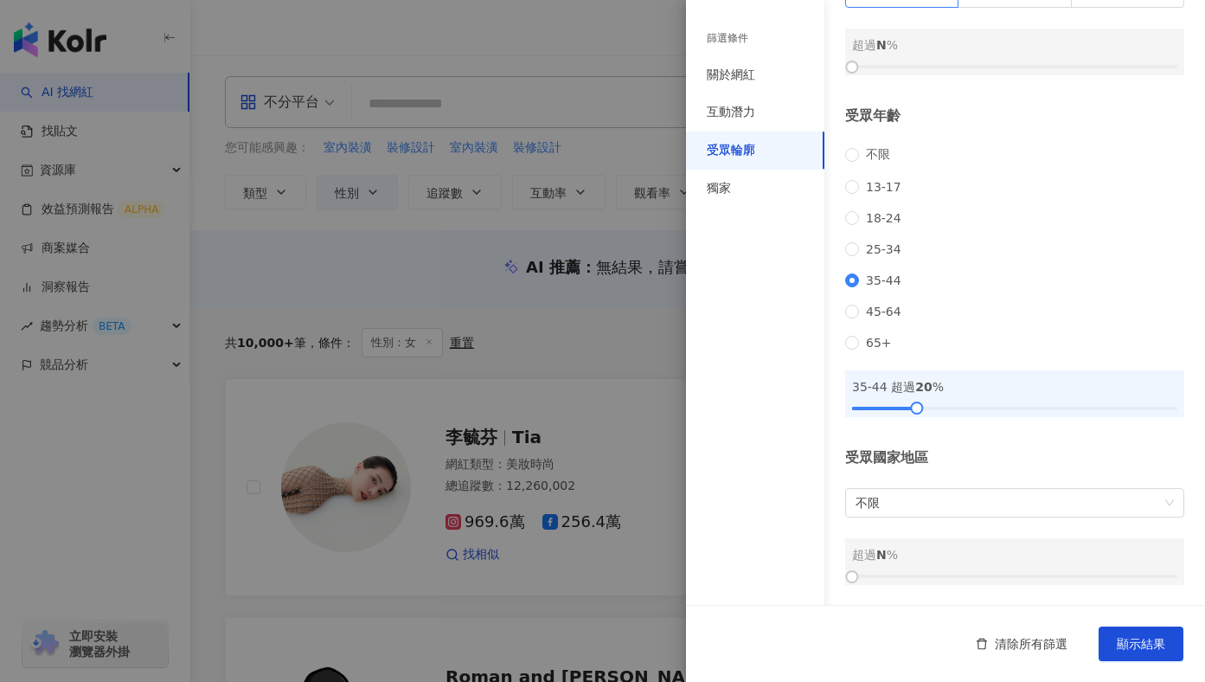
click at [1152, 663] on div "清除所有篩選 顯示結果" at bounding box center [945, 643] width 519 height 77
click at [1155, 644] on span "顯示結果" at bounding box center [1141, 644] width 48 height 14
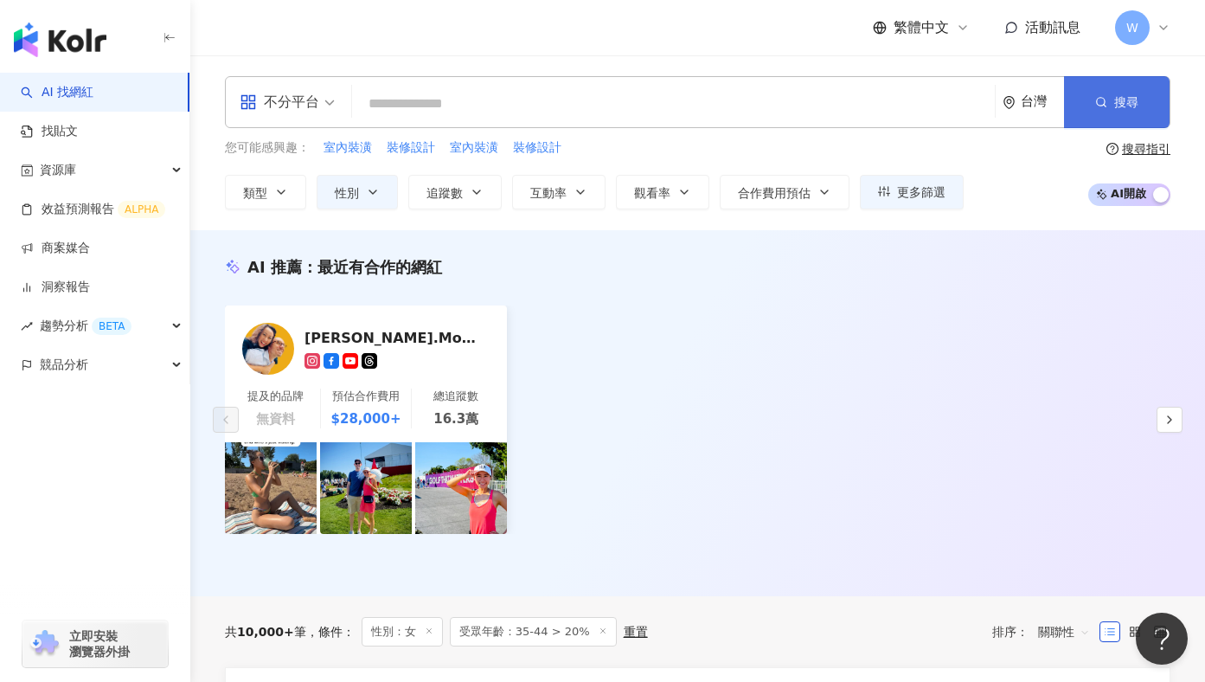
click at [1126, 112] on button "搜尋" at bounding box center [1117, 102] width 106 height 52
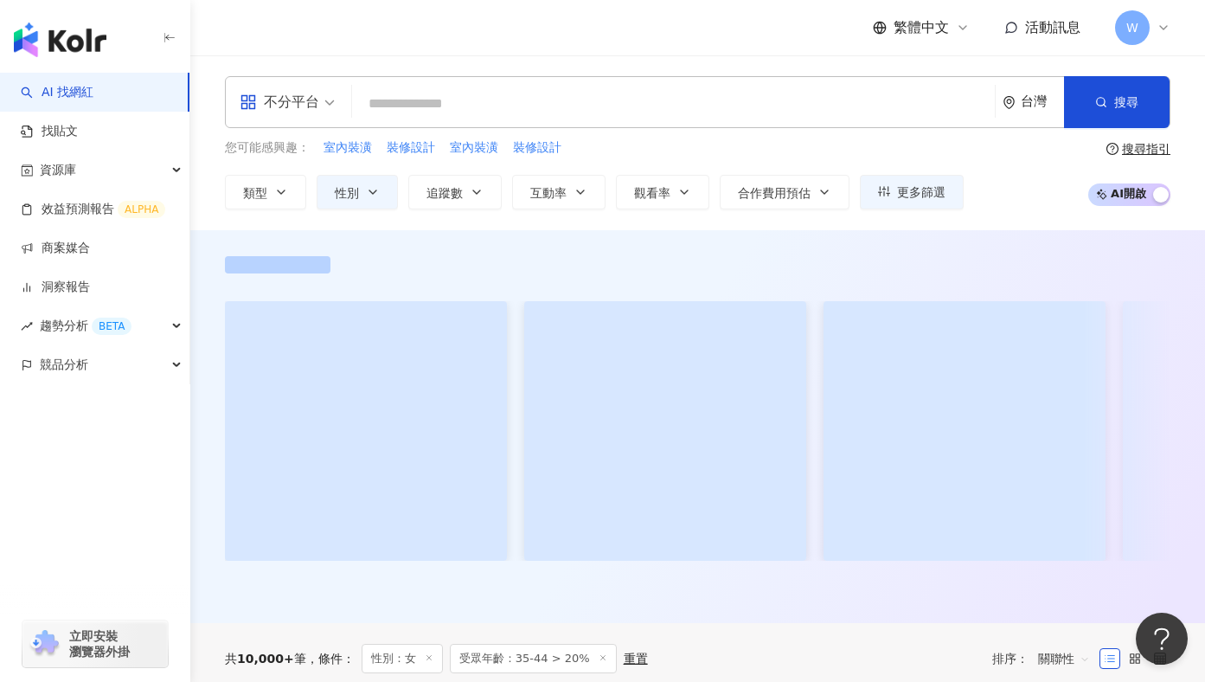
click at [702, 121] on div "不分平台 台灣 搜尋 7c6e49bd-c53e-4804-8b10-2b8f429aa5c0 蔡韋伶（熱血煮婦Amy的實驗廚房）合作邀約私訊 69,753 …" at bounding box center [697, 102] width 945 height 52
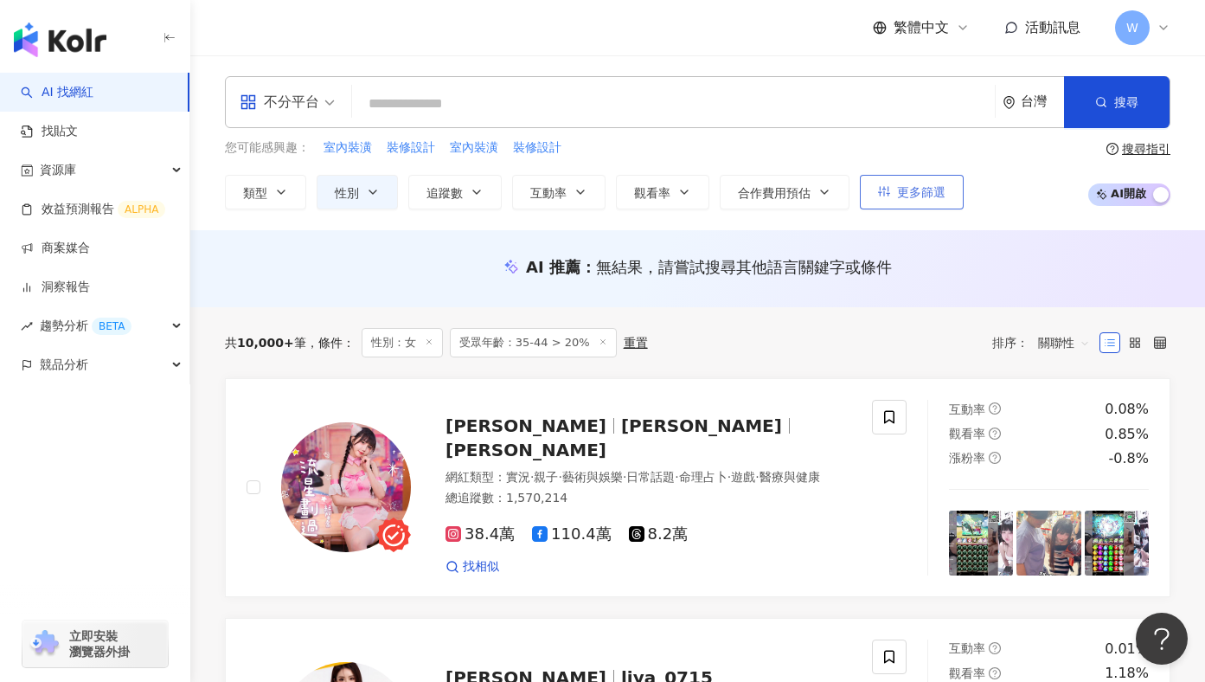
click at [900, 189] on span "更多篩選" at bounding box center [921, 192] width 48 height 14
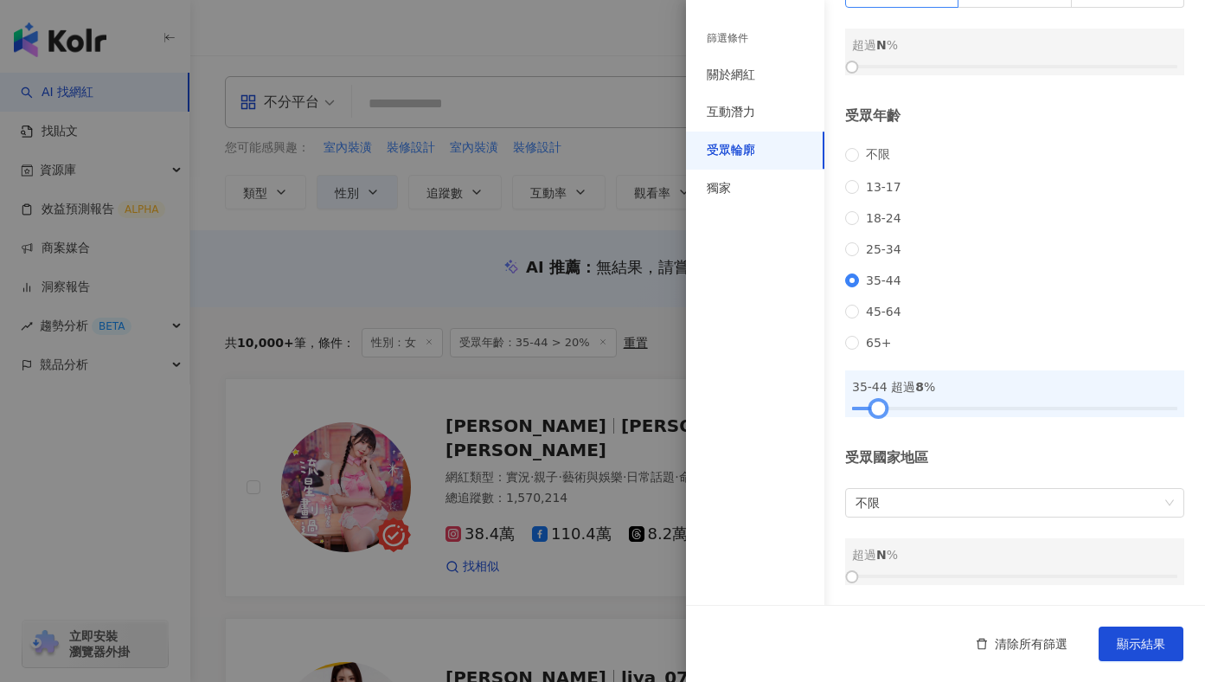
drag, startPoint x: 917, startPoint y: 408, endPoint x: 877, endPoint y: 412, distance: 39.9
click at [877, 412] on div at bounding box center [878, 408] width 10 height 10
click at [1155, 633] on button "顯示結果" at bounding box center [1141, 643] width 85 height 35
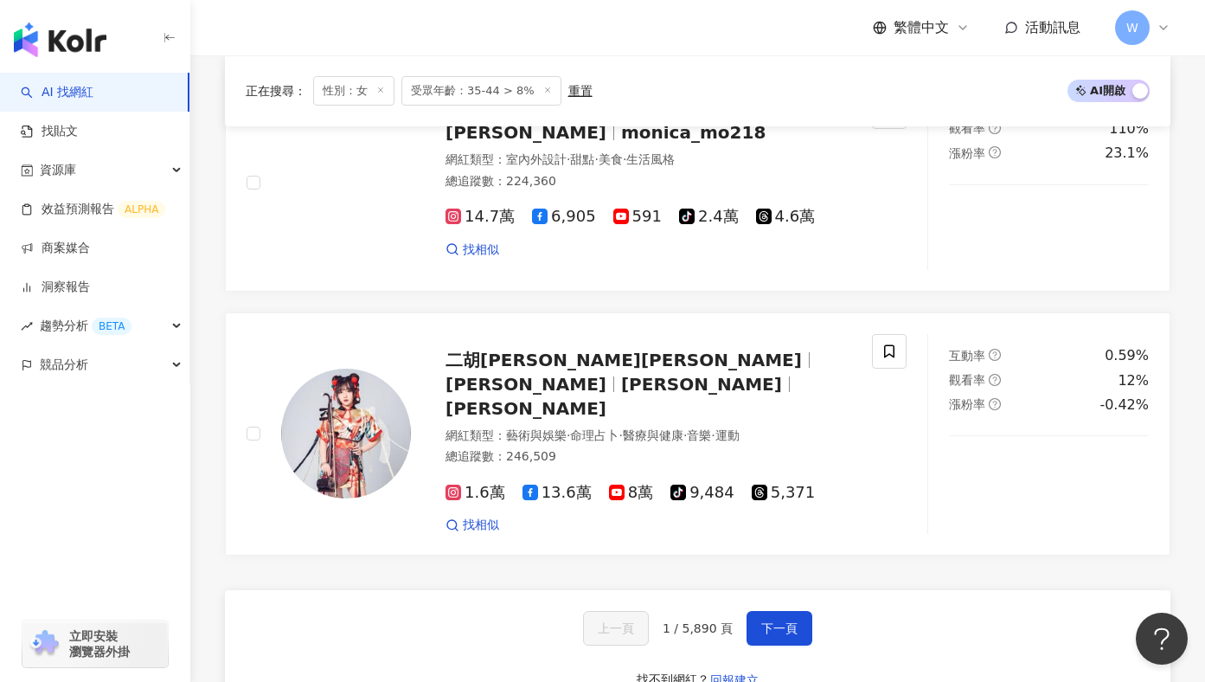
scroll to position [3098, 0]
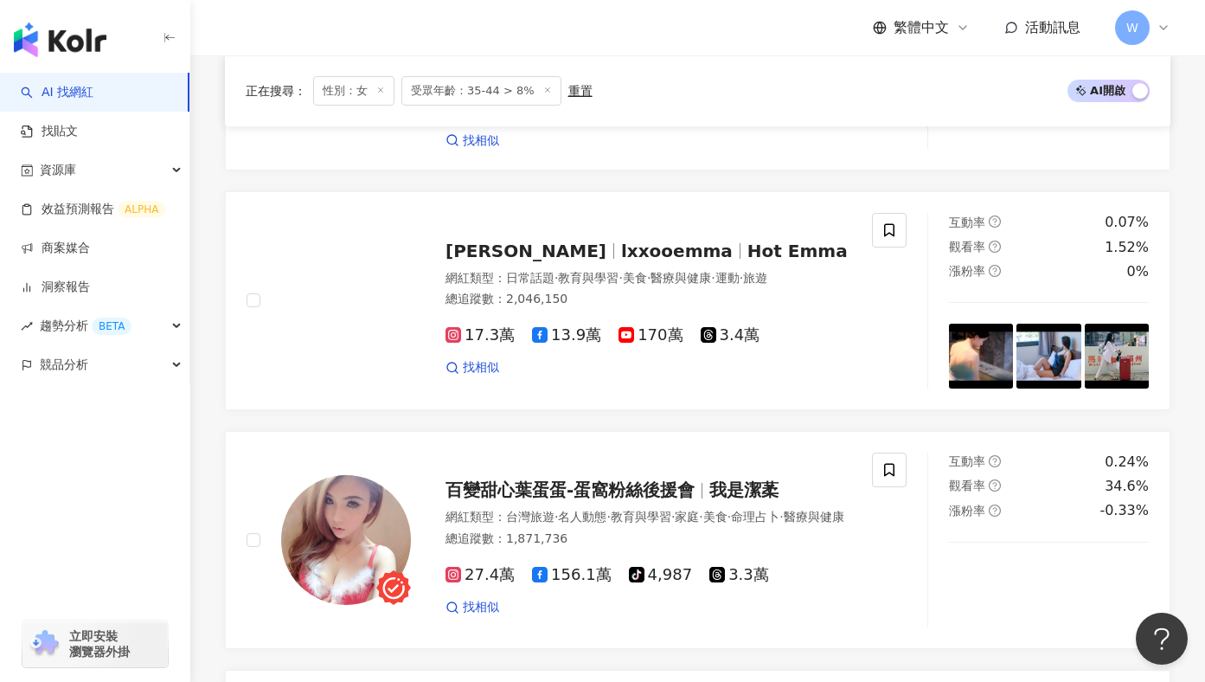
scroll to position [0, 0]
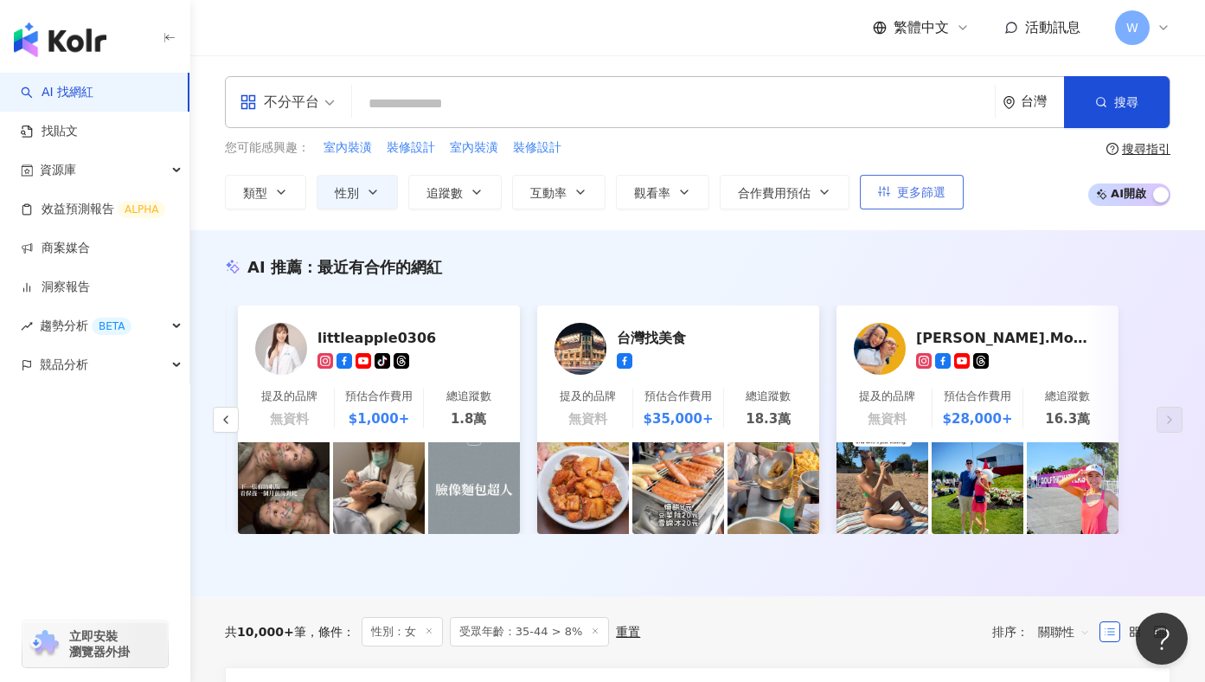
click at [916, 185] on span "更多篩選" at bounding box center [921, 192] width 48 height 14
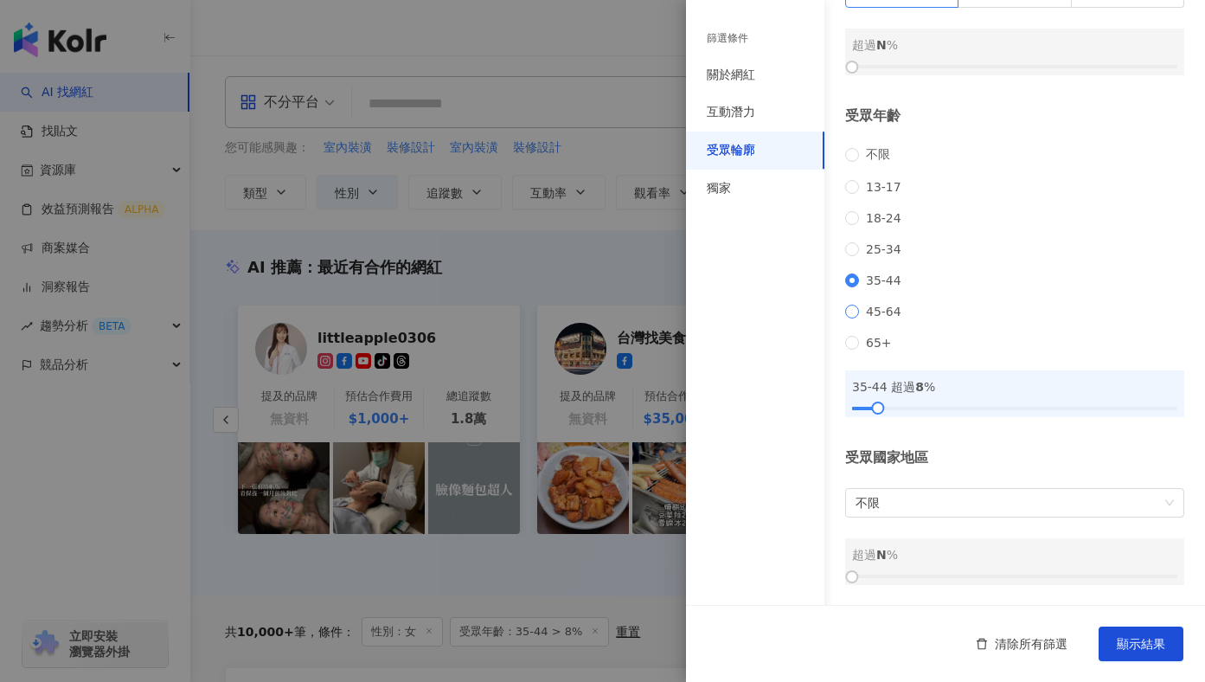
click at [860, 317] on span "45-64" at bounding box center [883, 311] width 49 height 14
click at [1145, 661] on div "清除所有篩選 顯示結果" at bounding box center [945, 643] width 519 height 77
click at [1145, 650] on span "顯示結果" at bounding box center [1141, 644] width 48 height 14
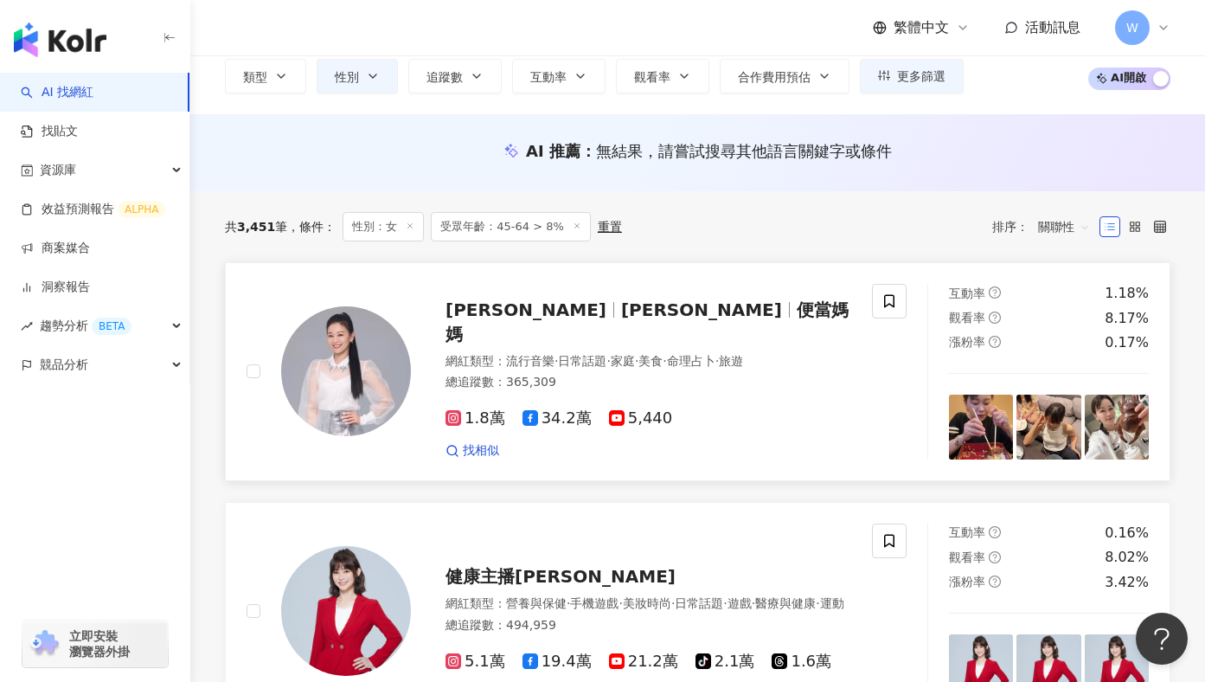
scroll to position [124, 0]
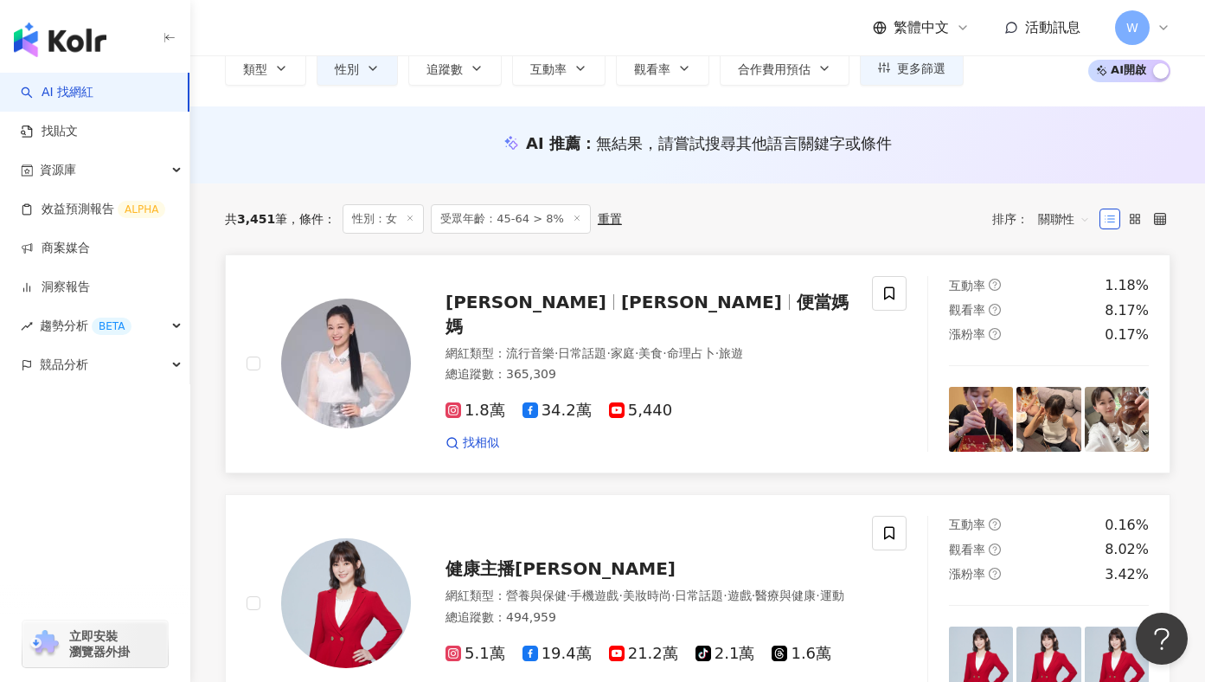
click at [634, 312] on span "謝宜君" at bounding box center [709, 302] width 176 height 21
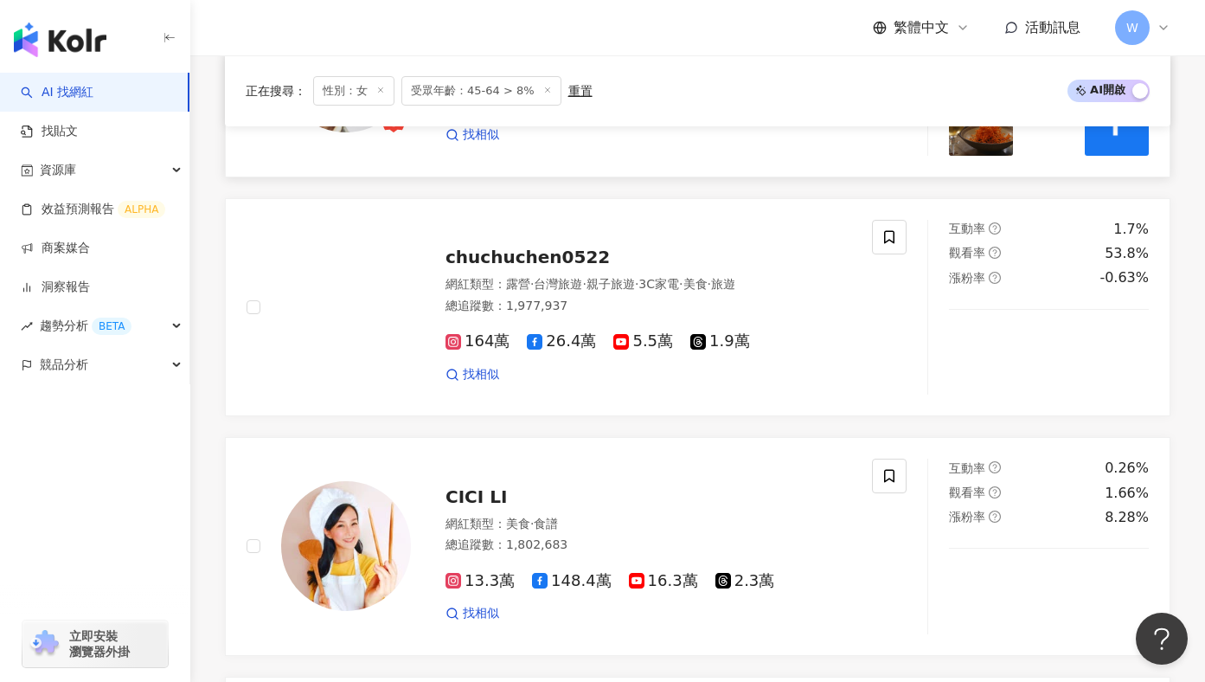
scroll to position [1987, 0]
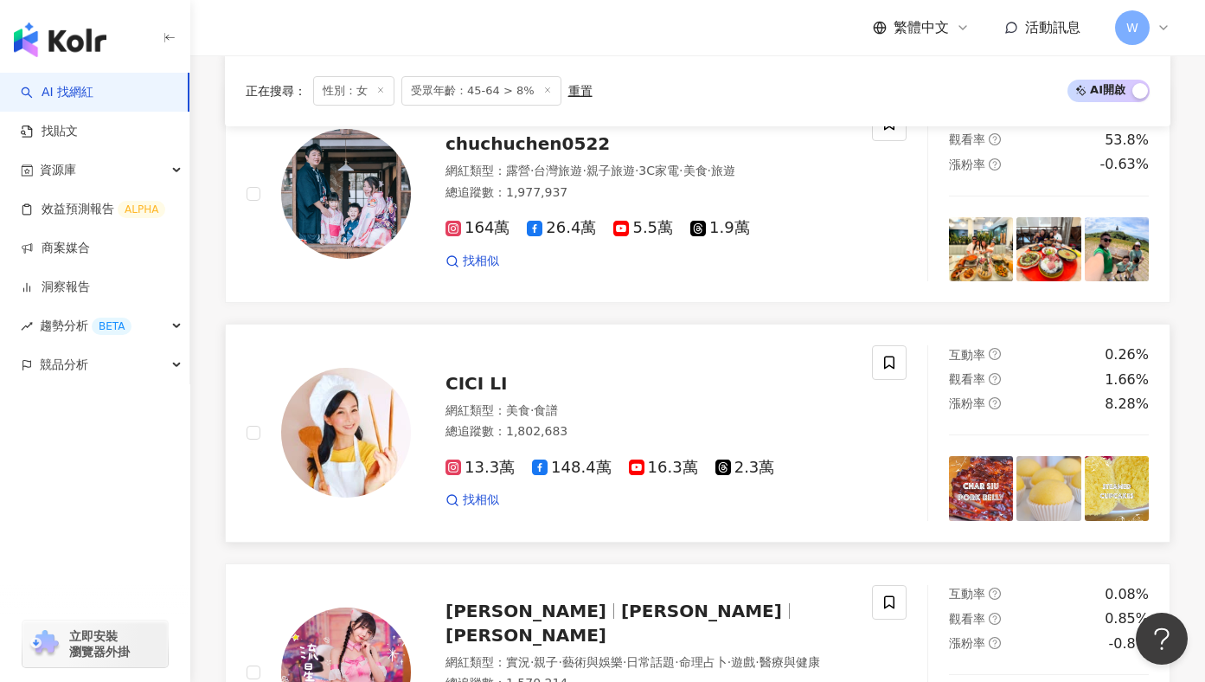
click at [479, 374] on span "CICI LI" at bounding box center [475, 383] width 61 height 21
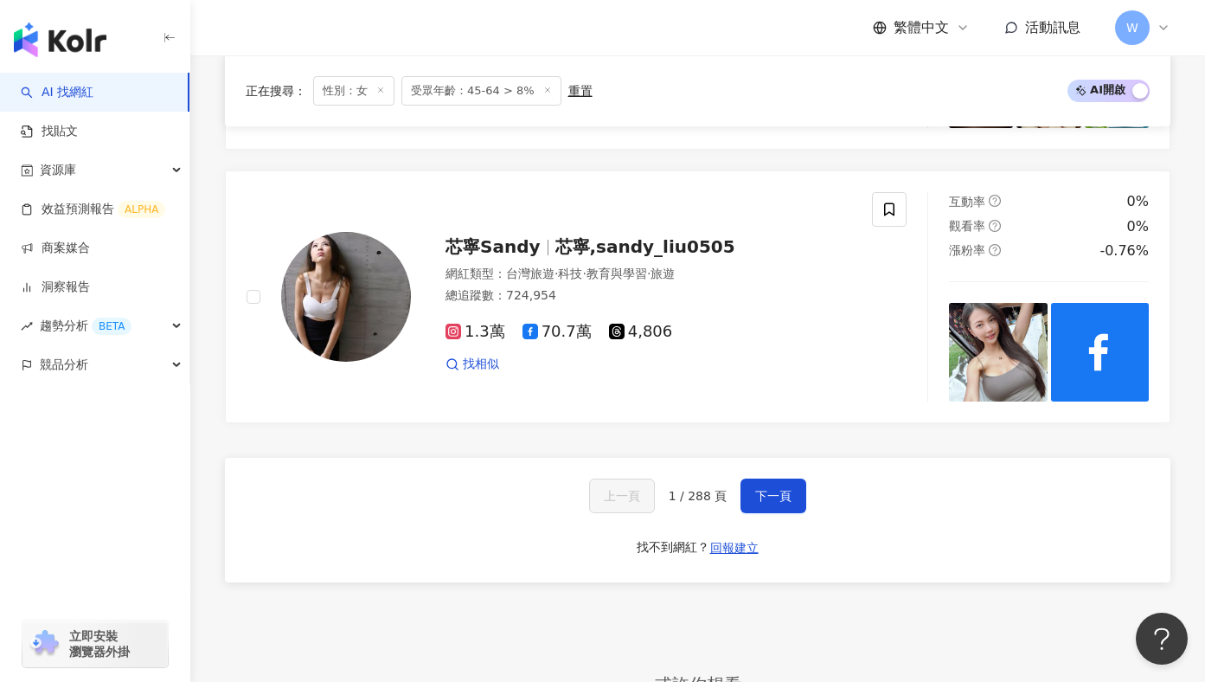
scroll to position [2961, 0]
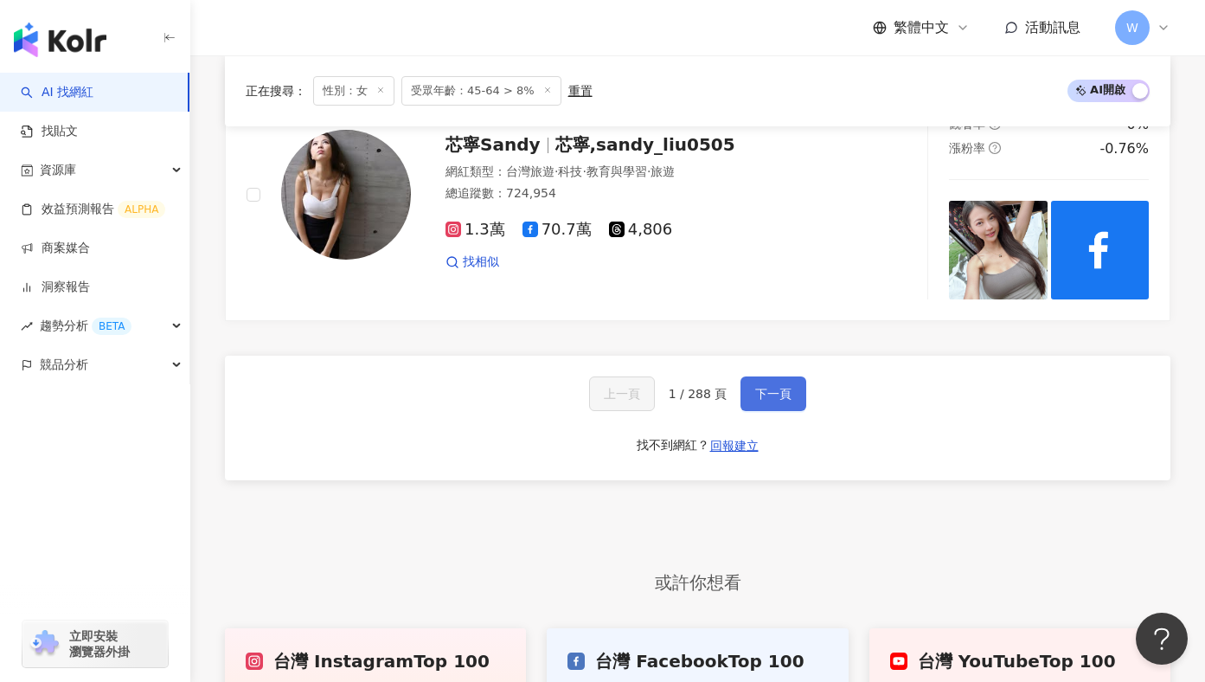
click at [759, 394] on span "下一頁" at bounding box center [773, 394] width 36 height 14
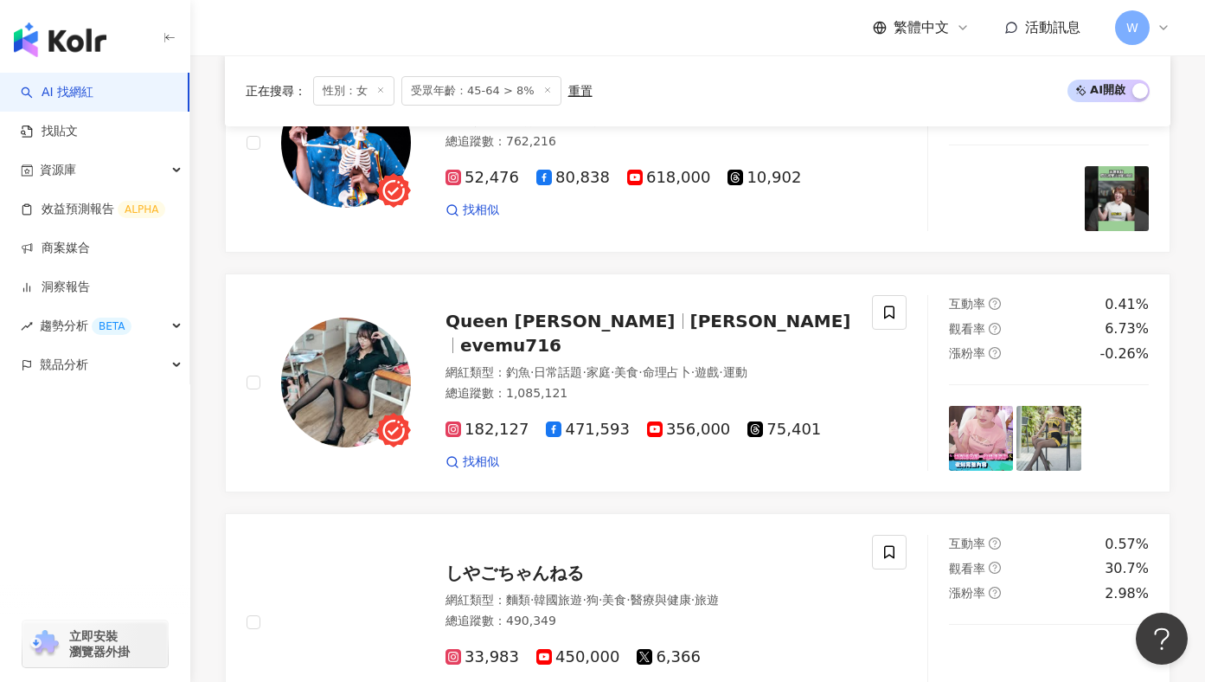
scroll to position [2909, 0]
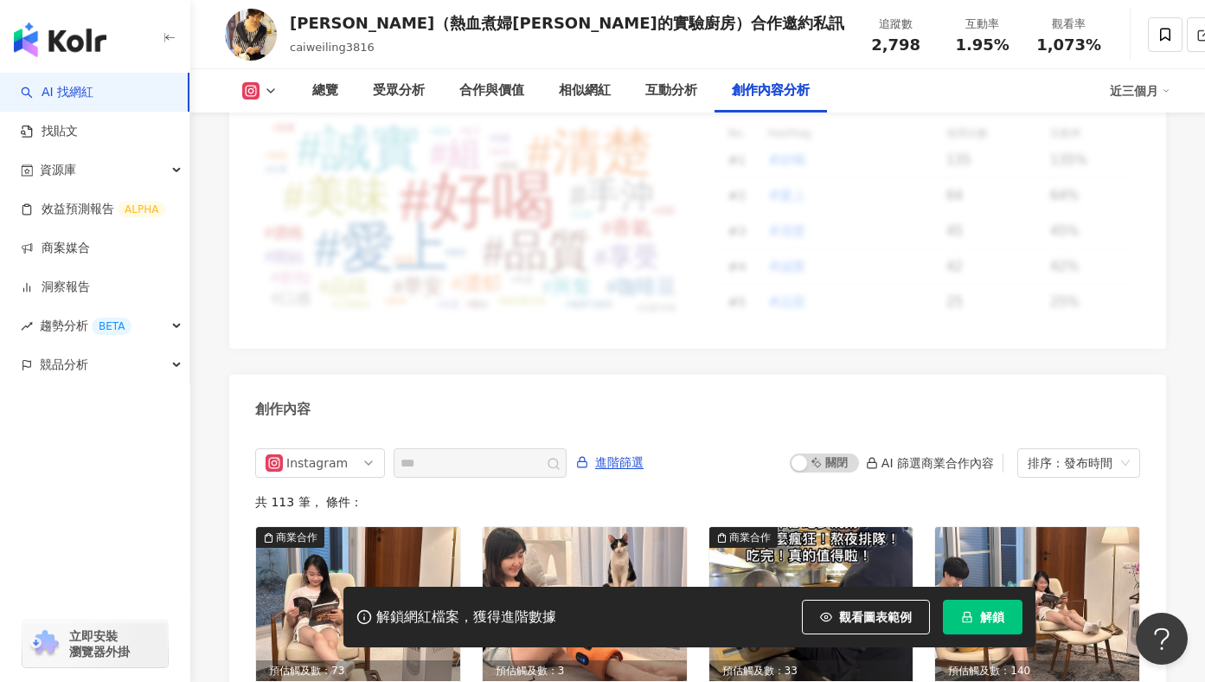
scroll to position [5140, 0]
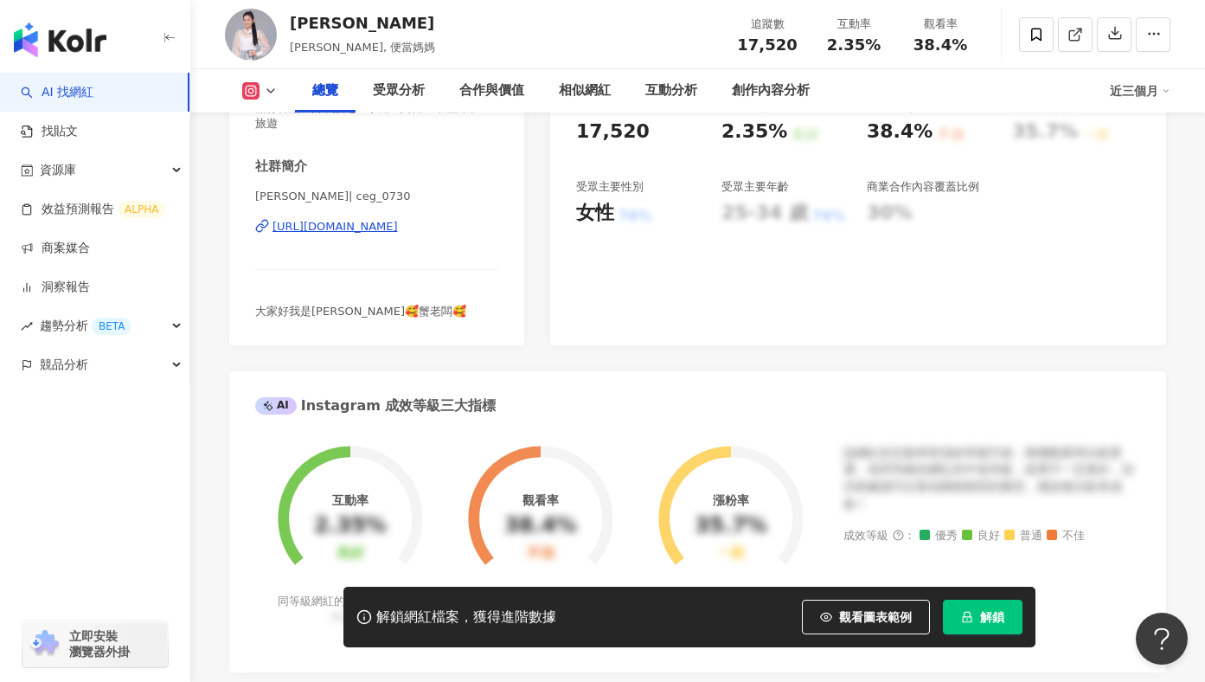
scroll to position [293, 0]
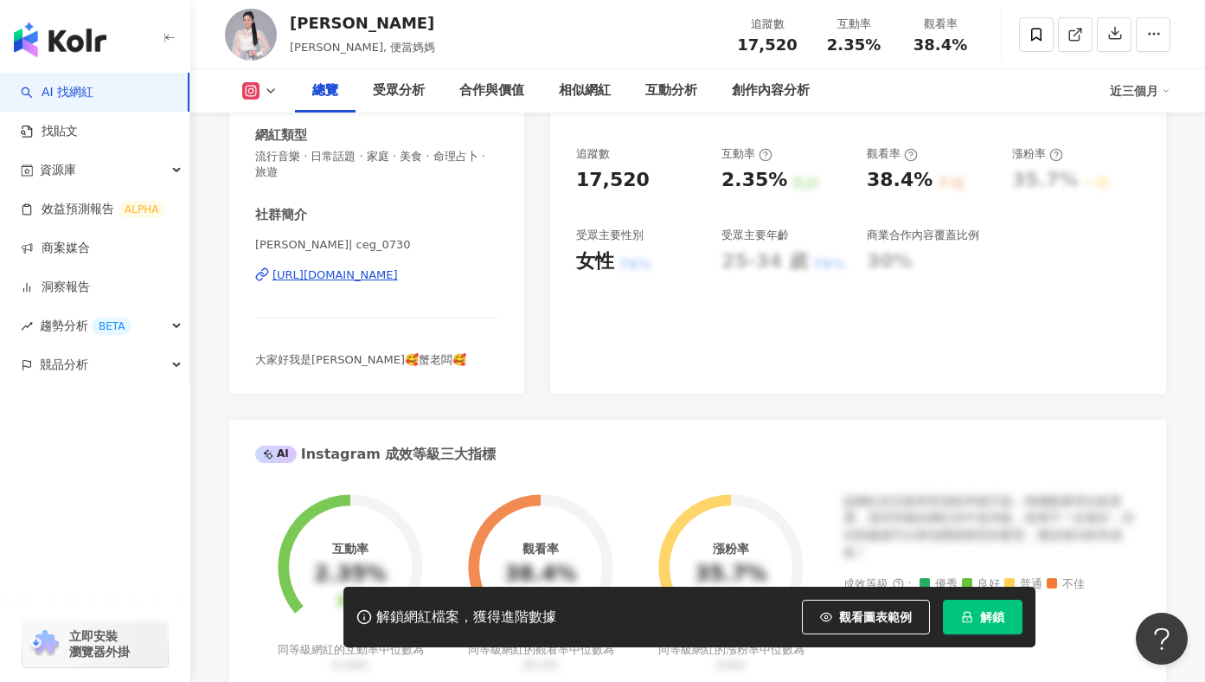
click at [362, 278] on div "https://www.instagram.com/ceg_0730/" at bounding box center [334, 275] width 125 height 16
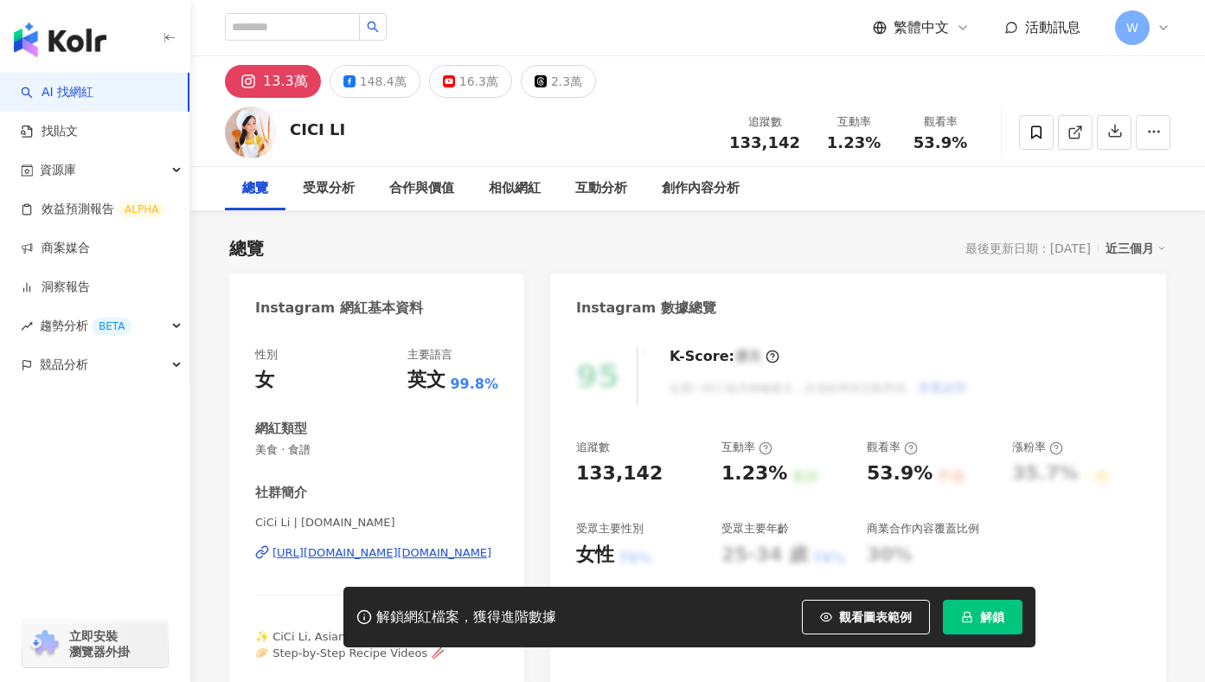
scroll to position [54, 0]
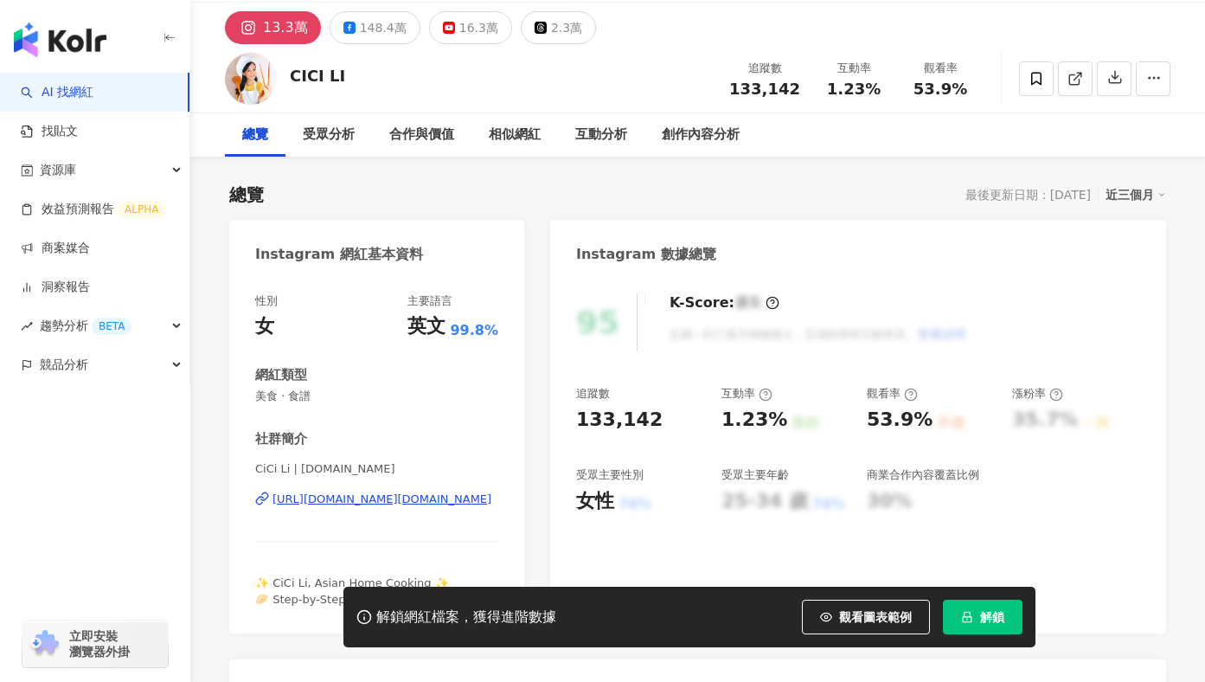
click at [372, 501] on div "[URL][DOMAIN_NAME][DOMAIN_NAME]" at bounding box center [381, 499] width 219 height 16
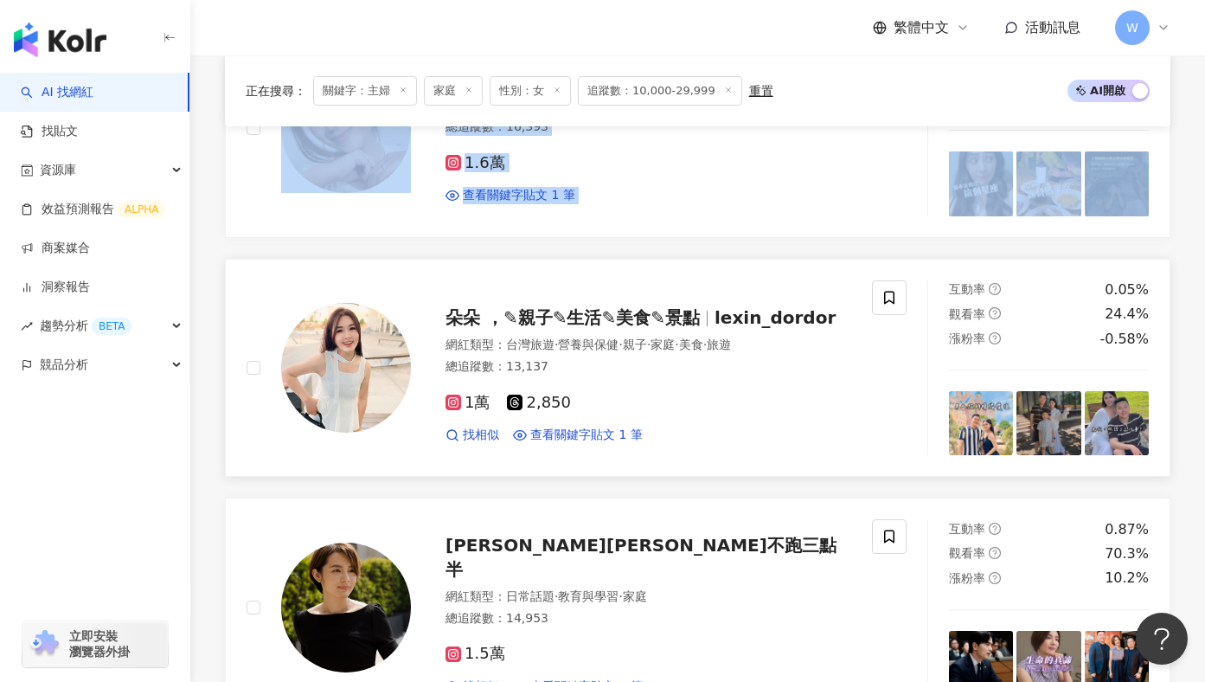
scroll to position [1458, 0]
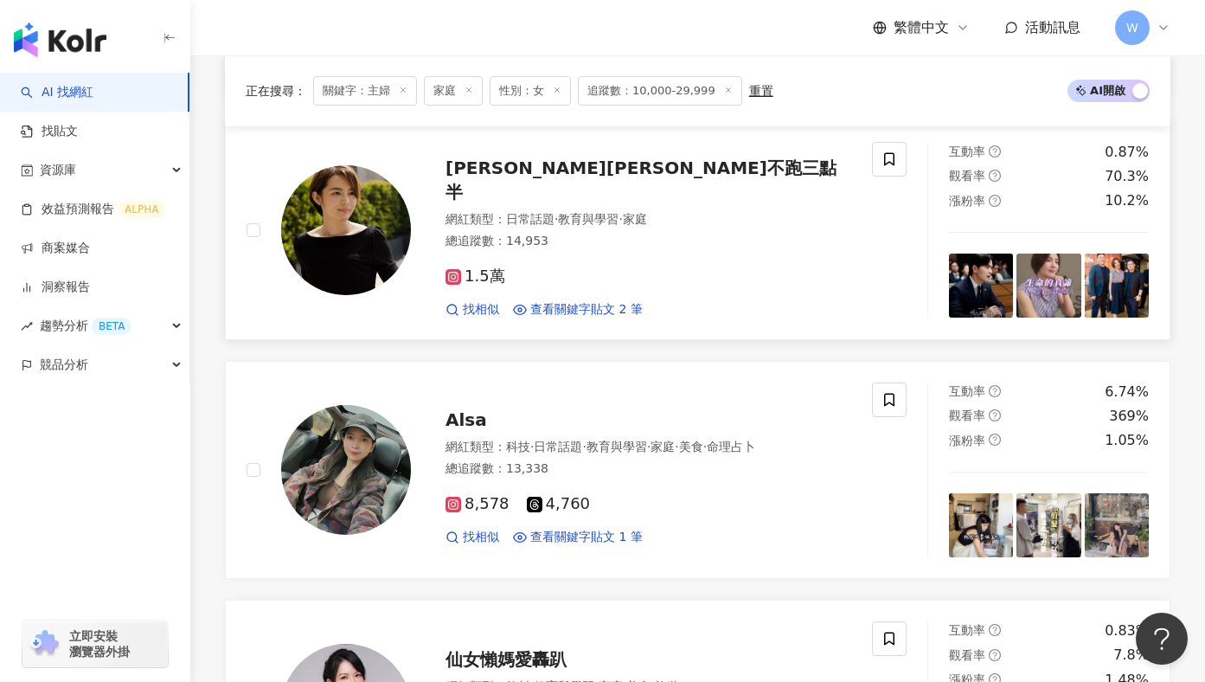
click at [586, 178] on span "Selena陳珮甄 大姐不跑三點半" at bounding box center [640, 179] width 391 height 45
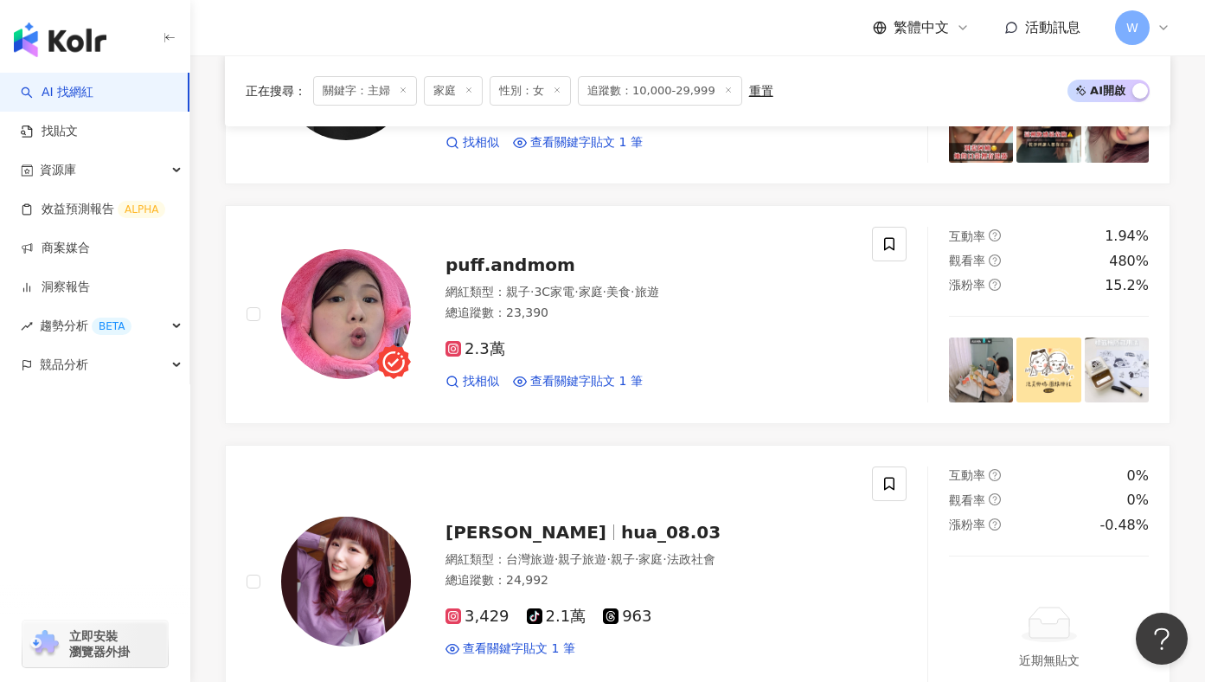
scroll to position [2493, 0]
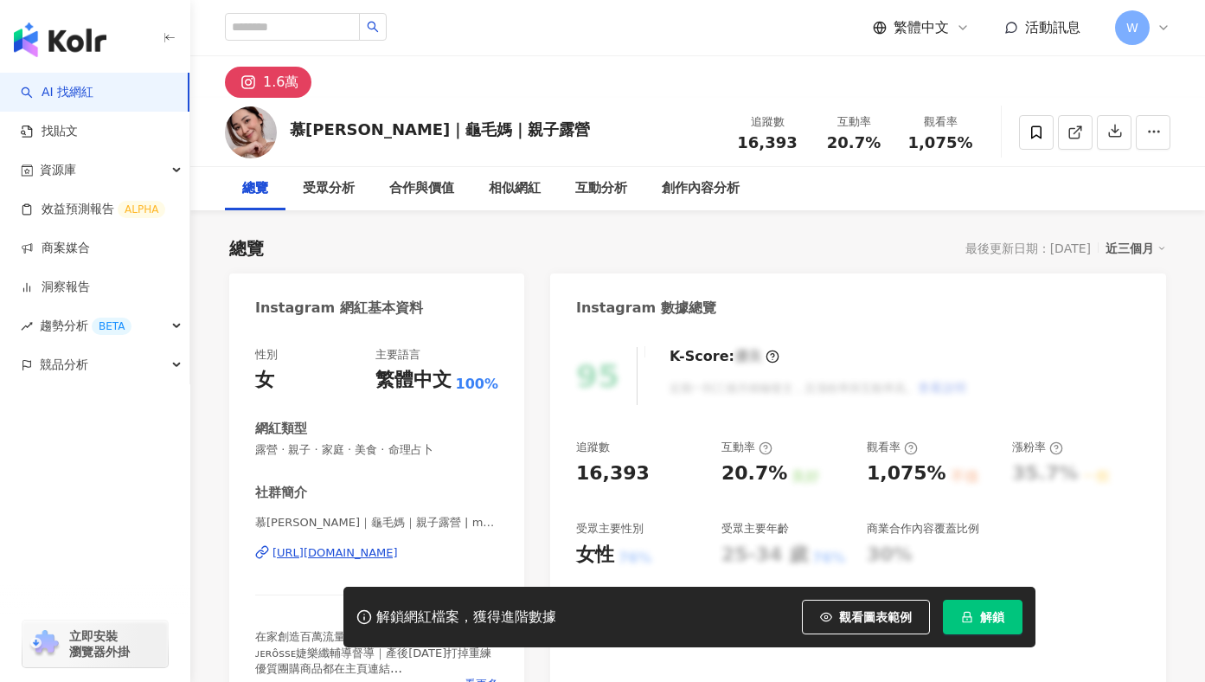
click at [363, 550] on div "[URL][DOMAIN_NAME]" at bounding box center [334, 553] width 125 height 16
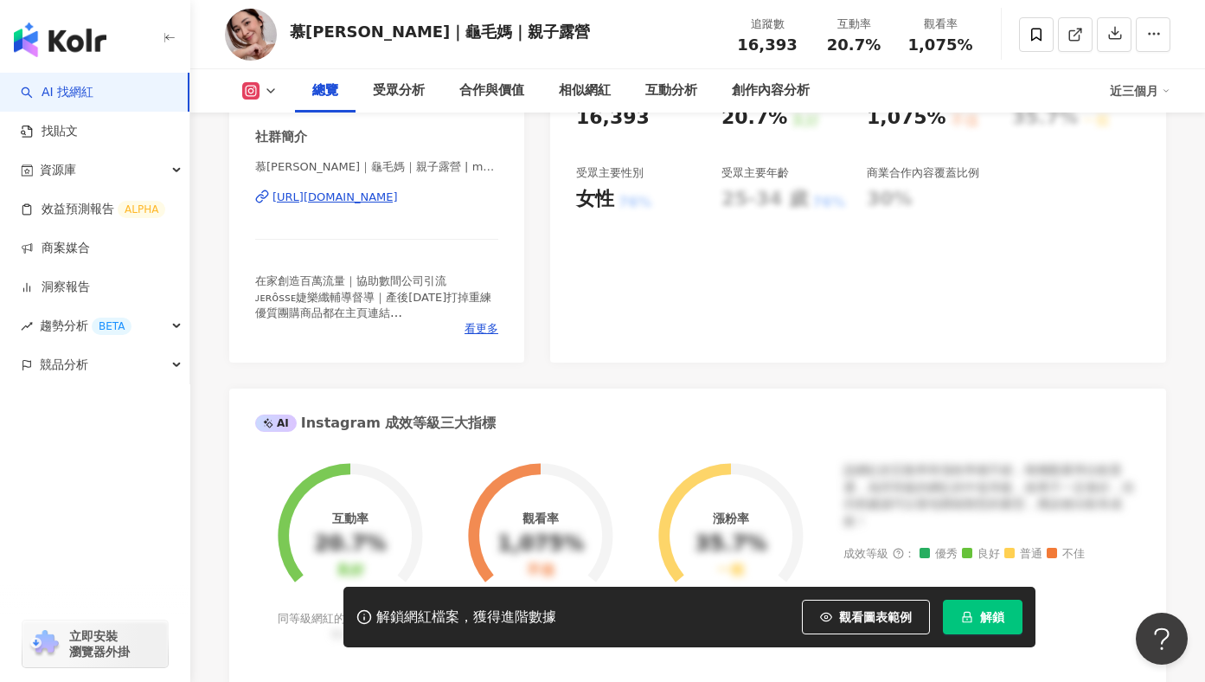
scroll to position [151, 0]
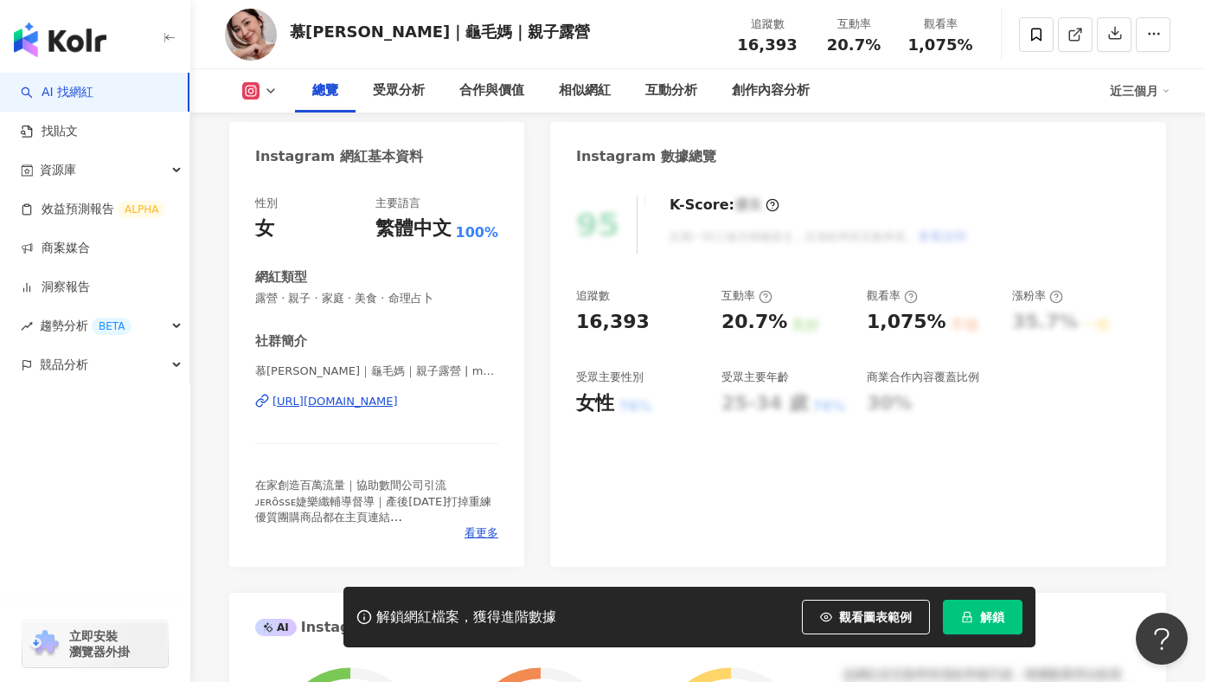
click at [348, 408] on div "[URL][DOMAIN_NAME]" at bounding box center [334, 402] width 125 height 16
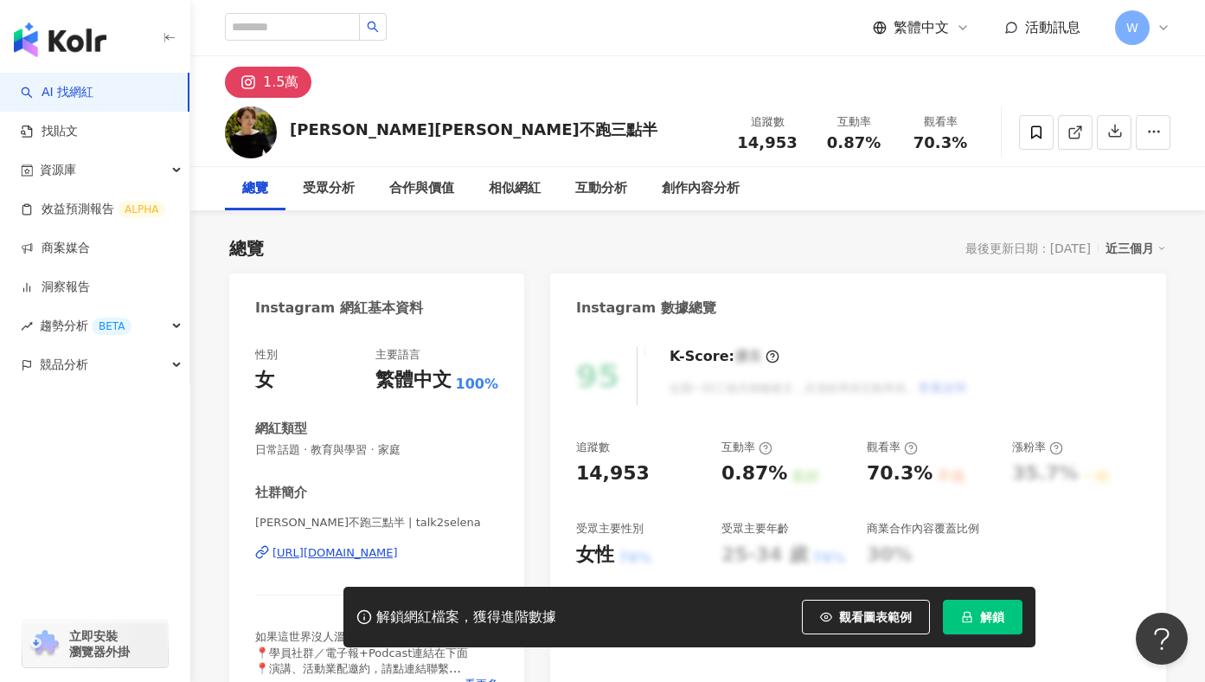
click at [342, 553] on div "[URL][DOMAIN_NAME]" at bounding box center [334, 553] width 125 height 16
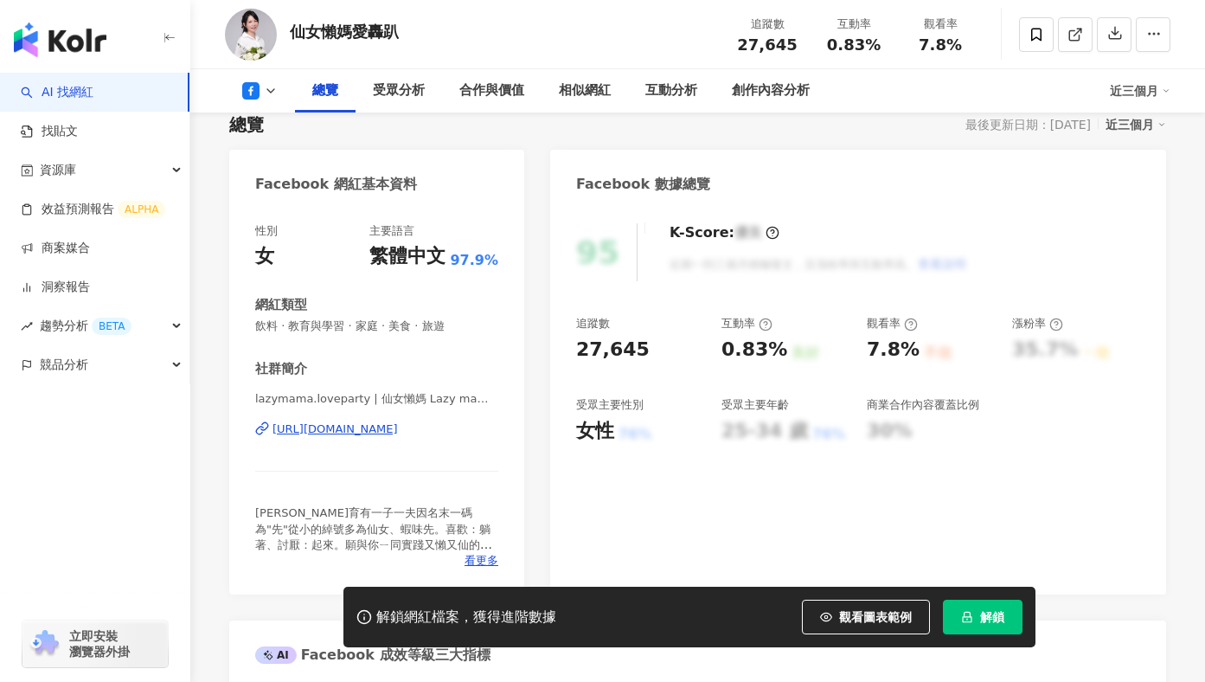
scroll to position [127, 0]
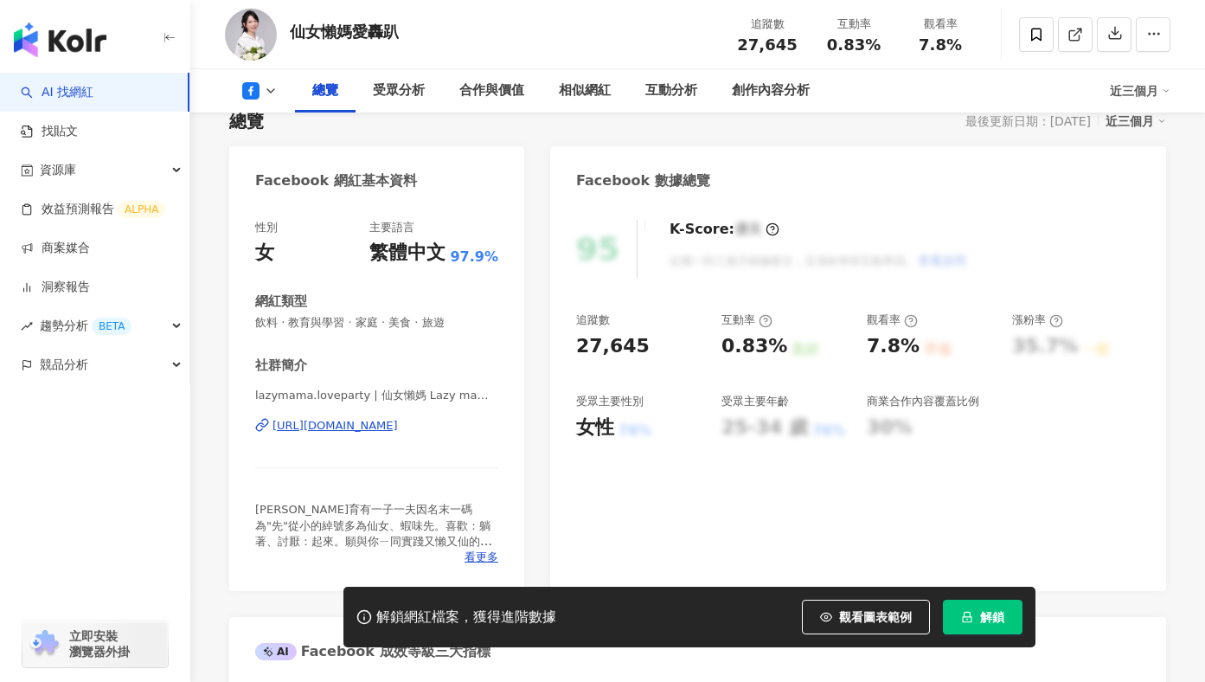
click at [398, 428] on div "[URL][DOMAIN_NAME]" at bounding box center [334, 426] width 125 height 16
